Goal: Information Seeking & Learning: Learn about a topic

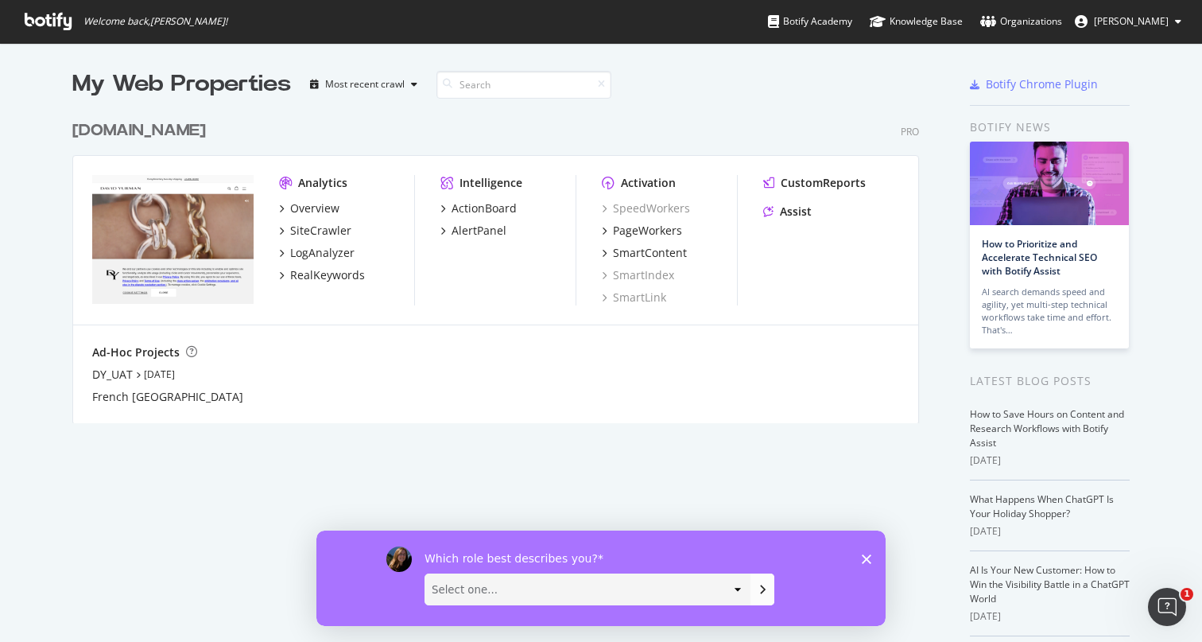
click at [874, 553] on div "Which role best describes you? Select one... Analyst/BI C-level Leadership Cont…" at bounding box center [600, 576] width 569 height 95
click at [868, 558] on icon "Close survey" at bounding box center [867, 558] width 10 height 10
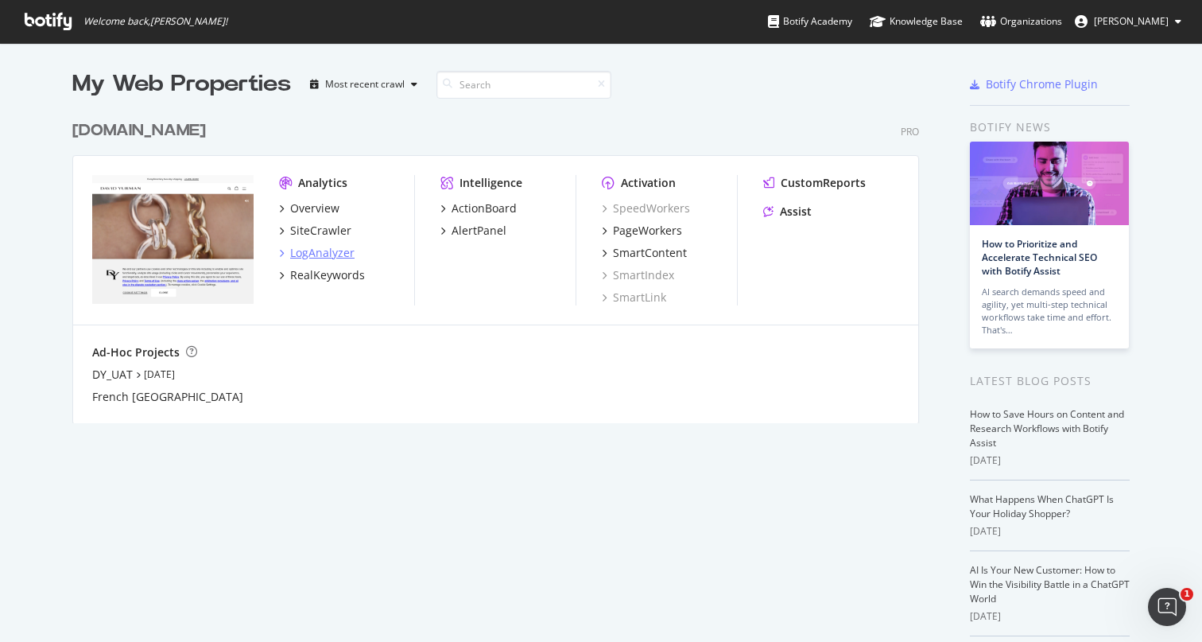
click at [319, 251] on div "LogAnalyzer" at bounding box center [322, 253] width 64 height 16
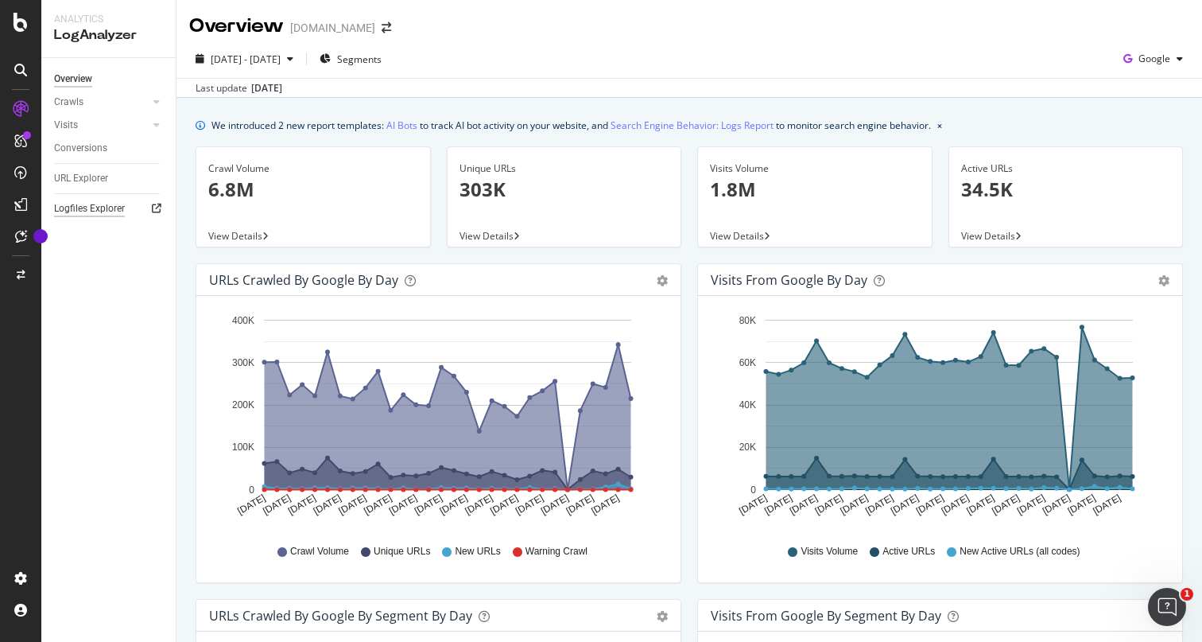
click at [91, 210] on div "Logfiles Explorer" at bounding box center [89, 208] width 71 height 17
click at [148, 121] on link "Visits" at bounding box center [101, 125] width 95 height 17
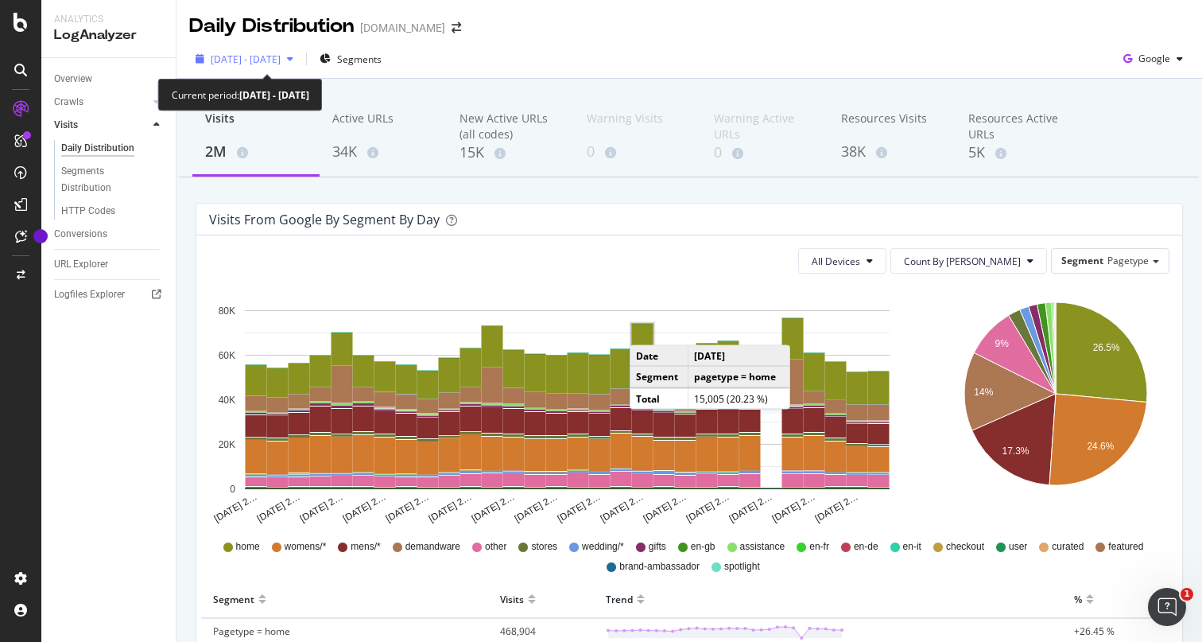
click at [281, 62] on span "[DATE] - [DATE]" at bounding box center [246, 59] width 70 height 14
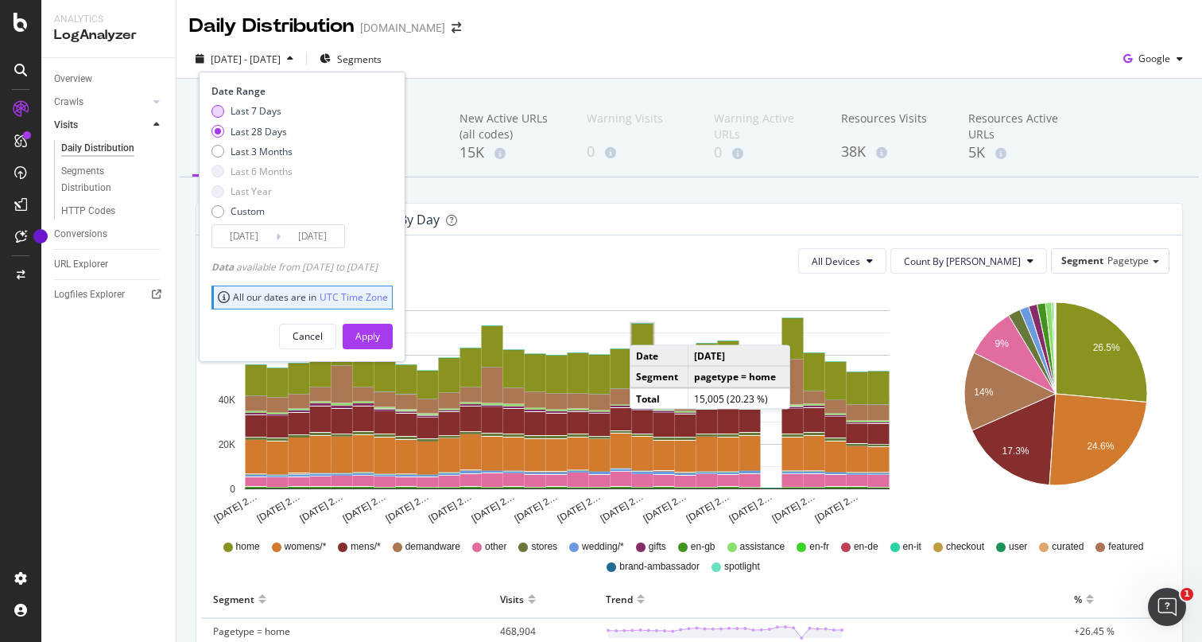
click at [221, 111] on div "Last 7 Days" at bounding box center [217, 111] width 13 height 13
type input "[DATE]"
click at [380, 334] on div "Apply" at bounding box center [367, 336] width 25 height 14
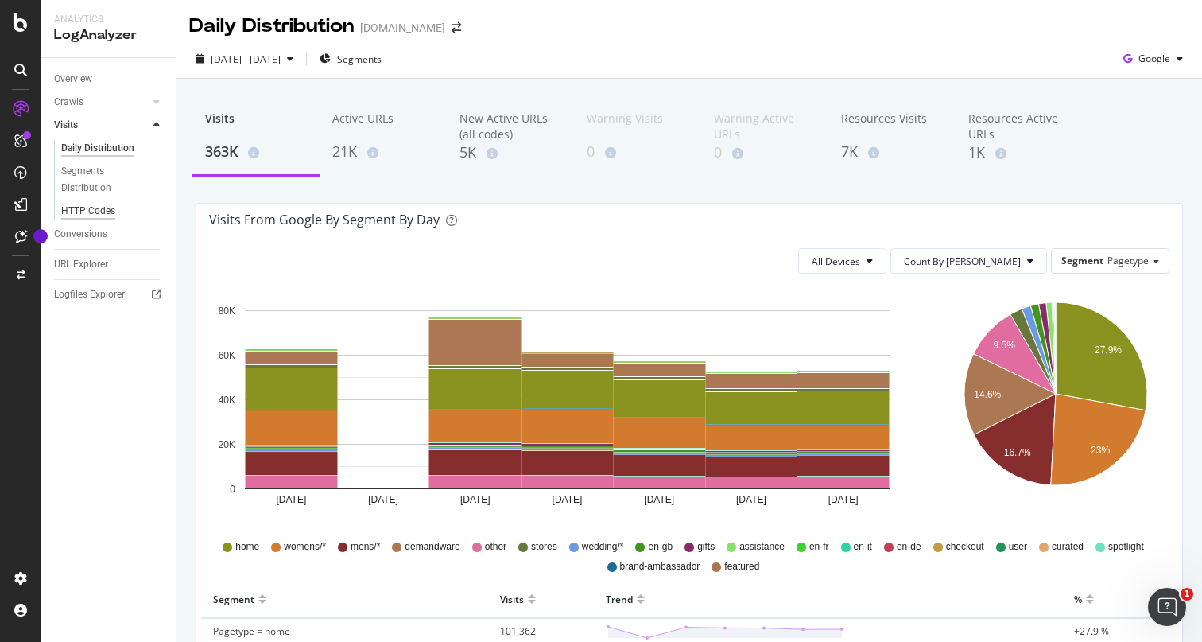
click at [100, 208] on div "HTTP Codes" at bounding box center [88, 211] width 54 height 17
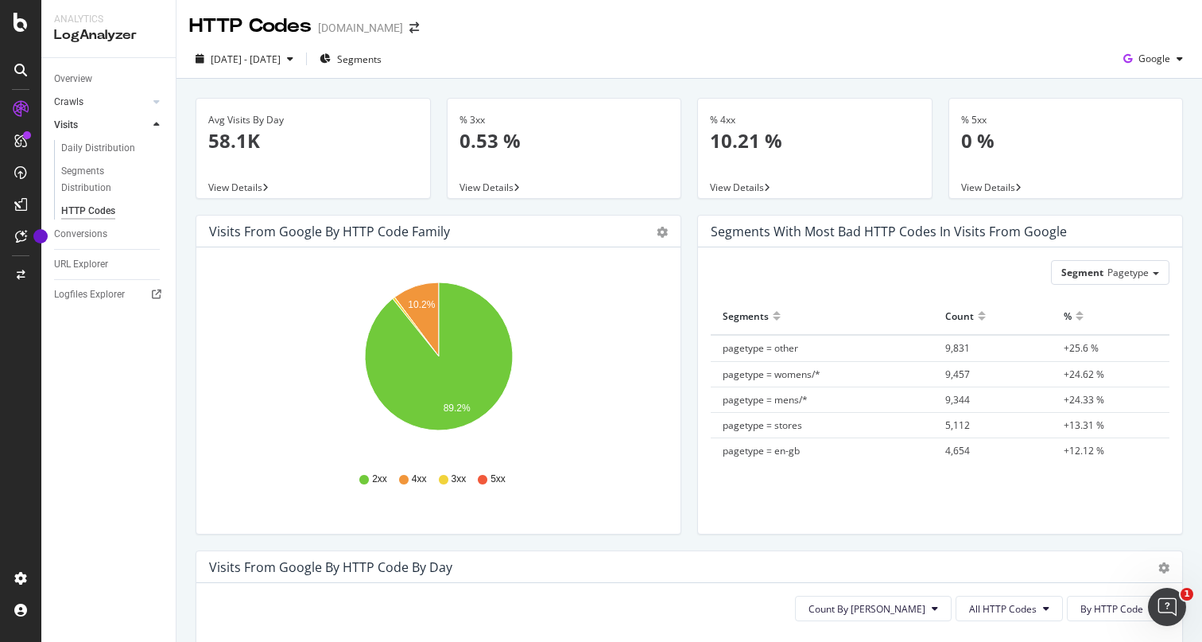
click at [139, 103] on div at bounding box center [141, 102] width 16 height 16
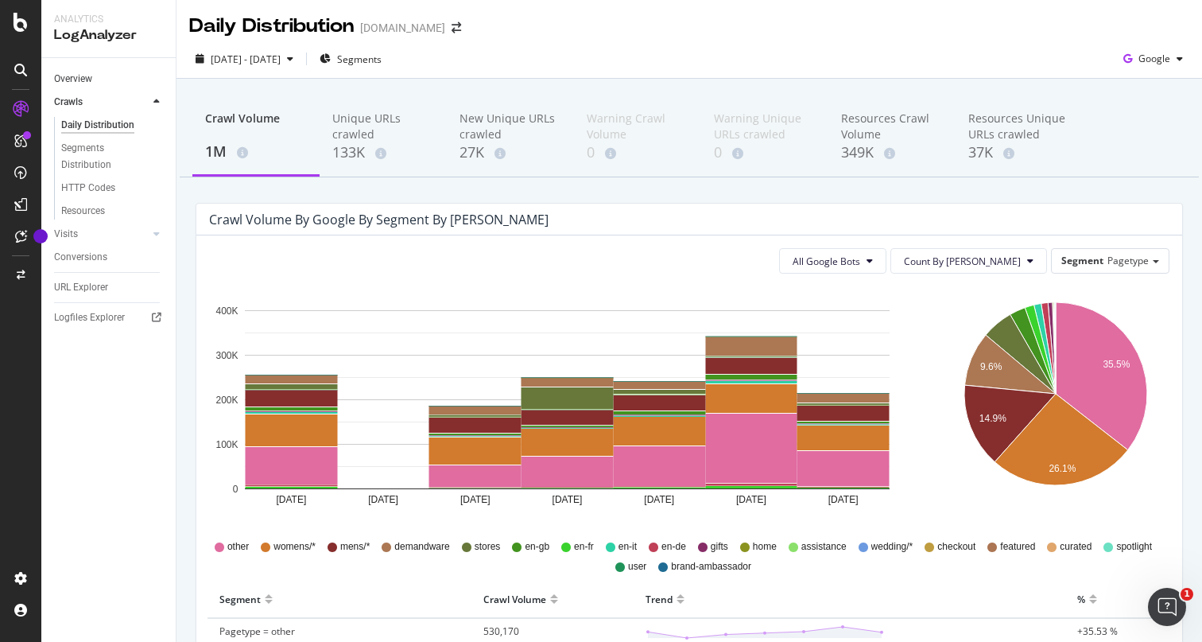
click at [93, 81] on link "Overview" at bounding box center [109, 79] width 111 height 17
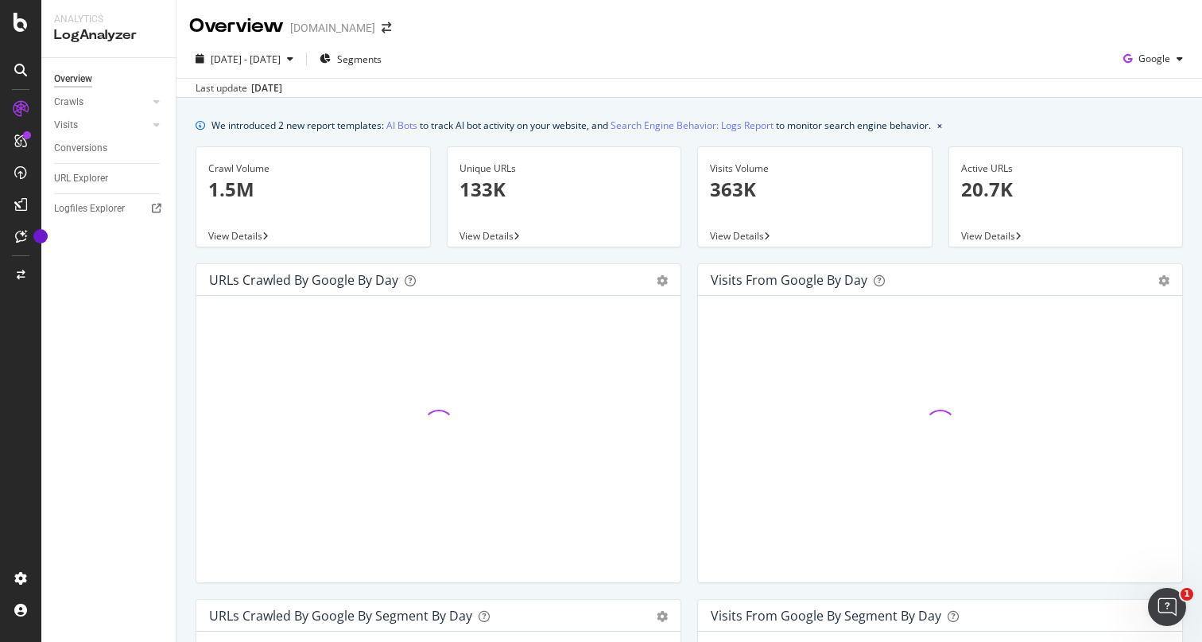
click at [332, 27] on div "[DOMAIN_NAME]" at bounding box center [332, 28] width 85 height 16
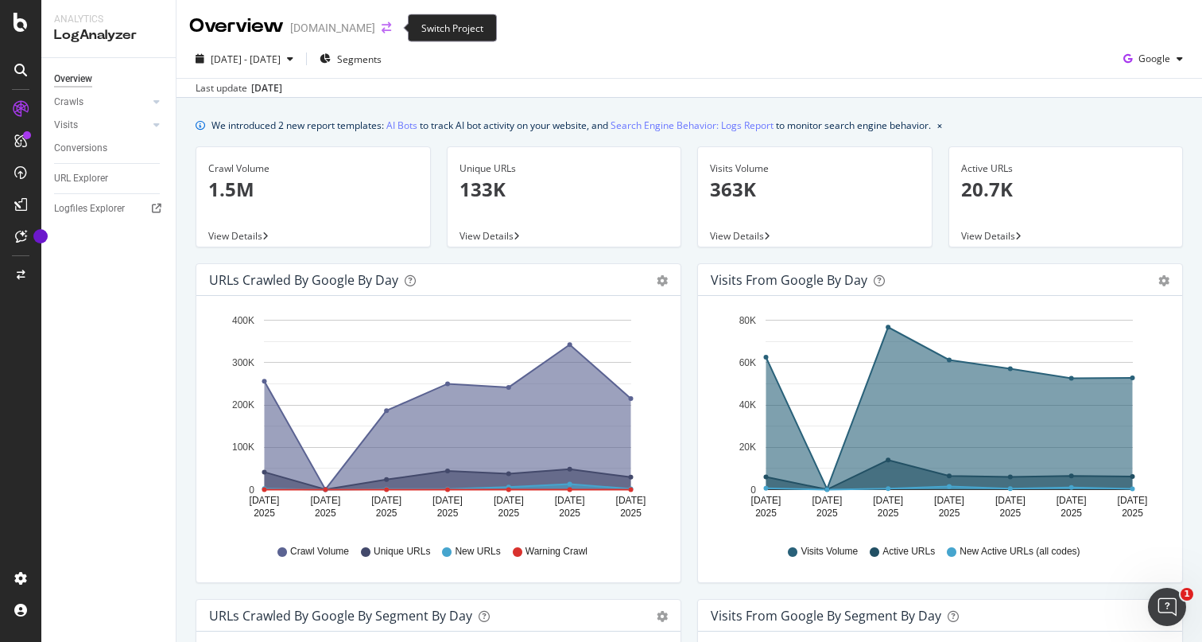
click at [388, 26] on icon "arrow-right-arrow-left" at bounding box center [387, 27] width 10 height 11
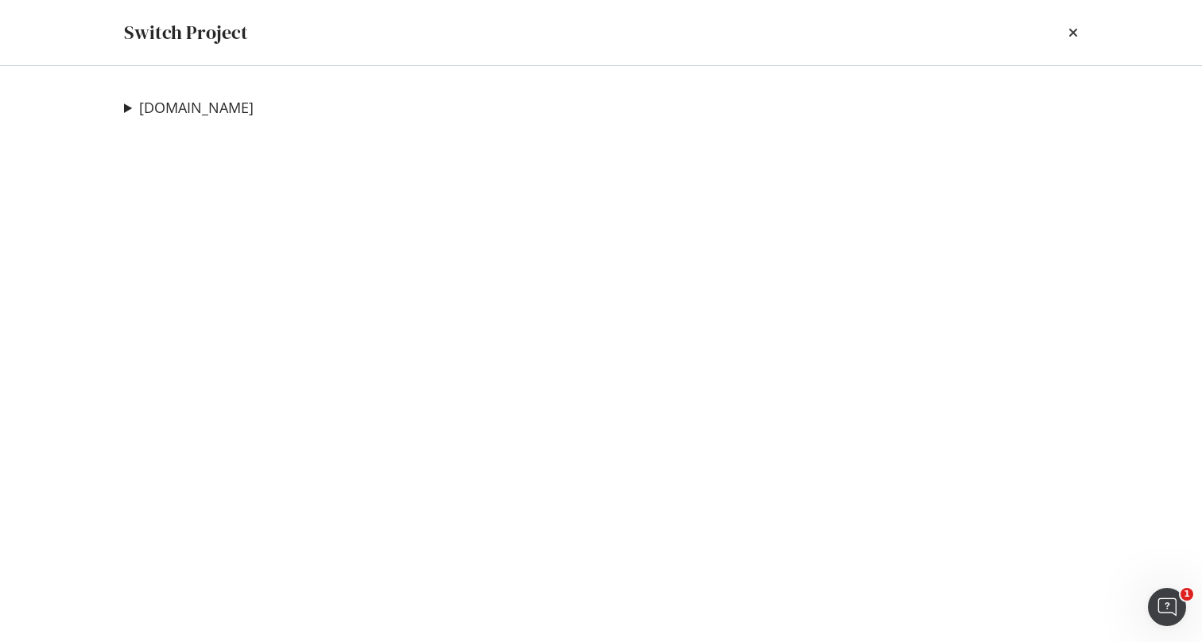
click at [126, 104] on summary "[DOMAIN_NAME]" at bounding box center [189, 108] width 130 height 21
click at [1080, 27] on div "Switch Project" at bounding box center [601, 32] width 1018 height 65
click at [1075, 31] on icon "times" at bounding box center [1074, 32] width 10 height 13
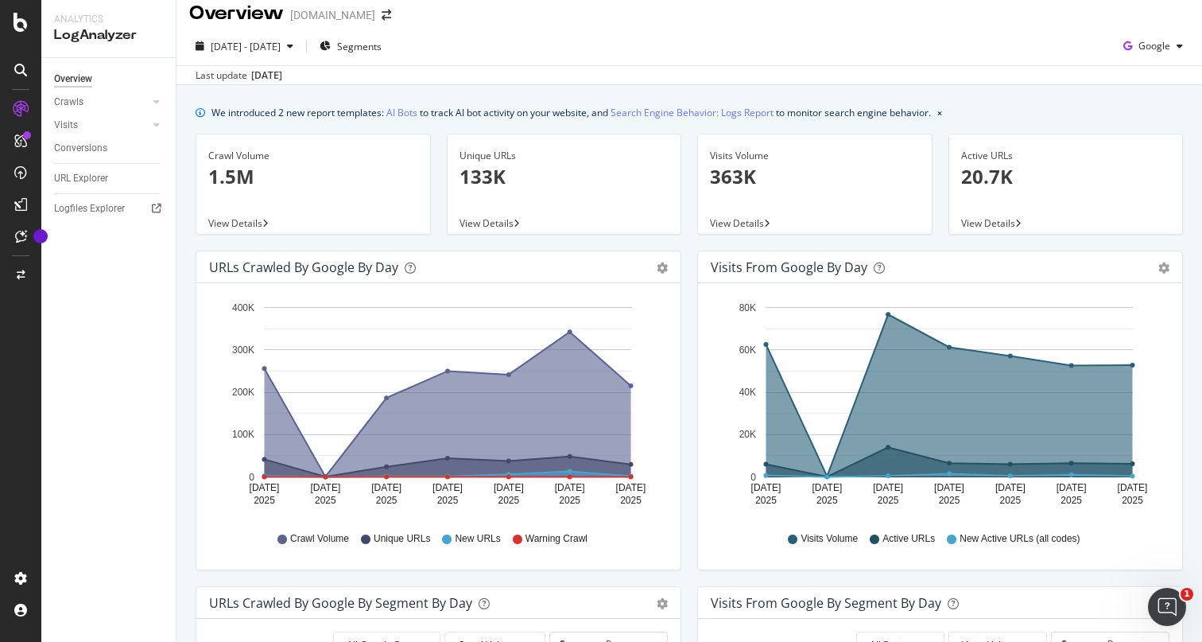
scroll to position [4, 0]
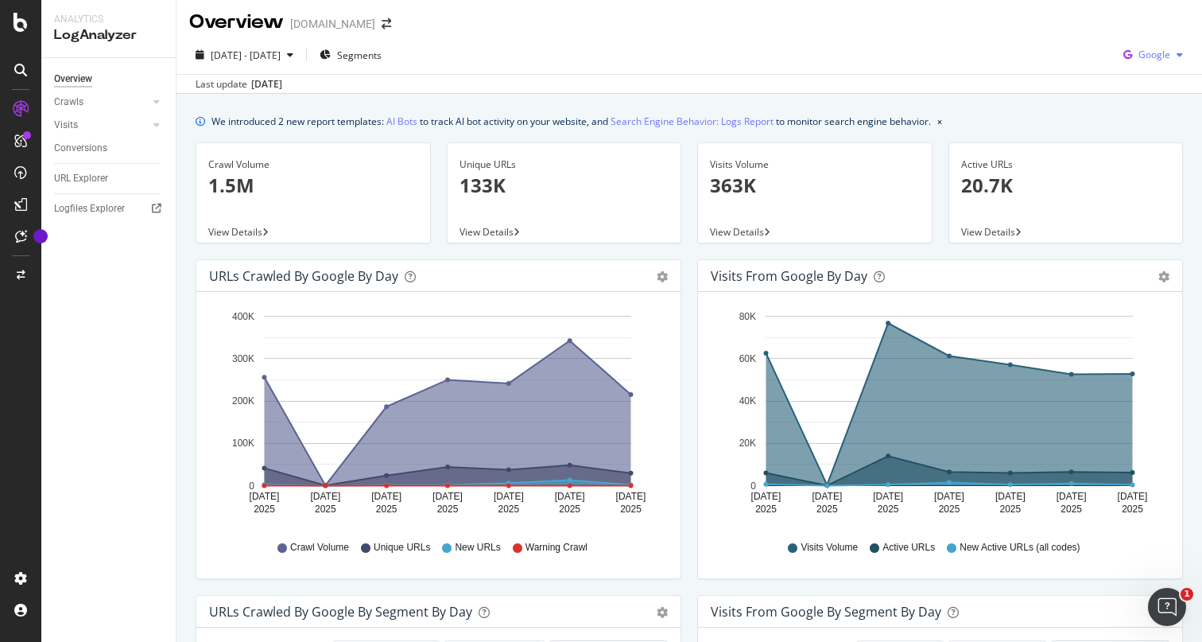
click at [1150, 58] on span "Google" at bounding box center [1155, 55] width 32 height 14
click at [1150, 137] on div "OpenAI" at bounding box center [1142, 145] width 110 height 23
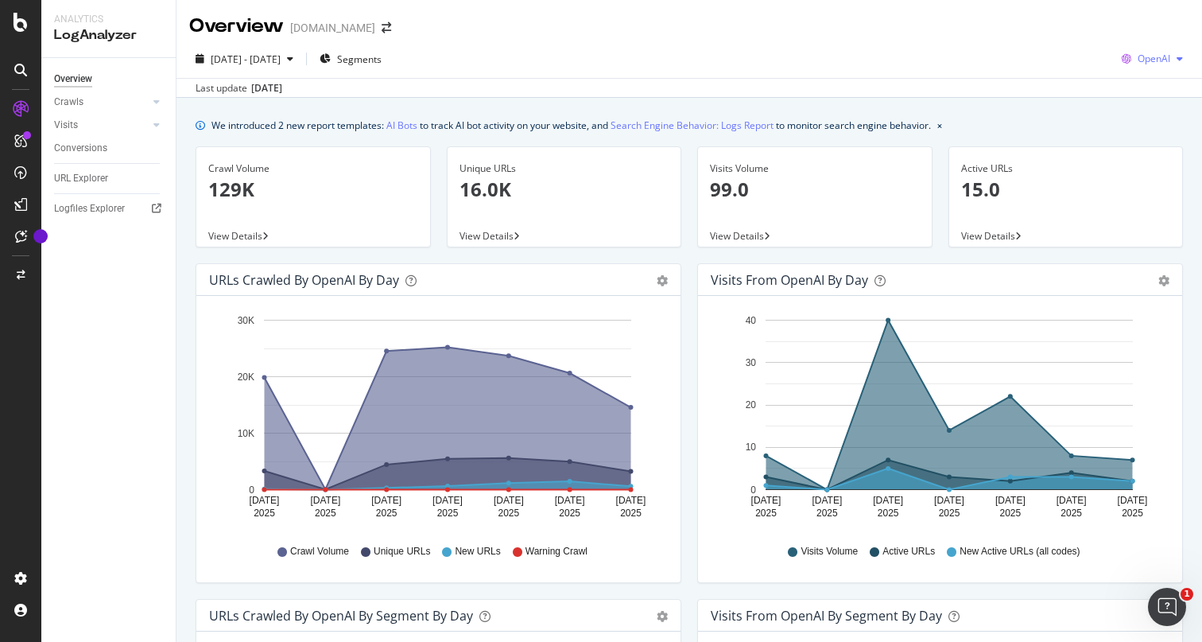
click at [1152, 56] on span "OpenAI" at bounding box center [1154, 59] width 33 height 14
click at [1146, 172] on span "Other AI Bots" at bounding box center [1154, 179] width 59 height 14
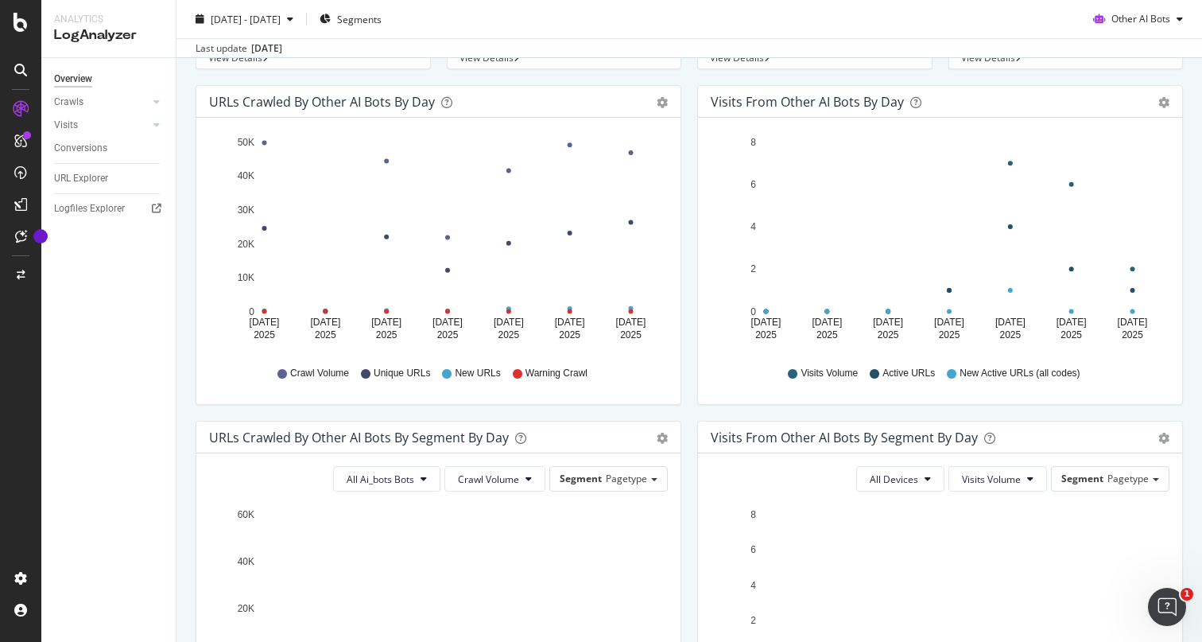
scroll to position [181, 0]
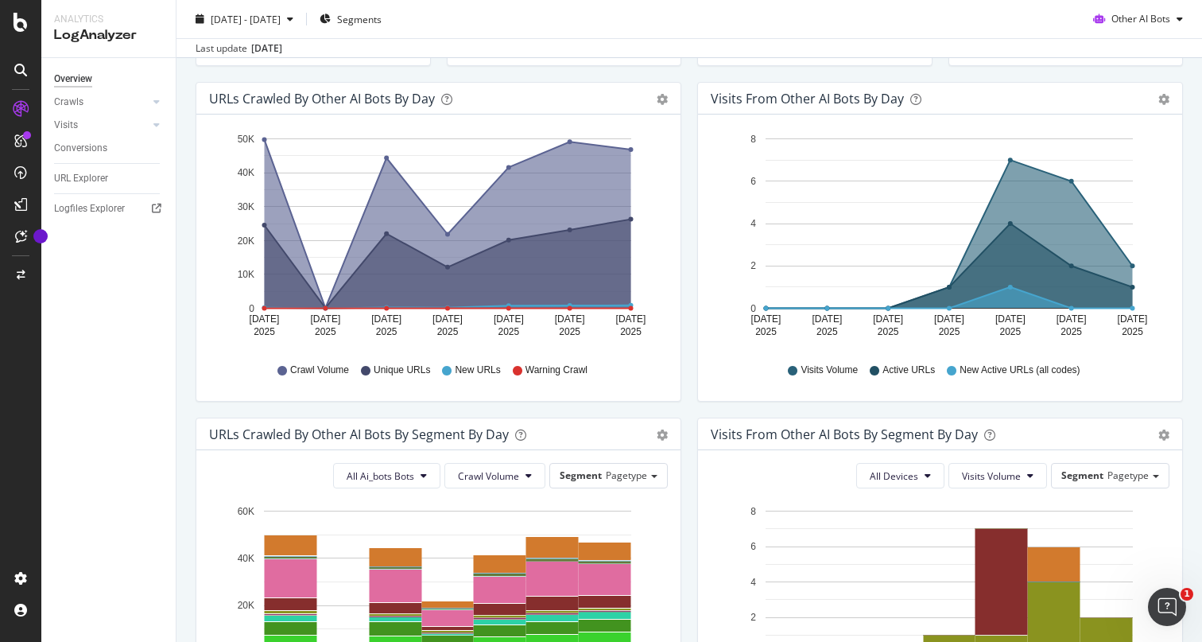
click at [289, 202] on rect "A chart." at bounding box center [447, 223] width 367 height 170
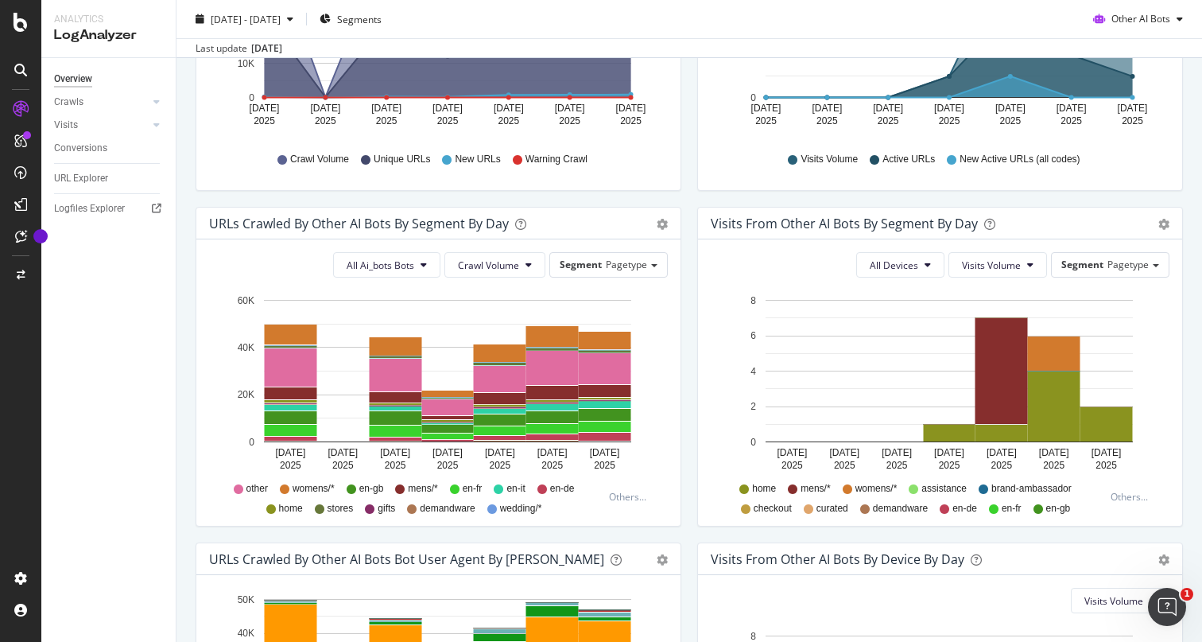
scroll to position [486, 0]
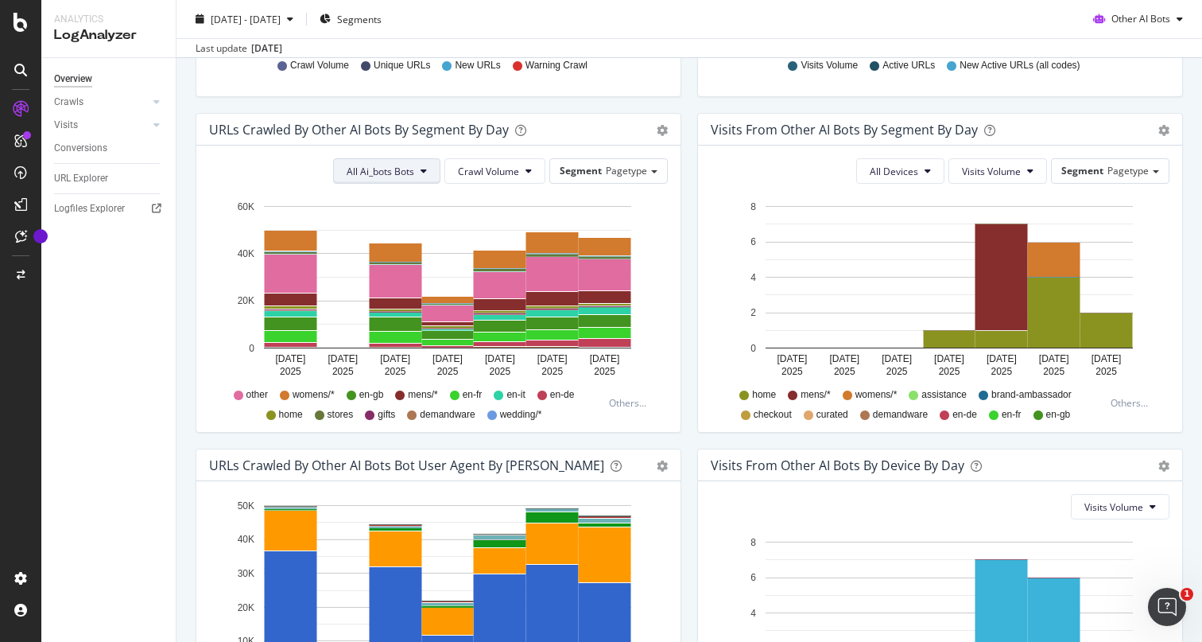
click at [412, 166] on span "All Ai_bots Bots" at bounding box center [381, 172] width 68 height 14
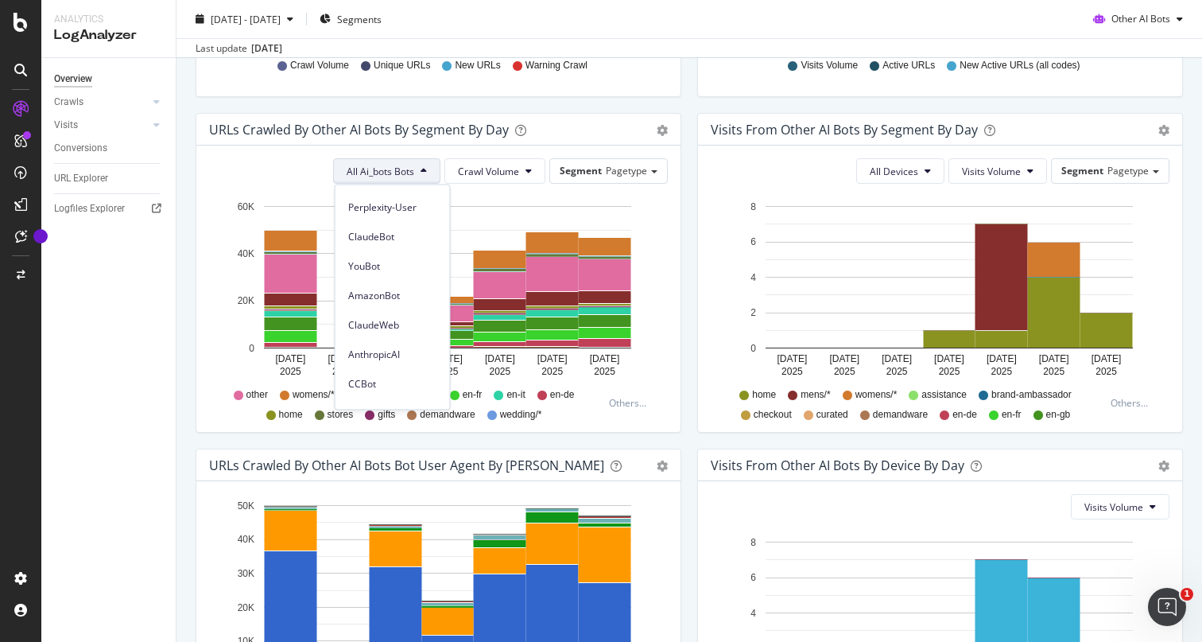
scroll to position [0, 0]
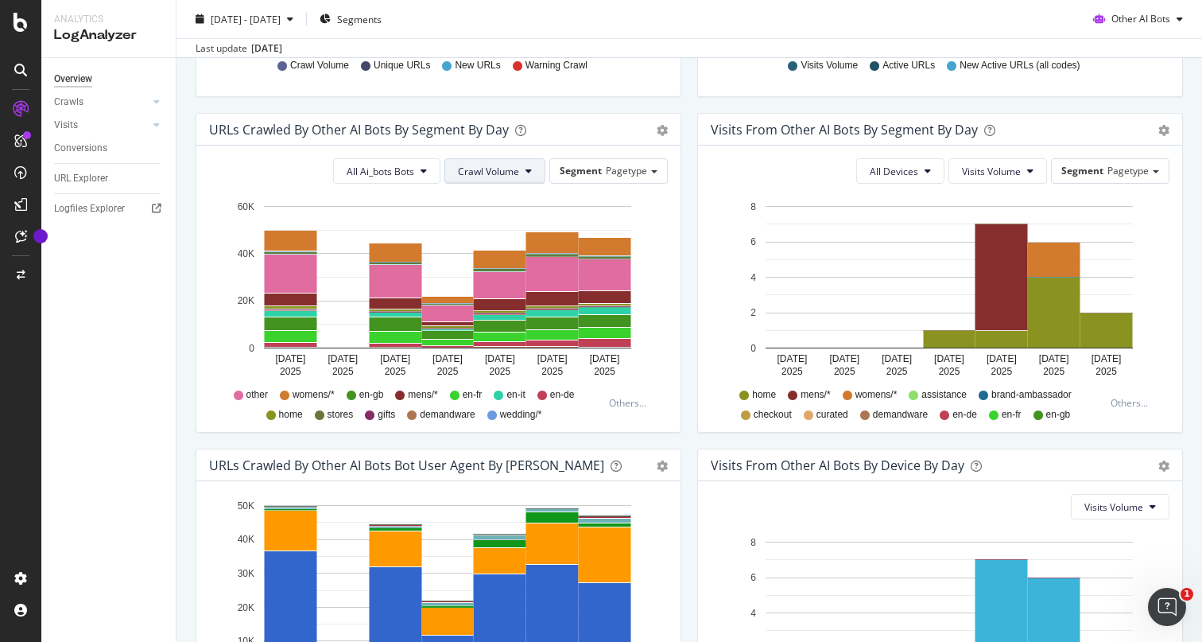
click at [519, 173] on span "Crawl Volume" at bounding box center [488, 172] width 61 height 14
click at [578, 145] on div "All Ai_bots Bots Crawl Volume Segment Pagetype Hold CMD (⌘) while clicking to f…" at bounding box center [438, 288] width 484 height 286
click at [603, 167] on div "Segment Pagetype" at bounding box center [608, 170] width 117 height 23
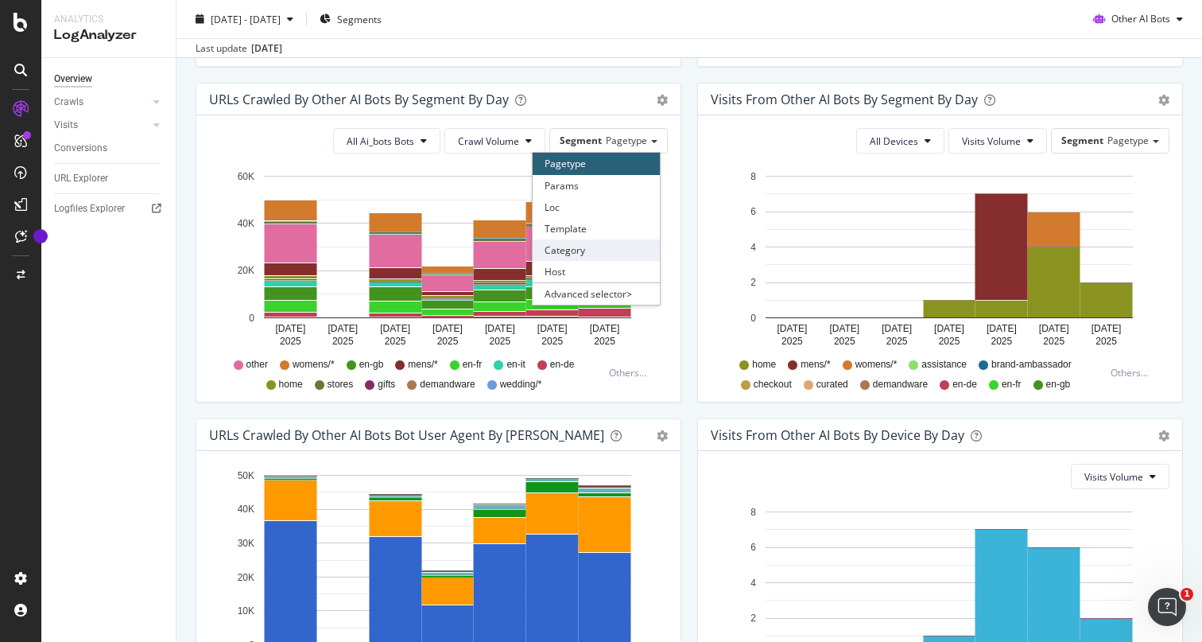
scroll to position [518, 0]
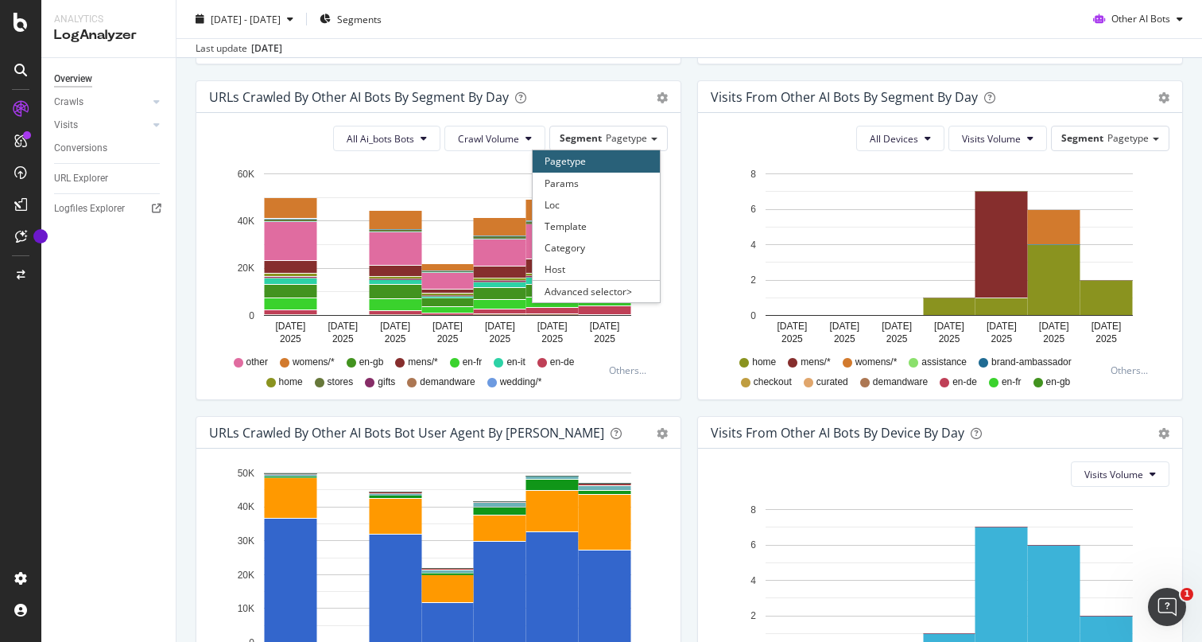
click at [649, 395] on div "All Ai_bots Bots Crawl Volume Segment Pagetype Pagetype Params Loc Template Cat…" at bounding box center [438, 256] width 484 height 286
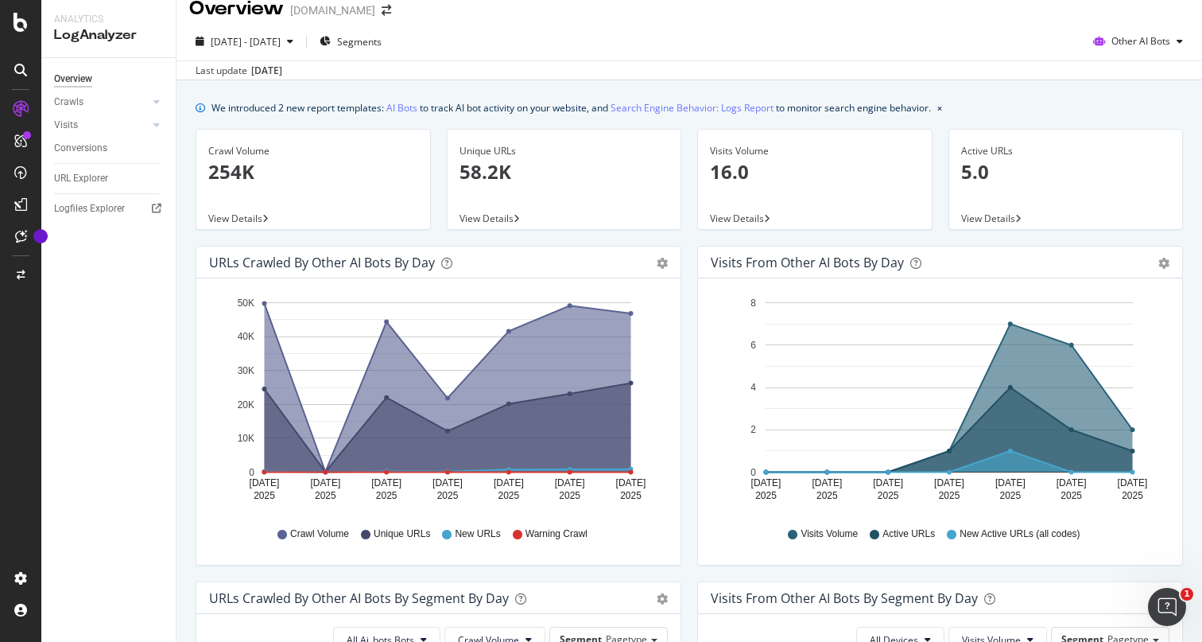
scroll to position [0, 0]
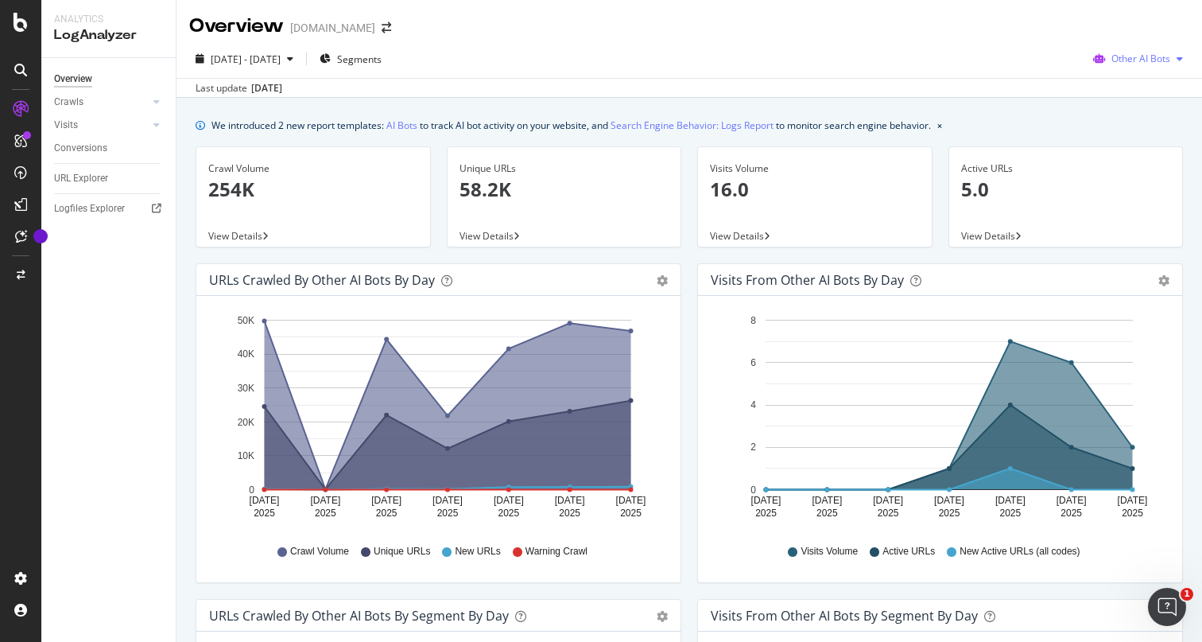
click at [1147, 57] on span "Other AI Bots" at bounding box center [1140, 59] width 59 height 14
click at [1149, 150] on span "OpenAI" at bounding box center [1151, 149] width 62 height 14
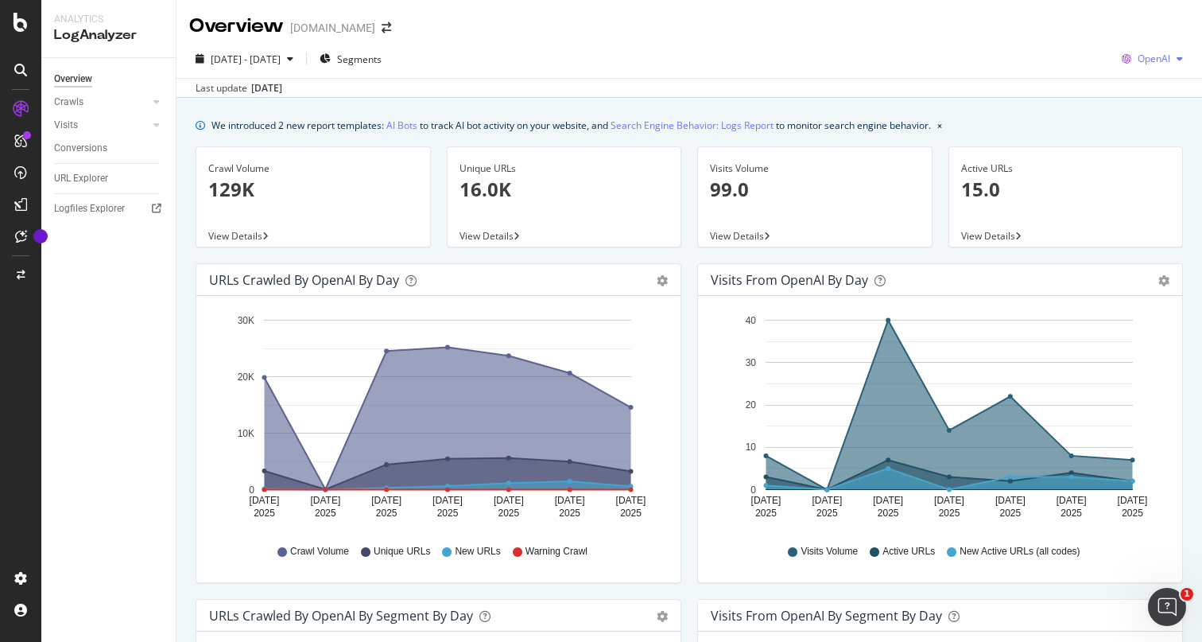
click at [1168, 52] on span "OpenAI" at bounding box center [1154, 59] width 33 height 14
click at [1154, 173] on span "Other AI Bots" at bounding box center [1154, 179] width 59 height 14
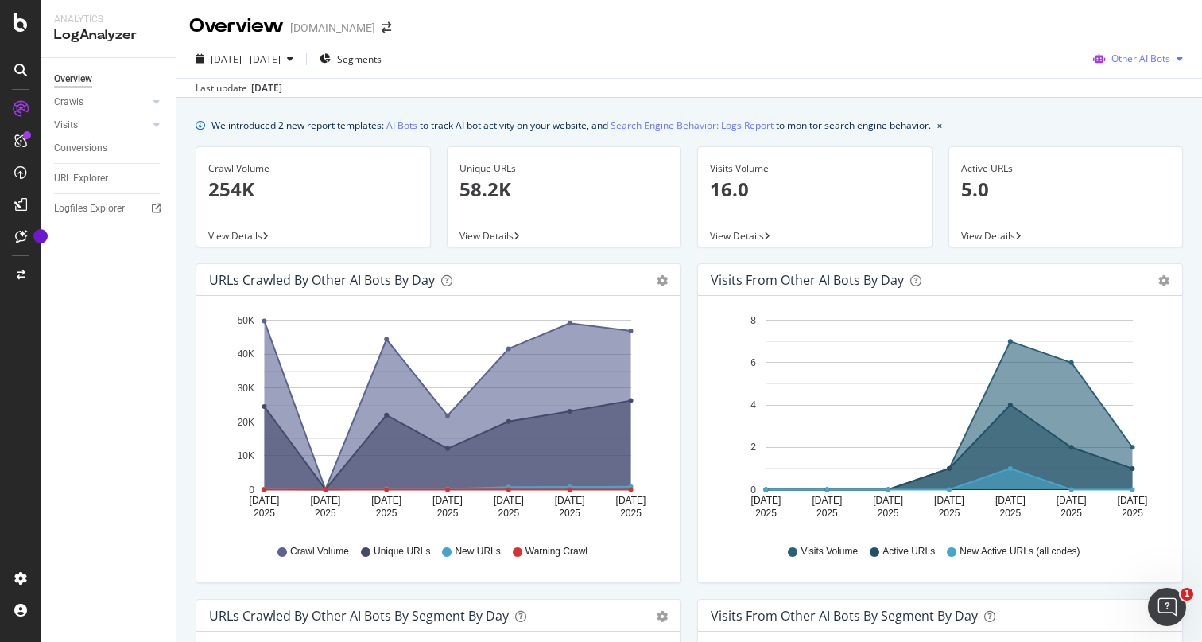
click at [1117, 53] on span "Other AI Bots" at bounding box center [1140, 59] width 59 height 14
click at [1123, 123] on span "Bing" at bounding box center [1151, 120] width 62 height 14
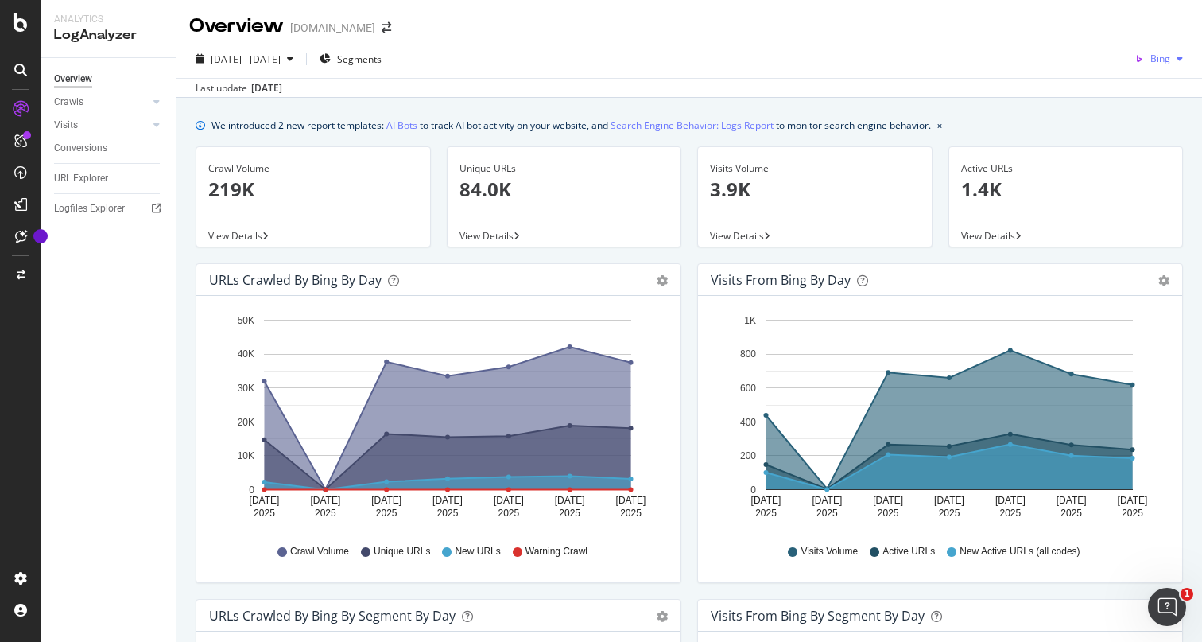
click at [1164, 59] on span "Bing" at bounding box center [1160, 59] width 20 height 14
click at [1158, 106] on div "Bing" at bounding box center [1142, 117] width 110 height 29
click at [1162, 53] on span "Bing" at bounding box center [1160, 59] width 20 height 14
click at [1162, 80] on div "Google" at bounding box center [1142, 91] width 110 height 23
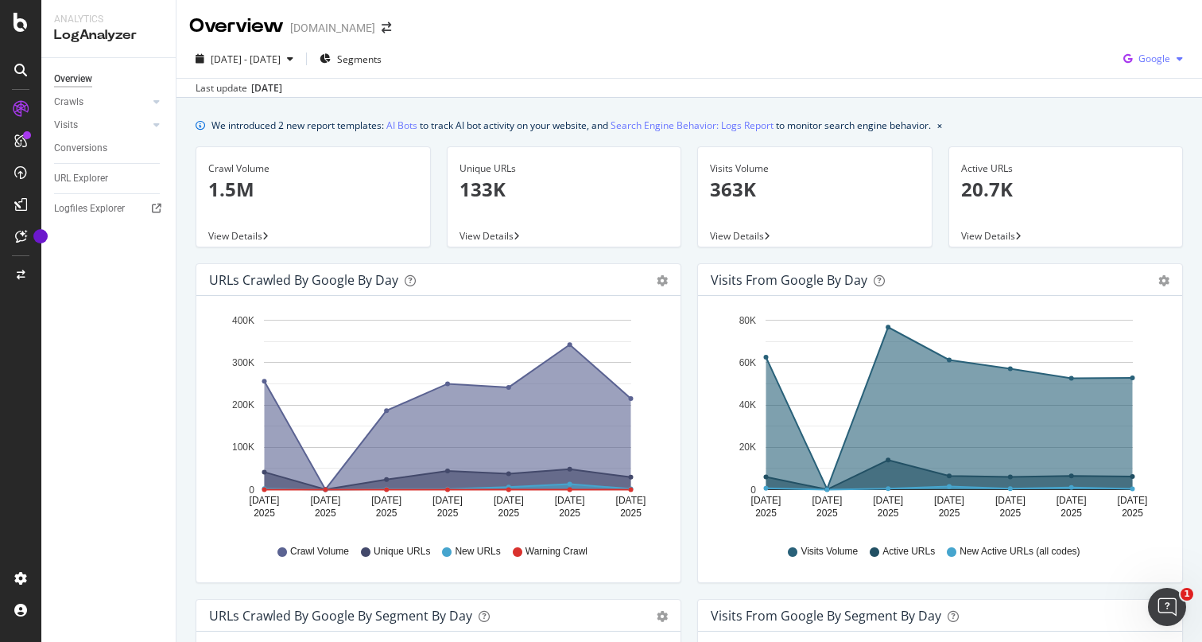
click at [1165, 71] on div "Google" at bounding box center [1153, 59] width 72 height 24
click at [1150, 148] on span "OpenAI" at bounding box center [1154, 149] width 59 height 14
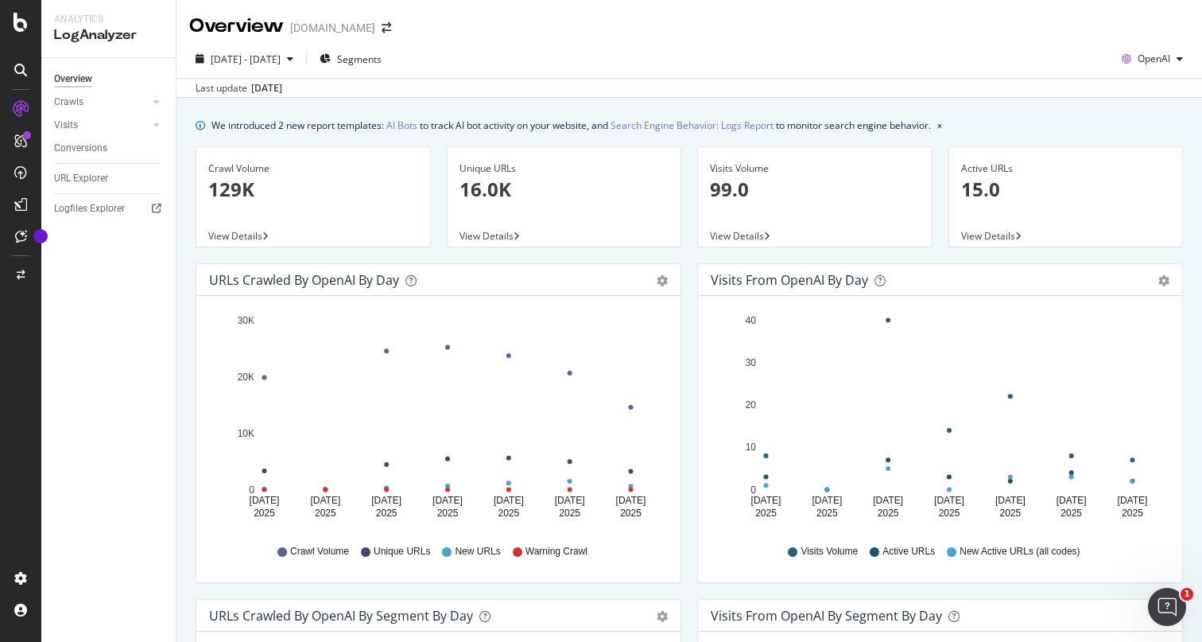
click at [1173, 43] on div "[DATE] - [DATE] Segments OpenAI Last update [DATE]" at bounding box center [689, 69] width 1026 height 58
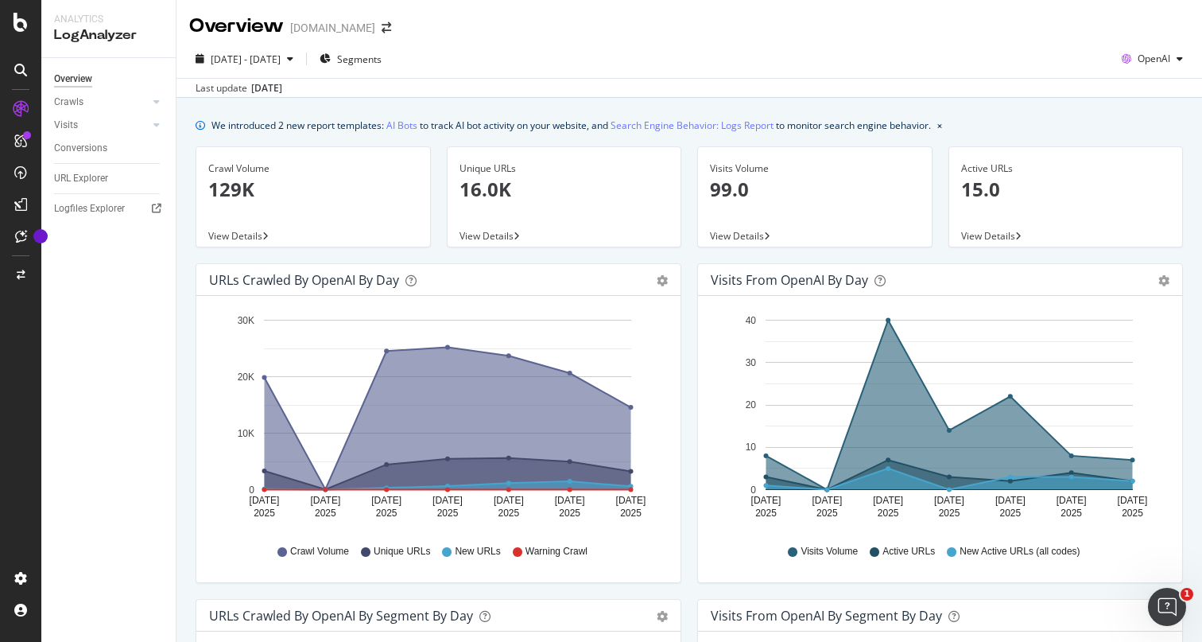
click at [1166, 40] on div "[DATE] - [DATE] Segments OpenAI Last update [DATE]" at bounding box center [689, 69] width 1026 height 58
click at [1162, 50] on div "OpenAI" at bounding box center [1152, 59] width 74 height 24
click at [1139, 184] on span "Other AI Bots" at bounding box center [1154, 179] width 59 height 14
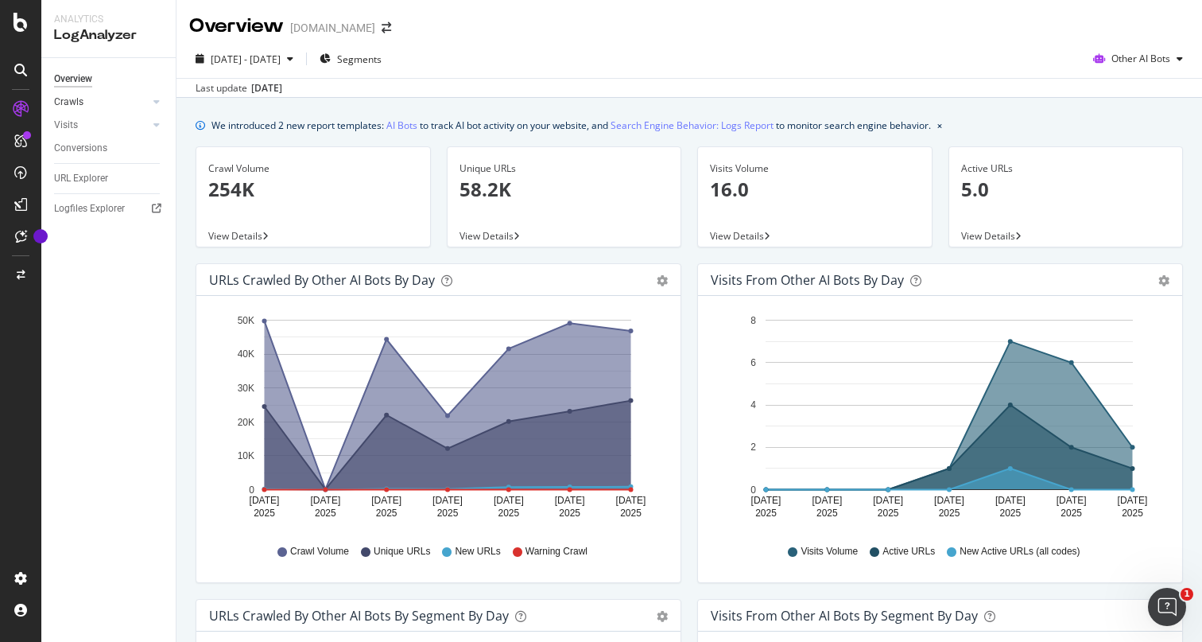
click at [111, 103] on link "Crawls" at bounding box center [101, 102] width 95 height 17
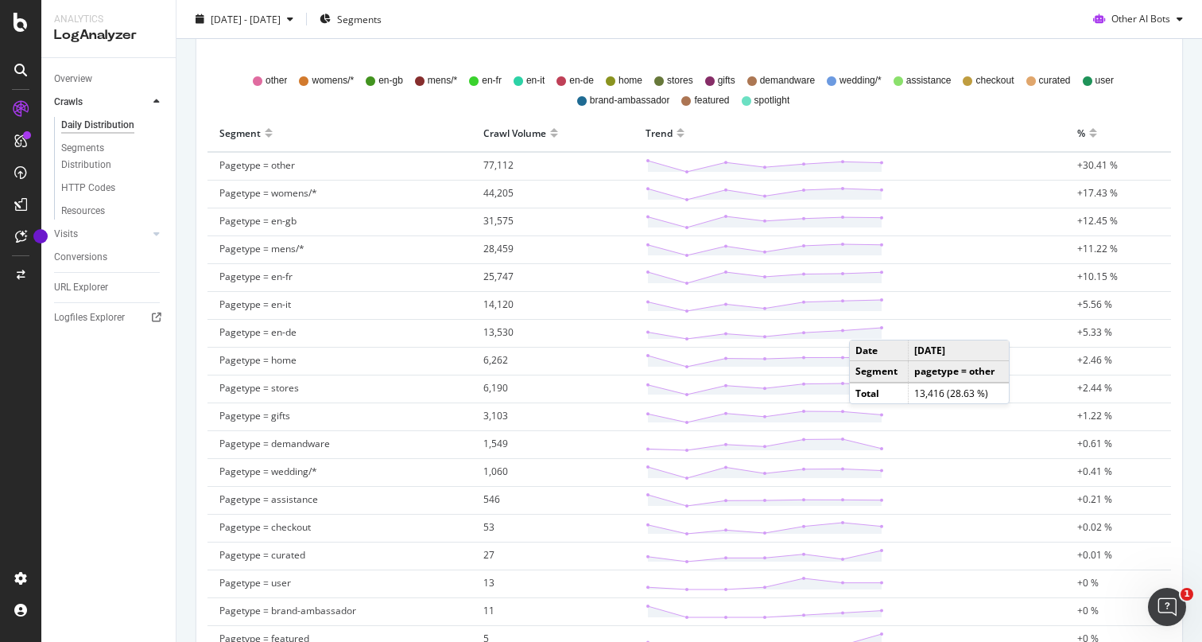
scroll to position [460, 0]
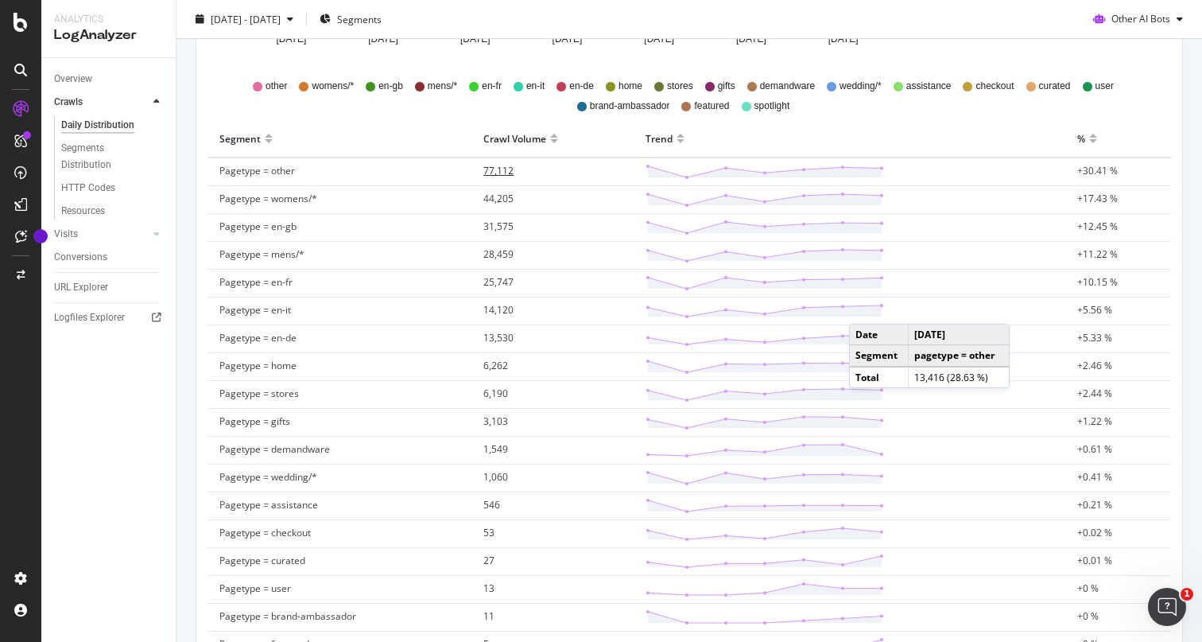
click at [494, 171] on span "77,112" at bounding box center [498, 171] width 30 height 14
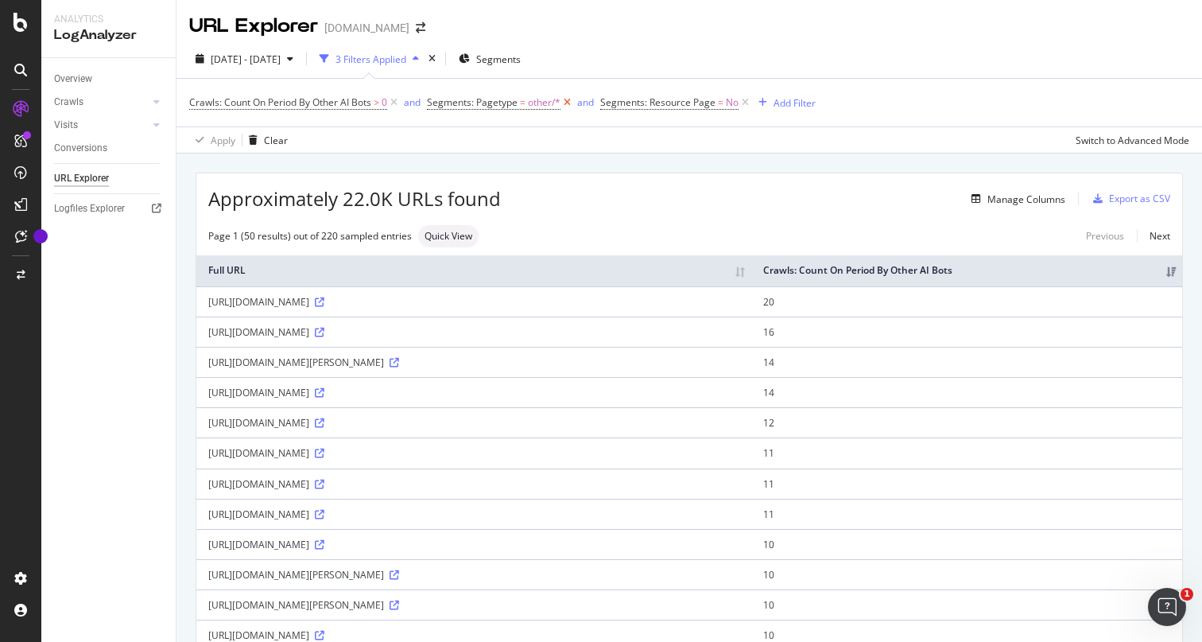
click at [570, 99] on icon at bounding box center [568, 103] width 14 height 16
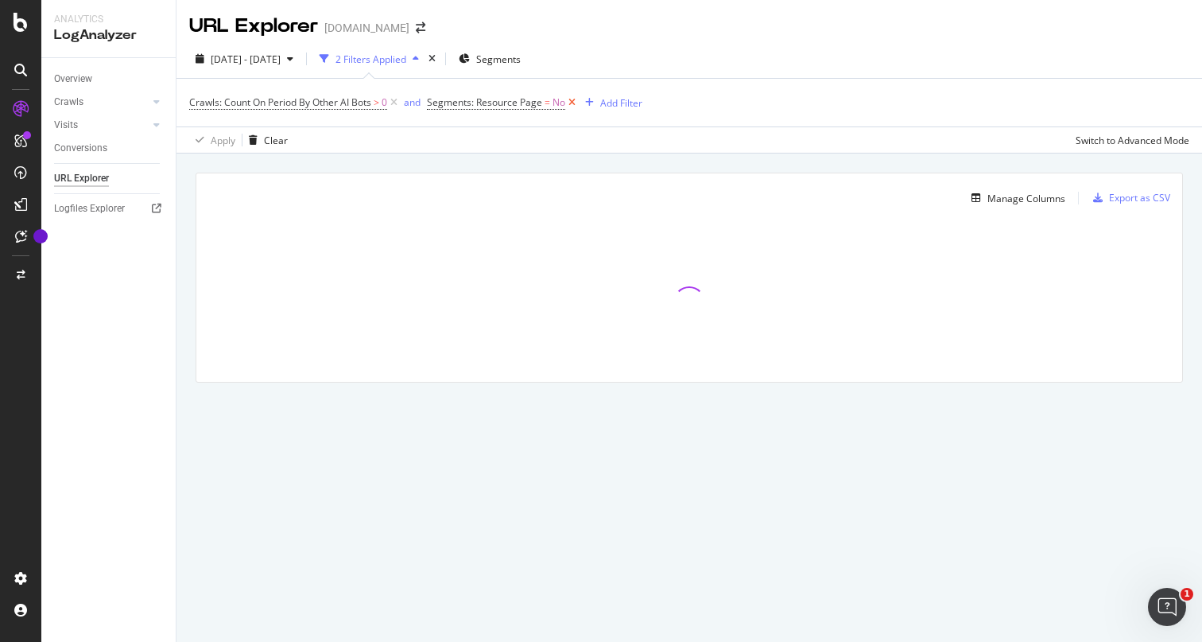
click at [576, 102] on icon at bounding box center [572, 103] width 14 height 16
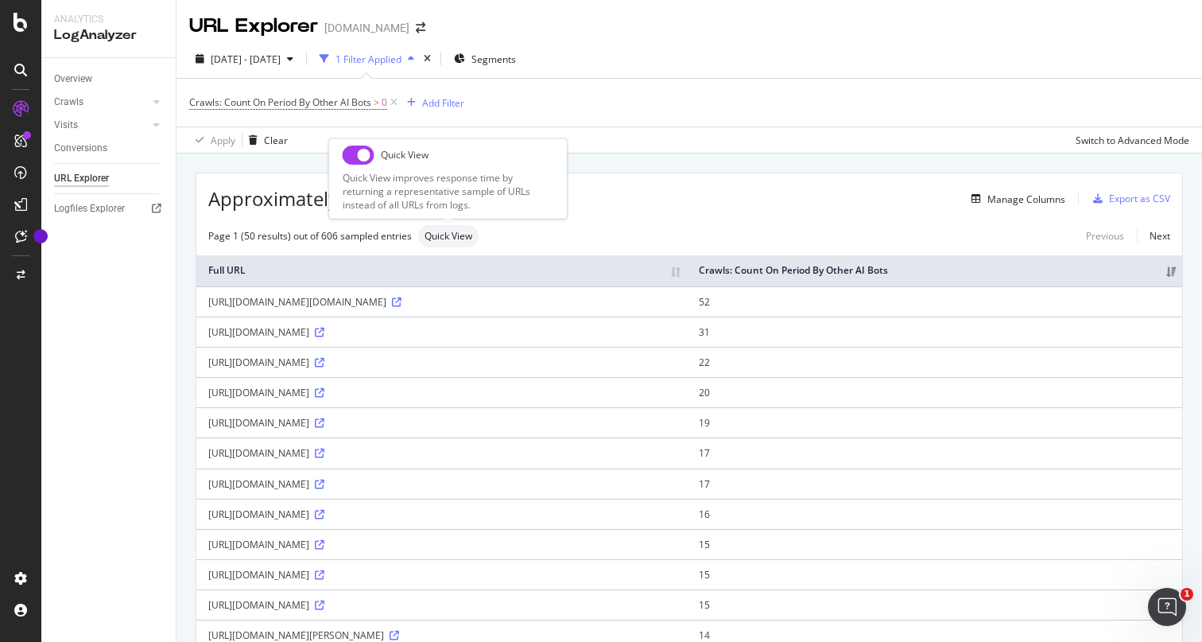
click at [370, 160] on input "checkbox" at bounding box center [359, 154] width 32 height 19
checkbox input "true"
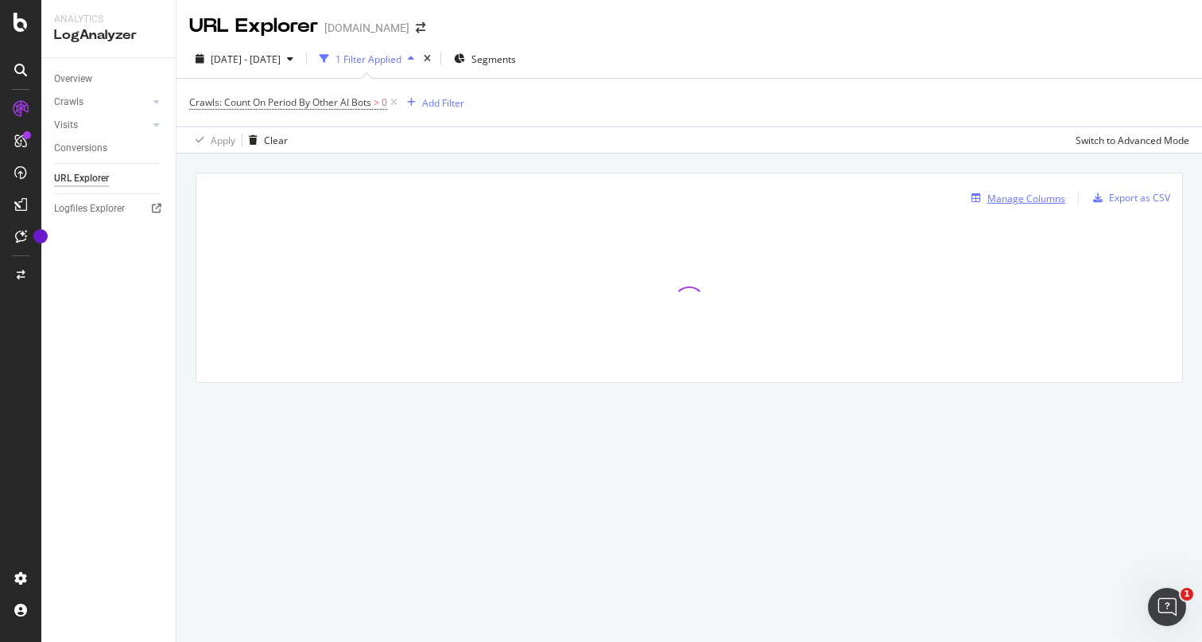
click at [1014, 197] on div "Manage Columns" at bounding box center [1026, 199] width 78 height 14
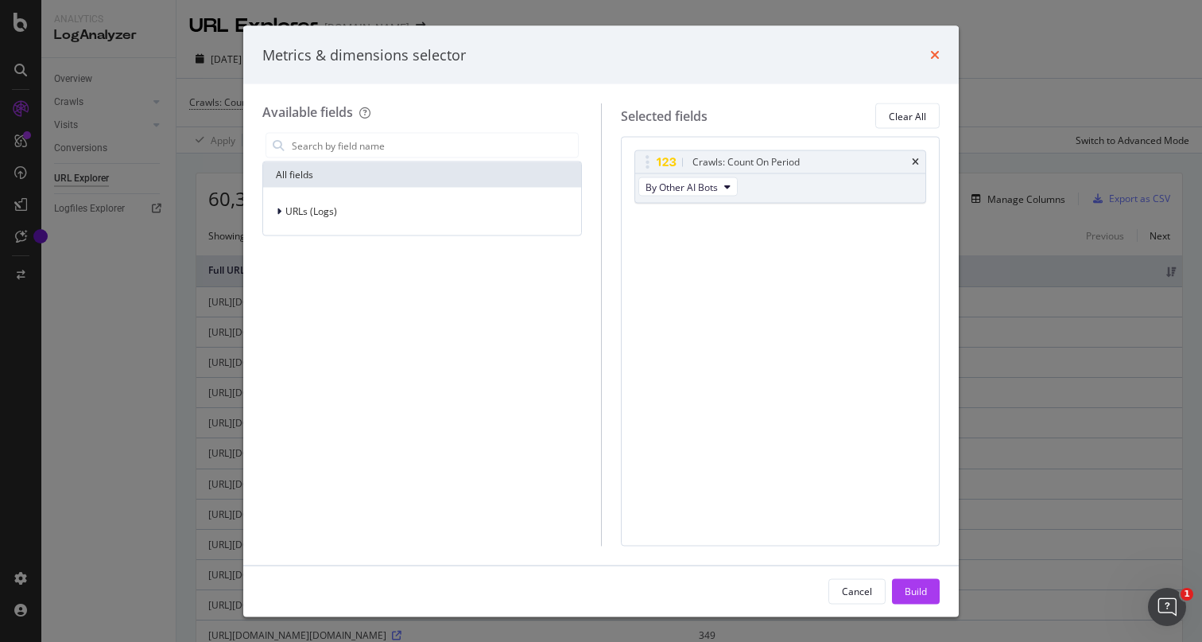
click at [934, 52] on icon "times" at bounding box center [935, 54] width 10 height 13
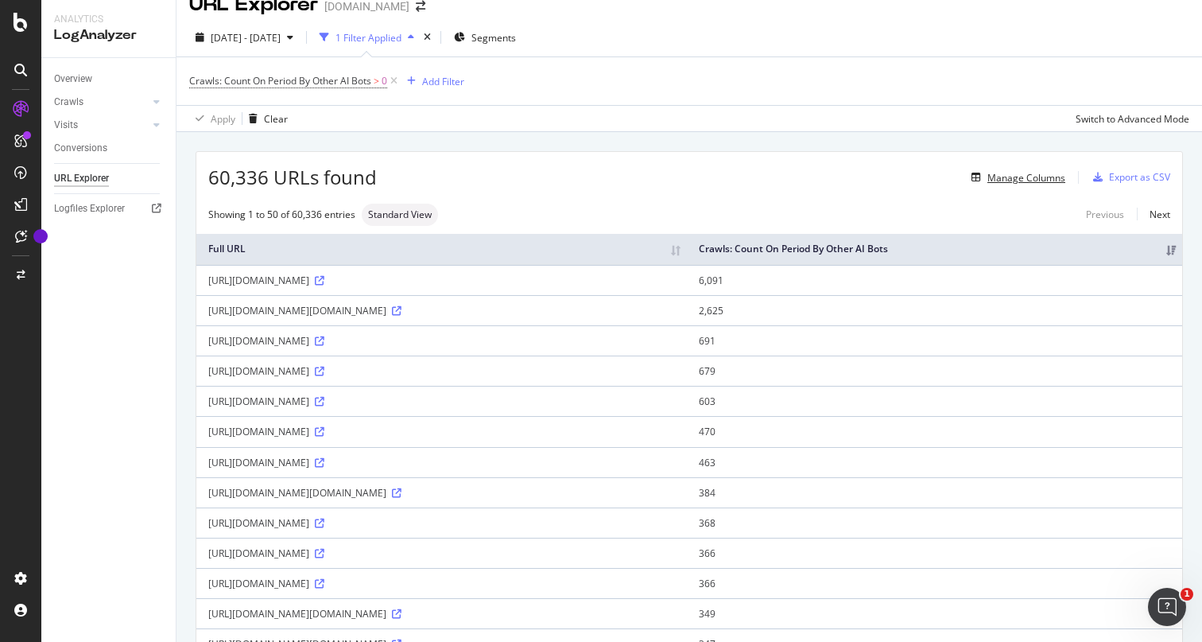
scroll to position [43, 0]
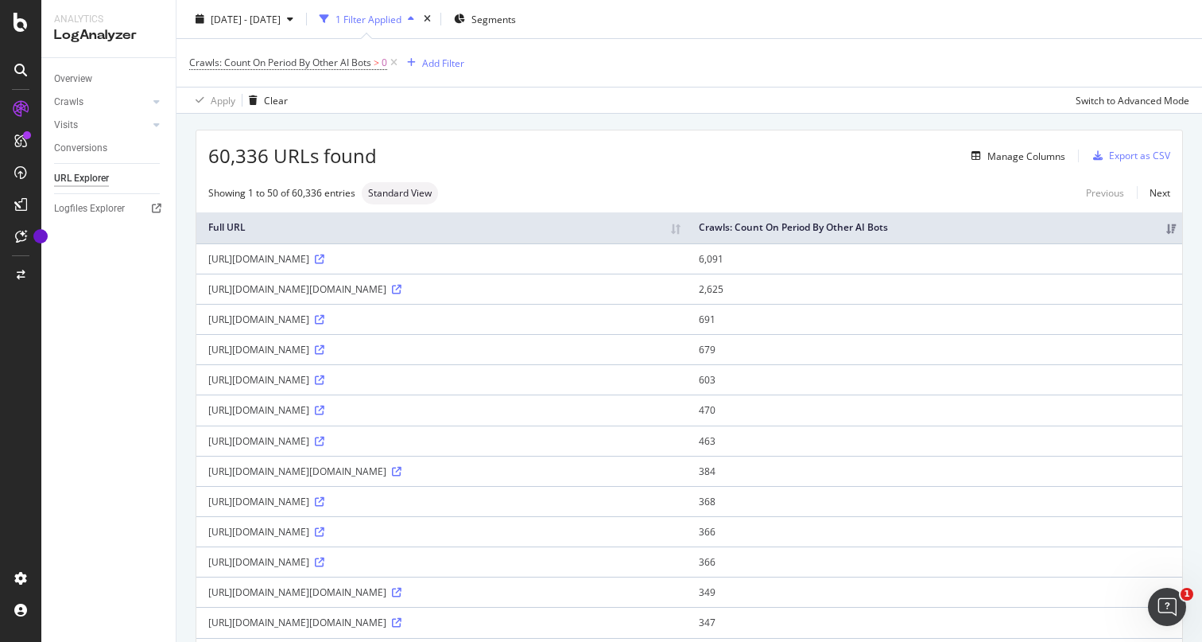
click at [633, 305] on td "[URL][DOMAIN_NAME]" at bounding box center [441, 319] width 491 height 30
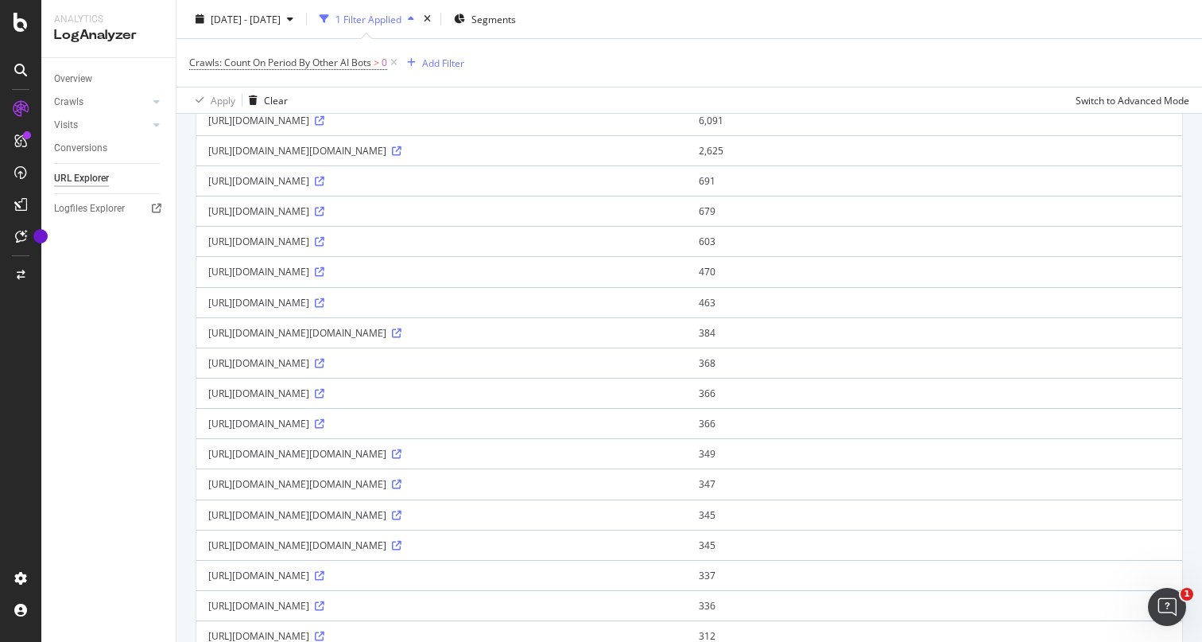
scroll to position [0, 0]
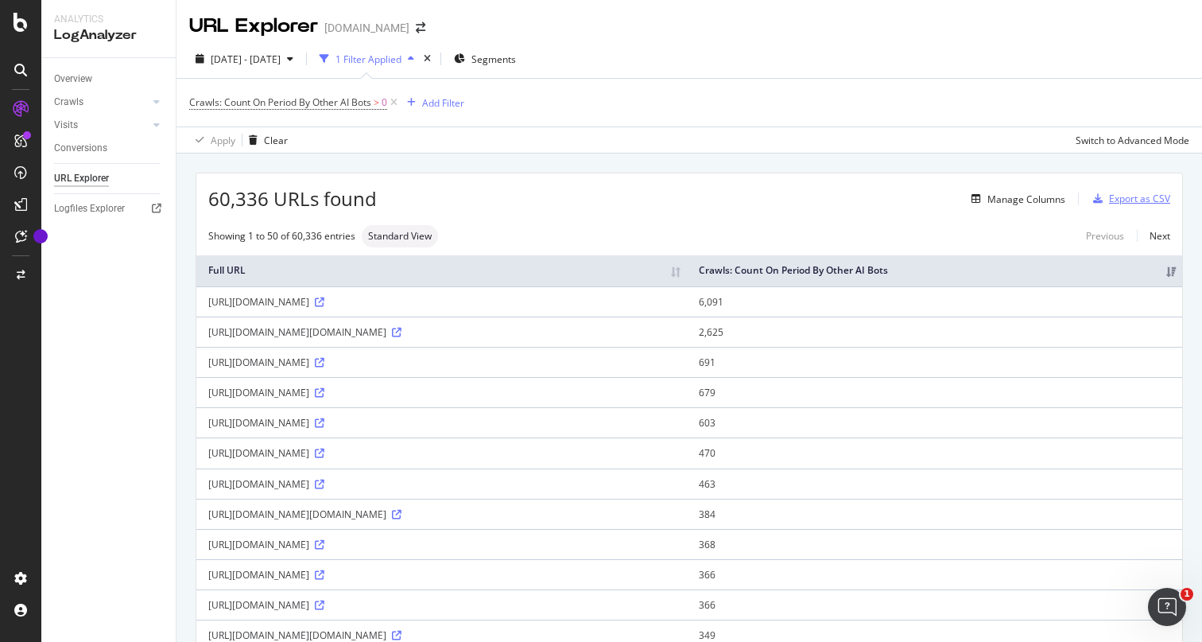
click at [1129, 200] on div "Export as CSV" at bounding box center [1139, 199] width 61 height 14
click at [1131, 139] on div "Switch to Advanced Mode" at bounding box center [1133, 141] width 114 height 14
click at [1111, 149] on div "Switch back to Simple mode" at bounding box center [1127, 140] width 123 height 24
click at [1111, 149] on div "Switch to Advanced Mode" at bounding box center [1133, 140] width 114 height 24
click at [1111, 149] on div "Switch back to Simple mode" at bounding box center [1127, 140] width 123 height 24
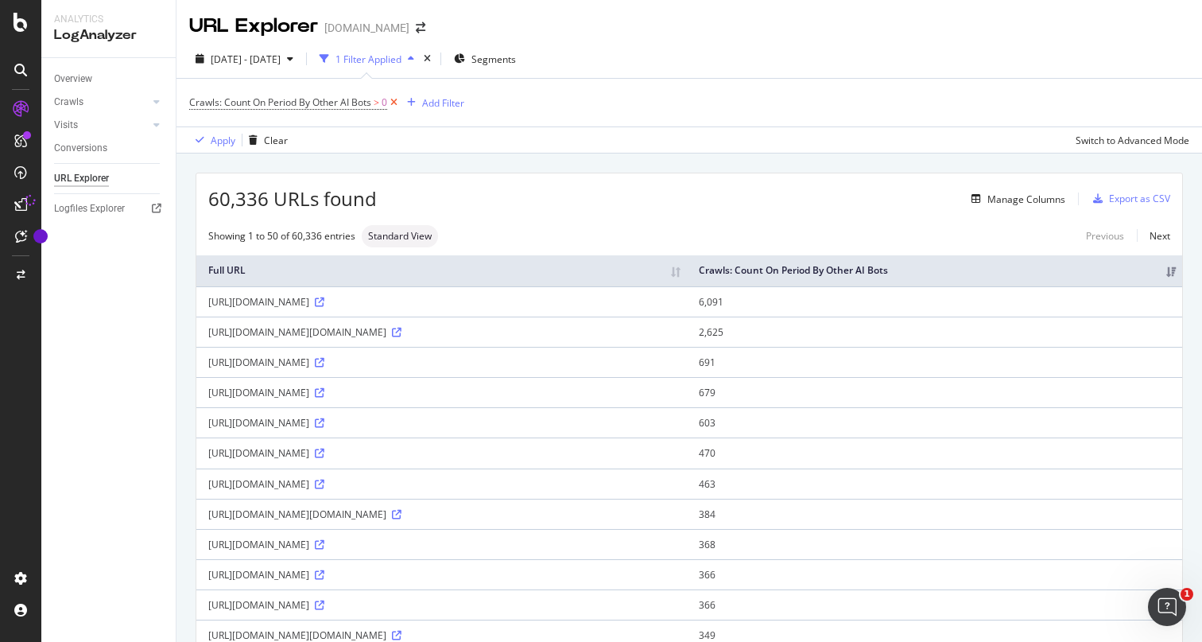
click at [398, 100] on icon at bounding box center [394, 103] width 14 height 16
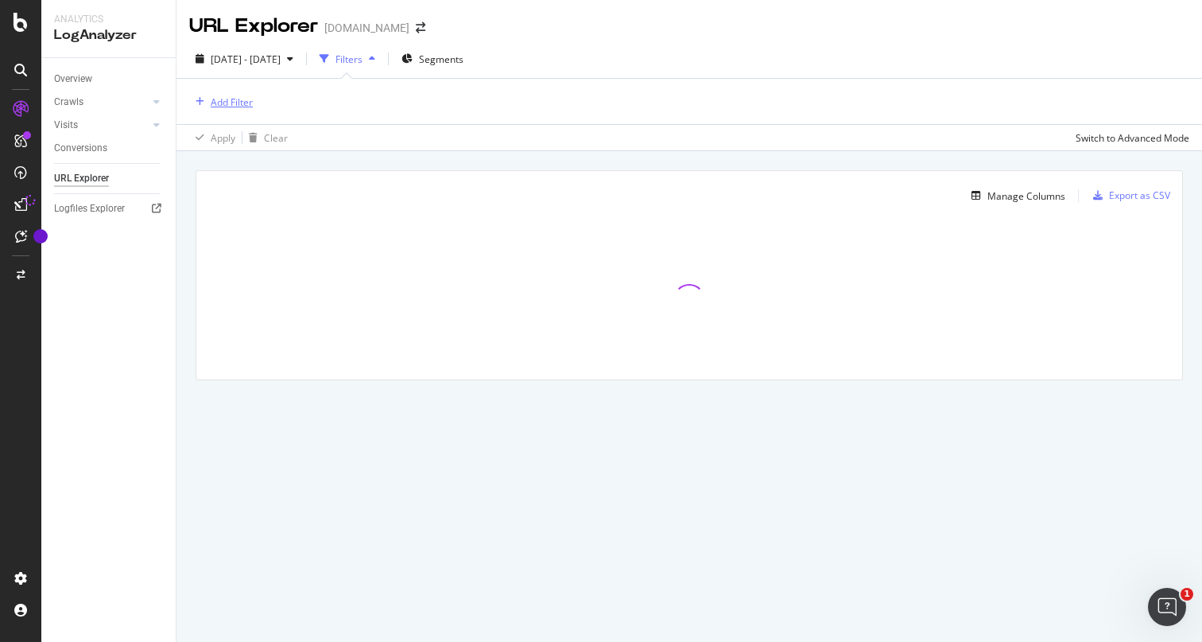
click at [222, 97] on div "Add Filter" at bounding box center [232, 102] width 42 height 14
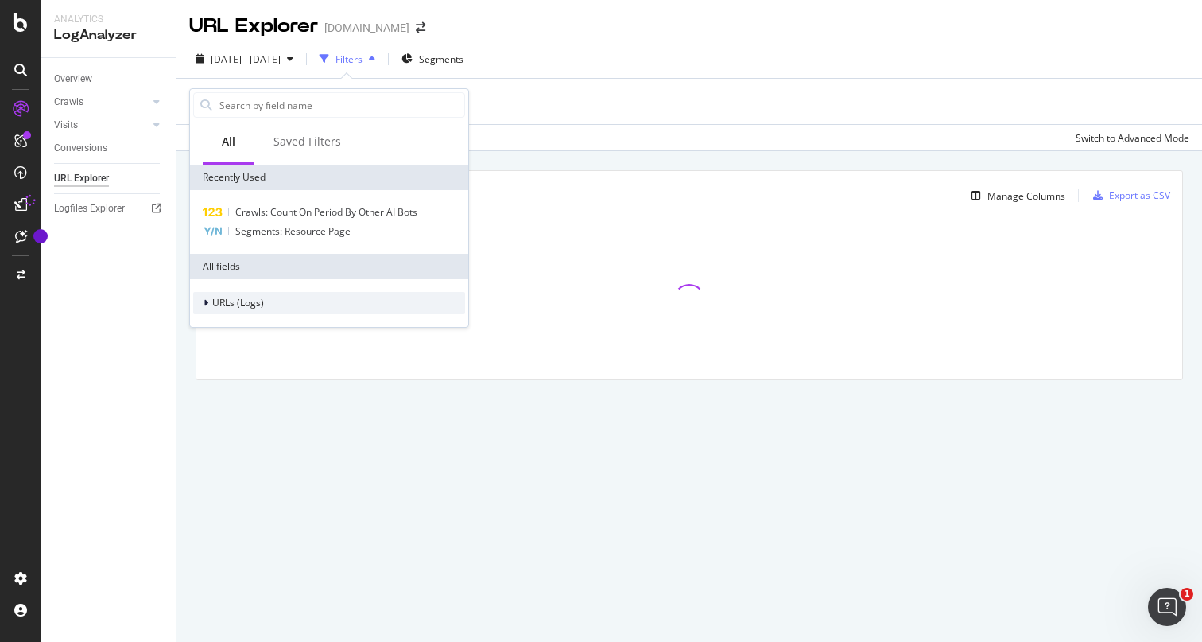
click at [201, 300] on div "URLs (Logs)" at bounding box center [228, 303] width 71 height 16
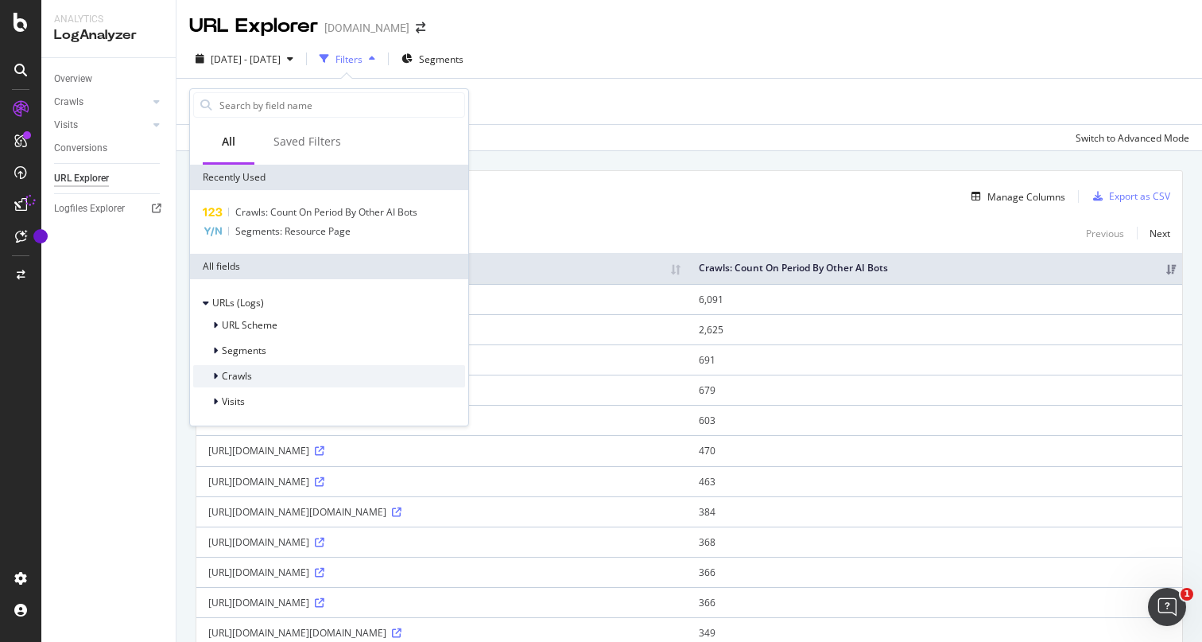
click at [218, 374] on div at bounding box center [217, 376] width 10 height 16
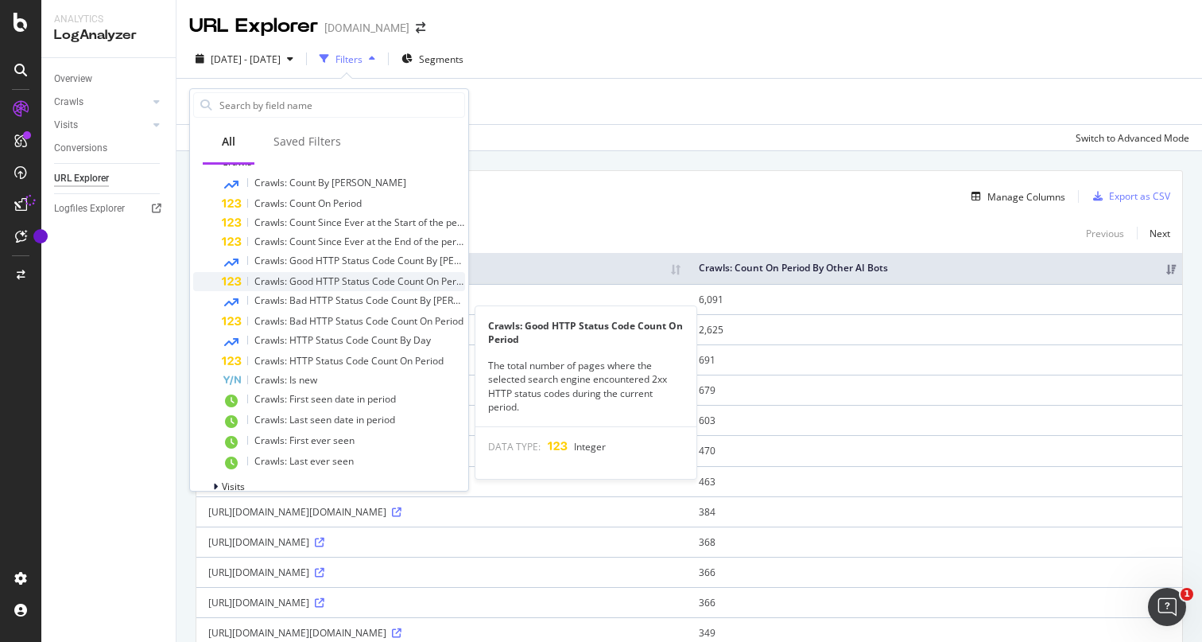
scroll to position [234, 0]
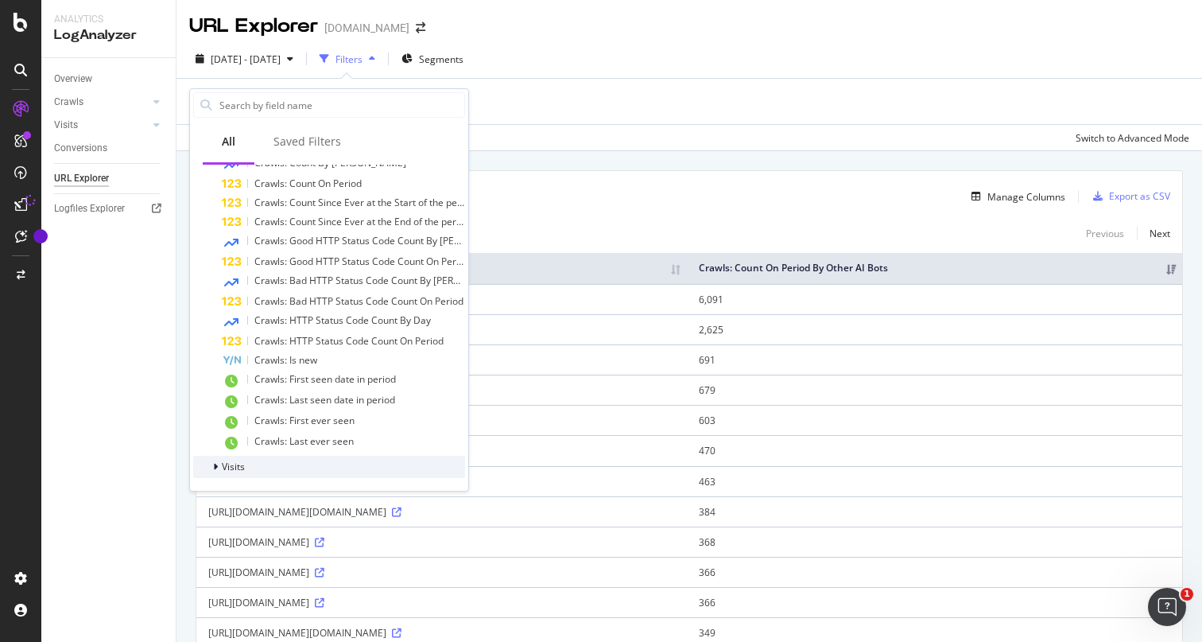
click at [212, 464] on div at bounding box center [217, 467] width 10 height 16
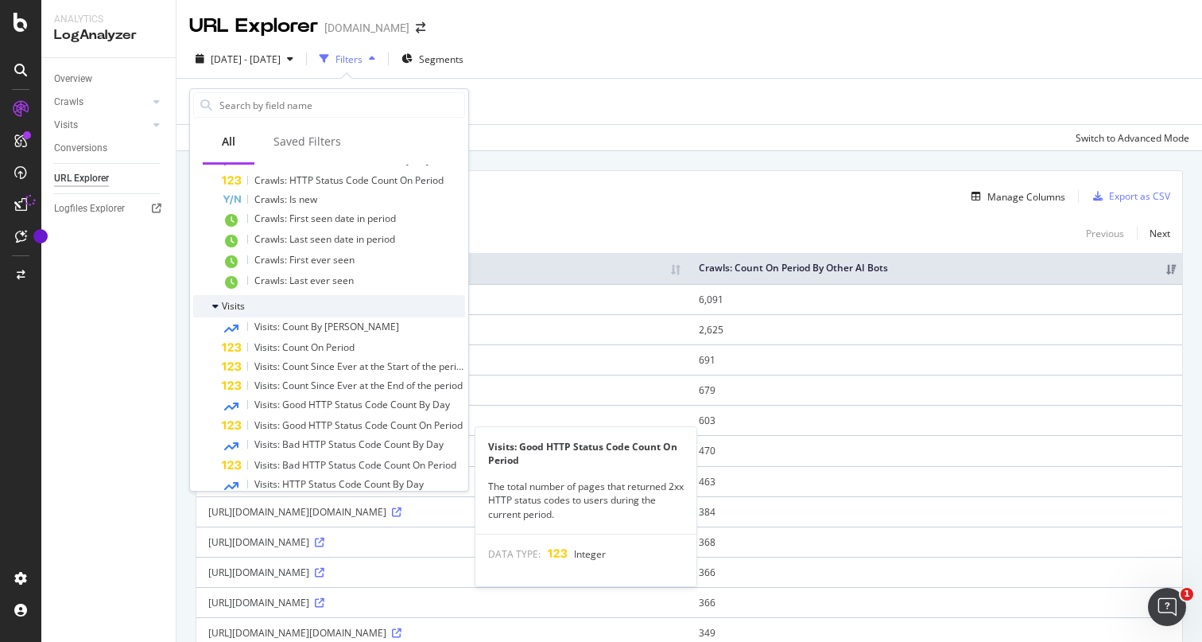
scroll to position [428, 0]
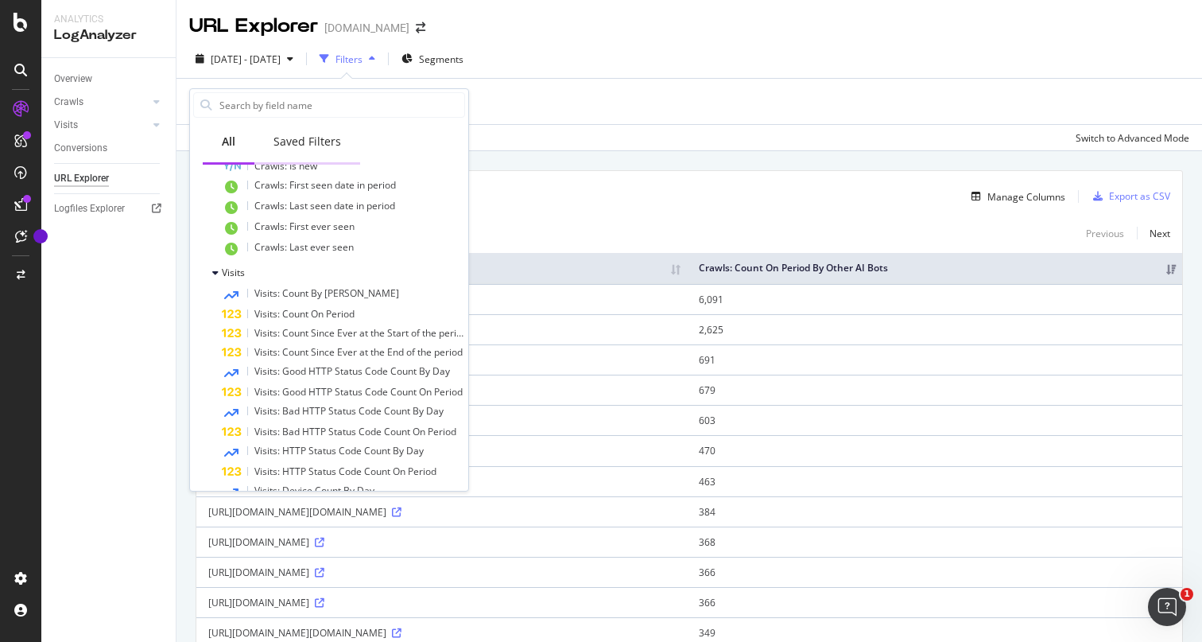
click at [341, 129] on div "Saved Filters" at bounding box center [307, 143] width 106 height 44
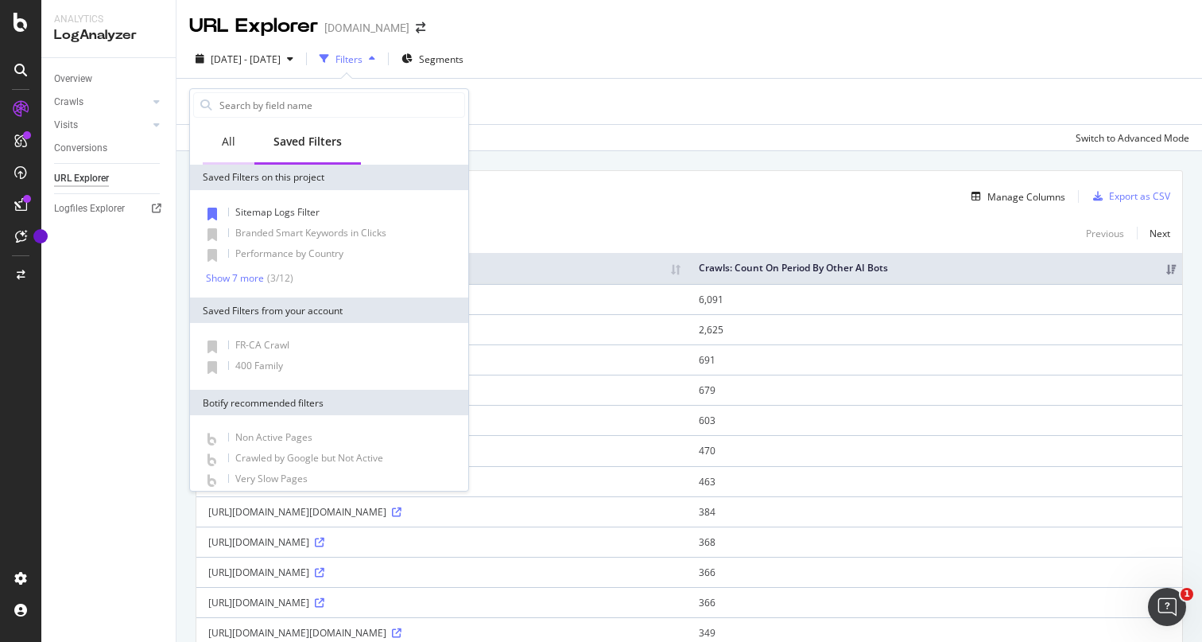
click at [227, 144] on div "All" at bounding box center [229, 142] width 14 height 16
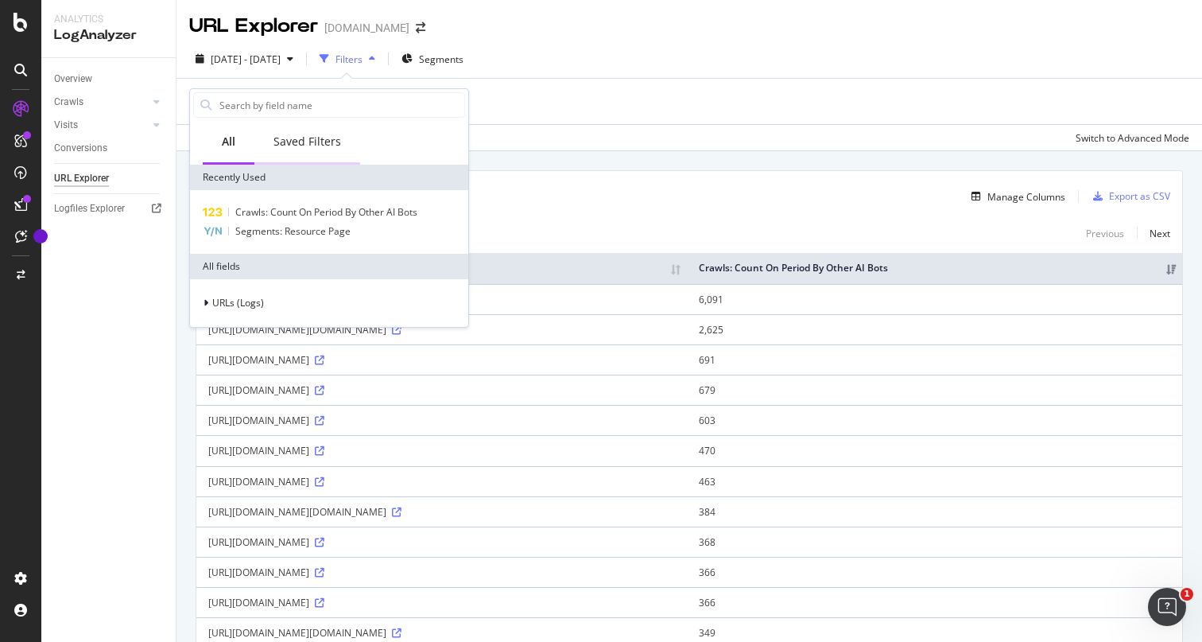
click at [291, 148] on div "Saved Filters" at bounding box center [307, 142] width 68 height 16
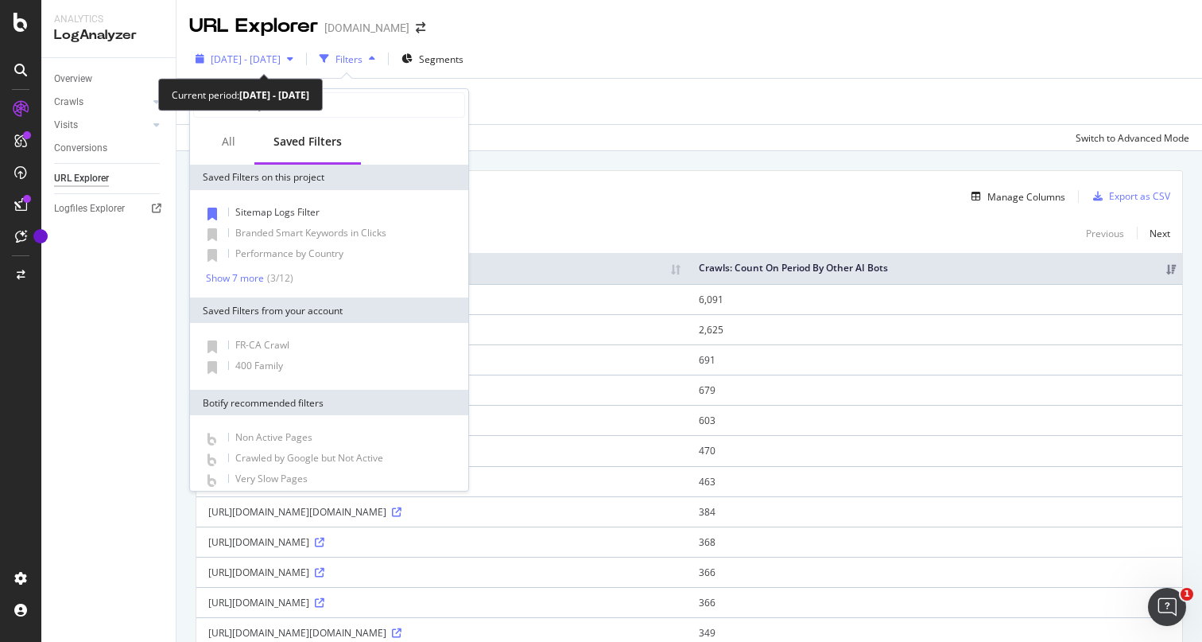
click at [300, 54] on div "button" at bounding box center [290, 59] width 19 height 10
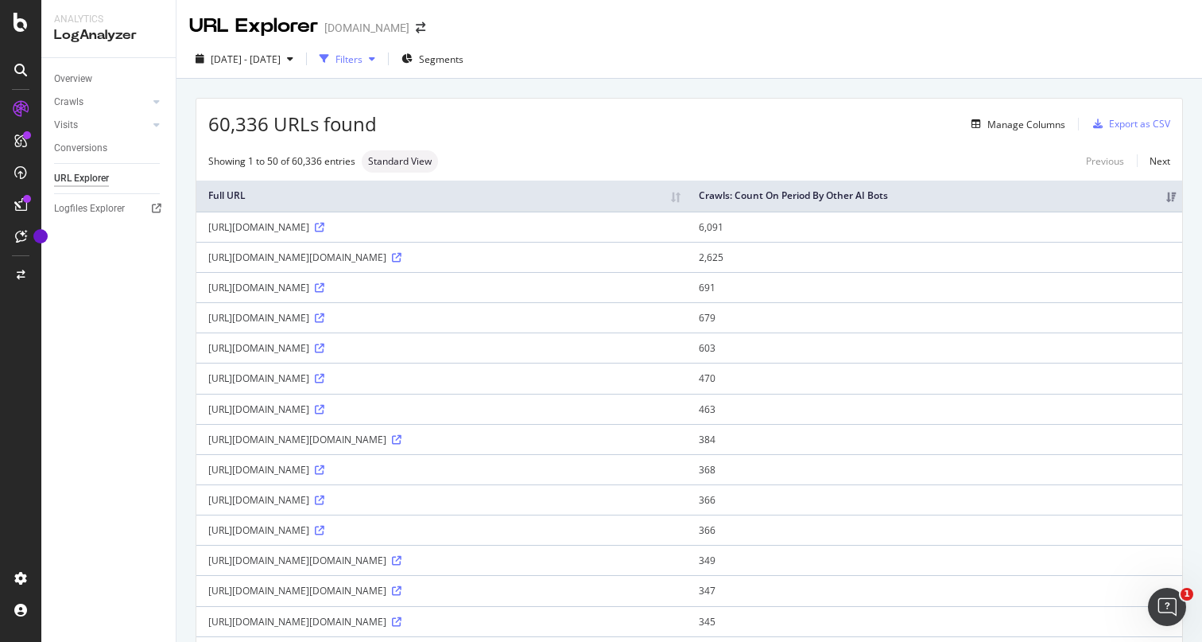
click at [375, 58] on icon "button" at bounding box center [372, 59] width 6 height 10
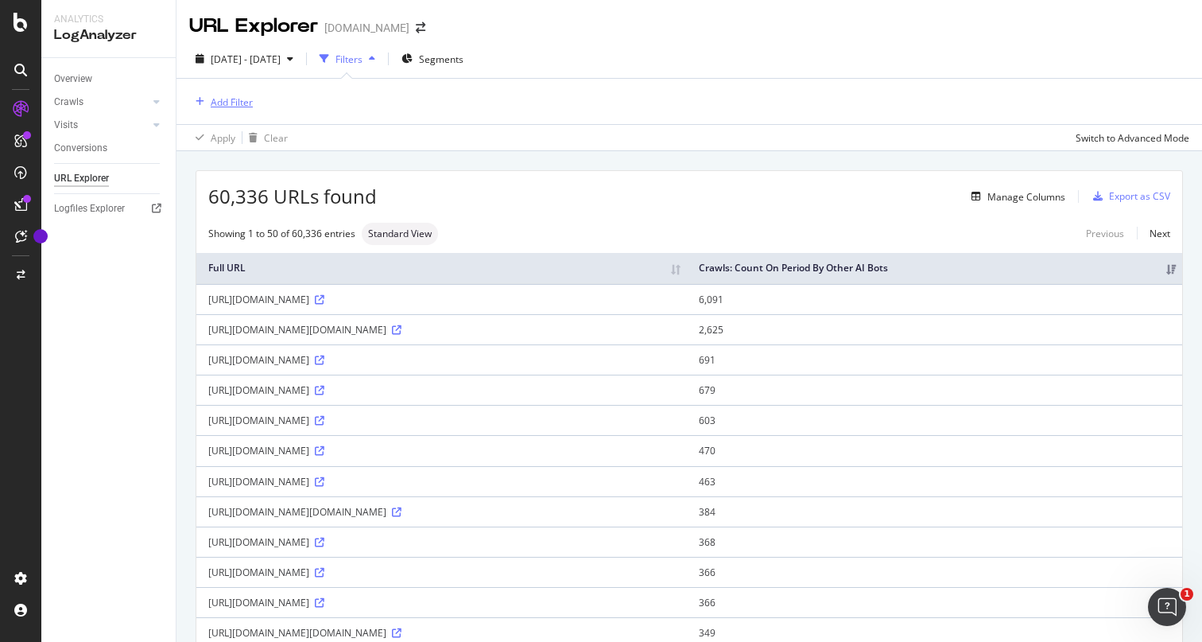
click at [242, 97] on div "Add Filter" at bounding box center [232, 102] width 42 height 14
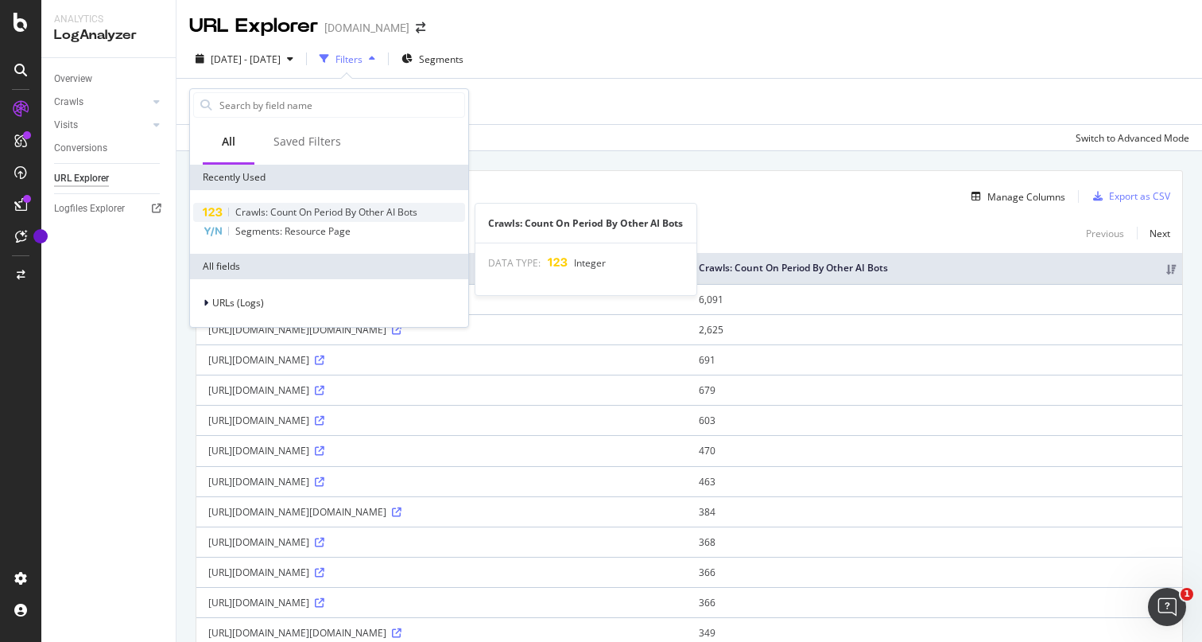
click at [301, 216] on span "Crawls: Count On Period By Other AI Bots" at bounding box center [326, 212] width 182 height 14
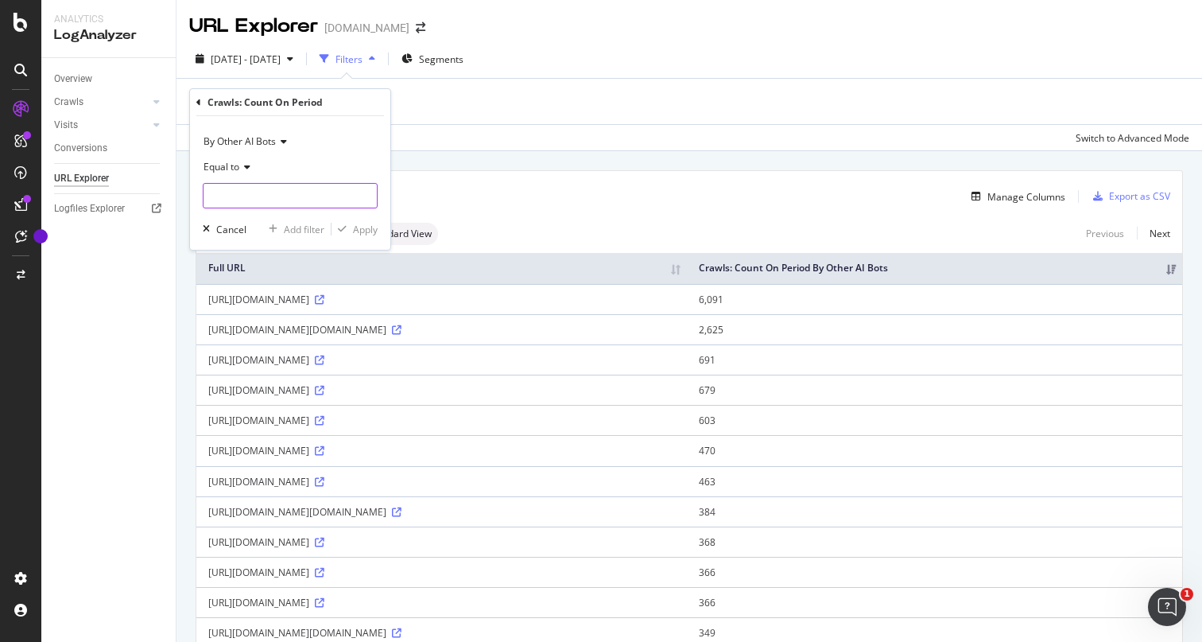
click at [285, 200] on input "number" at bounding box center [290, 195] width 175 height 25
click at [242, 161] on div "Equal to" at bounding box center [290, 166] width 175 height 25
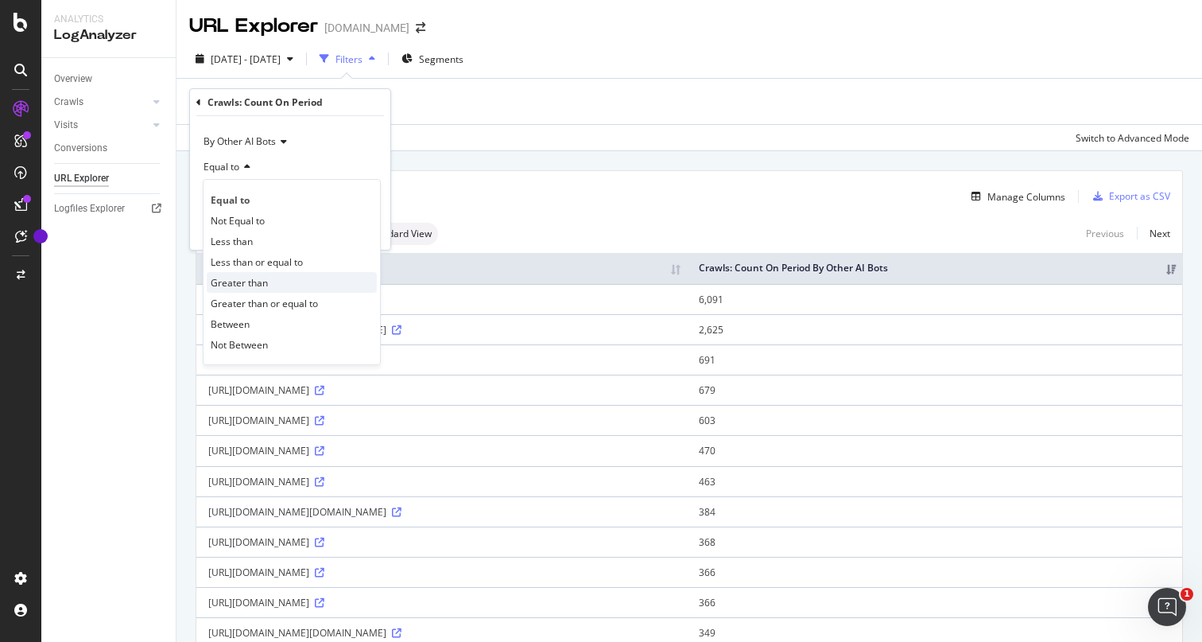
click at [268, 281] on div "Greater than" at bounding box center [292, 282] width 170 height 21
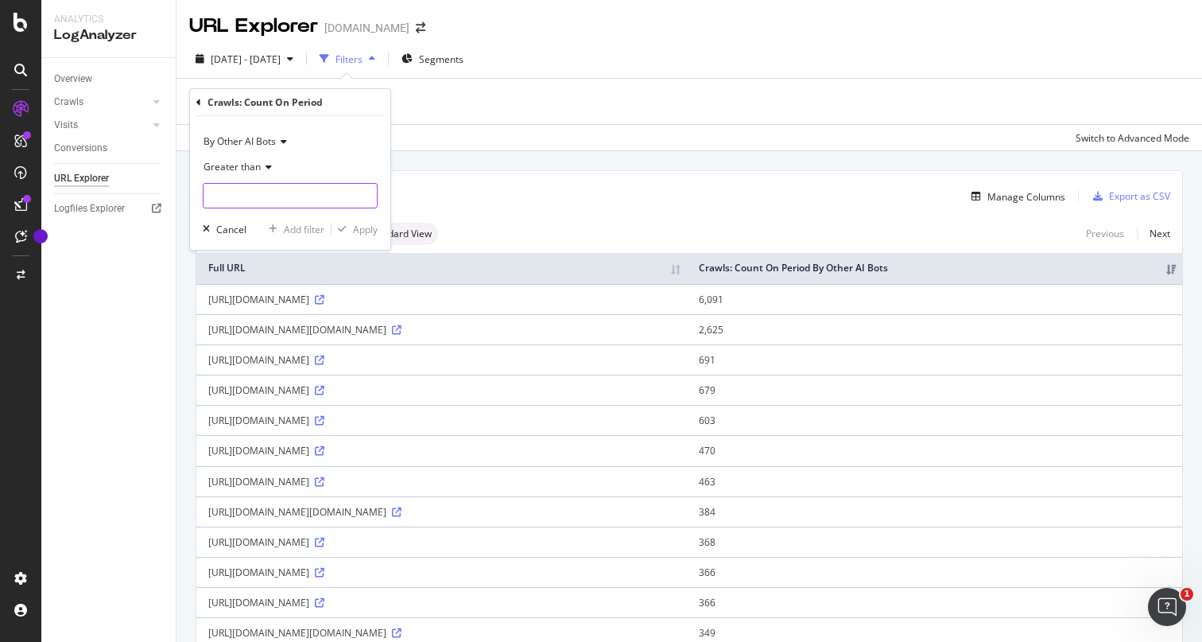
click at [300, 198] on input "number" at bounding box center [290, 195] width 175 height 25
type input "0"
click at [374, 224] on div "Apply" at bounding box center [365, 230] width 25 height 14
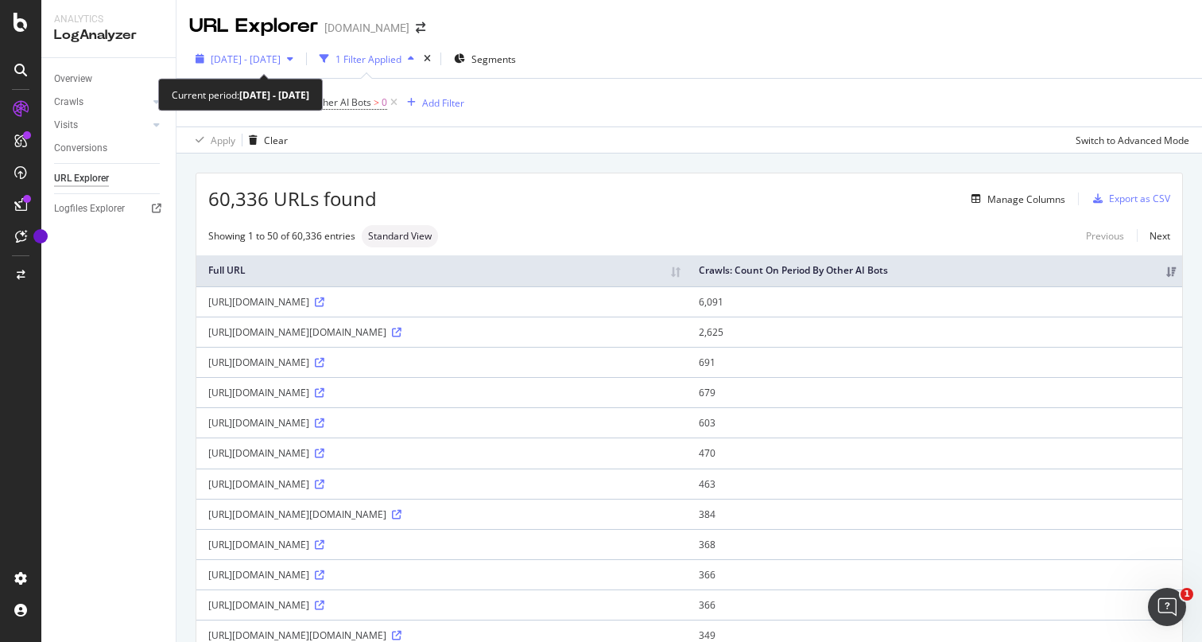
click at [291, 50] on div "[DATE] - [DATE]" at bounding box center [244, 59] width 111 height 24
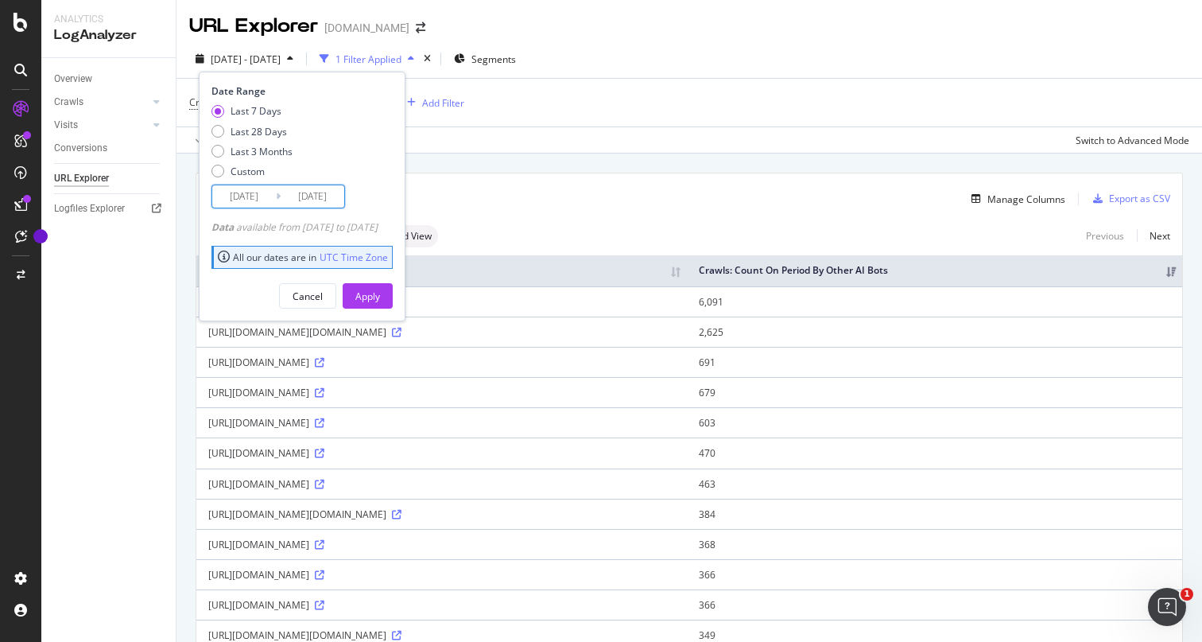
click at [308, 195] on input "[DATE]" at bounding box center [313, 196] width 64 height 22
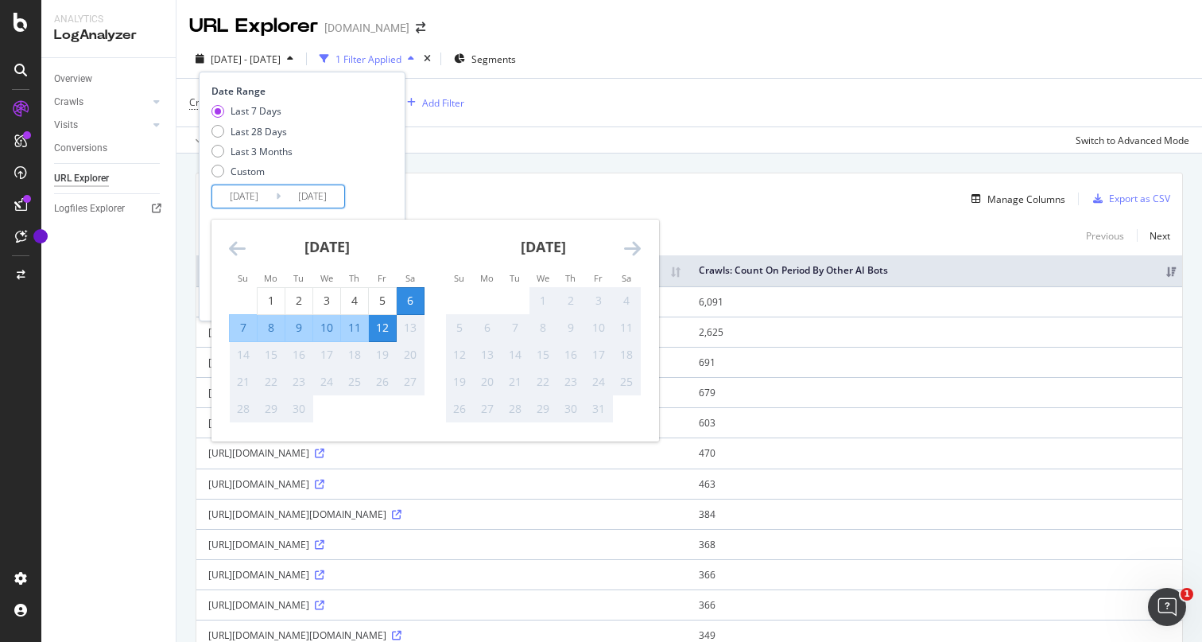
click at [388, 324] on div "12" at bounding box center [382, 328] width 27 height 16
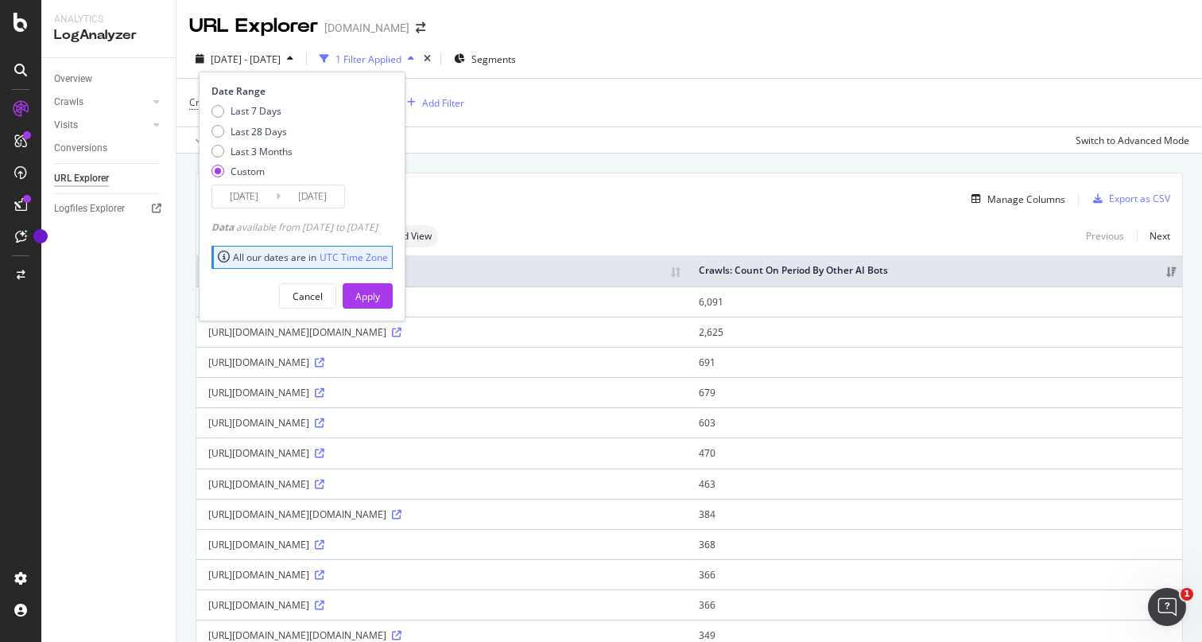
click at [313, 194] on input "[DATE]" at bounding box center [313, 196] width 64 height 22
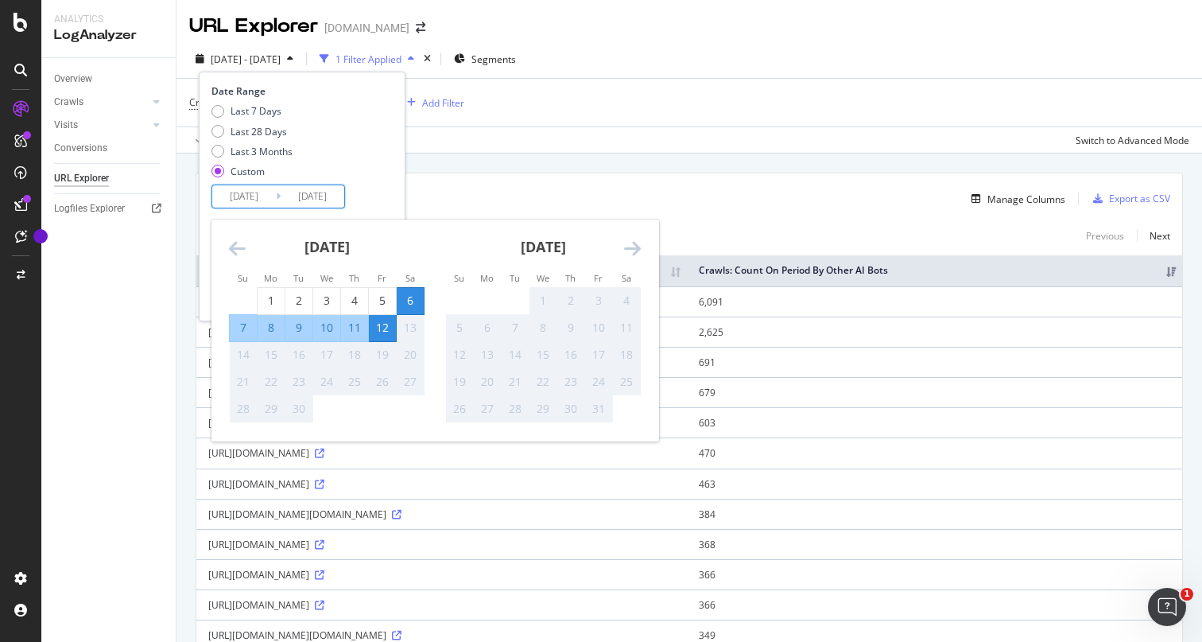
click at [381, 329] on div "12" at bounding box center [382, 328] width 27 height 16
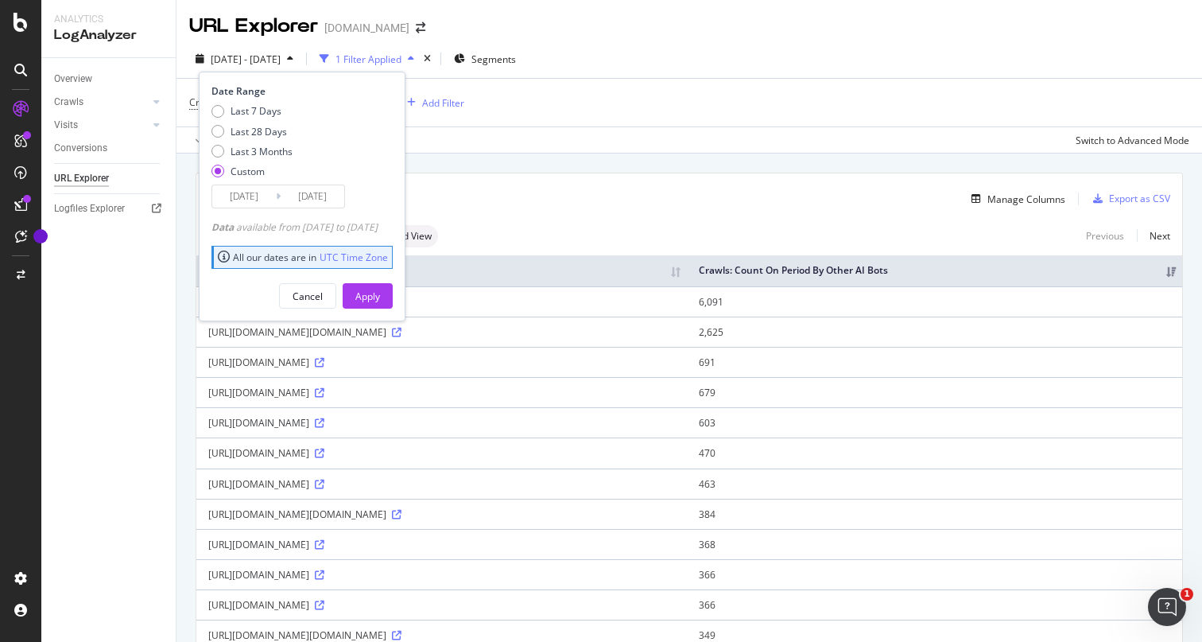
click at [263, 208] on div "[DATE] Navigate forward to interact with the calendar and select a date. Press …" at bounding box center [278, 196] width 134 height 24
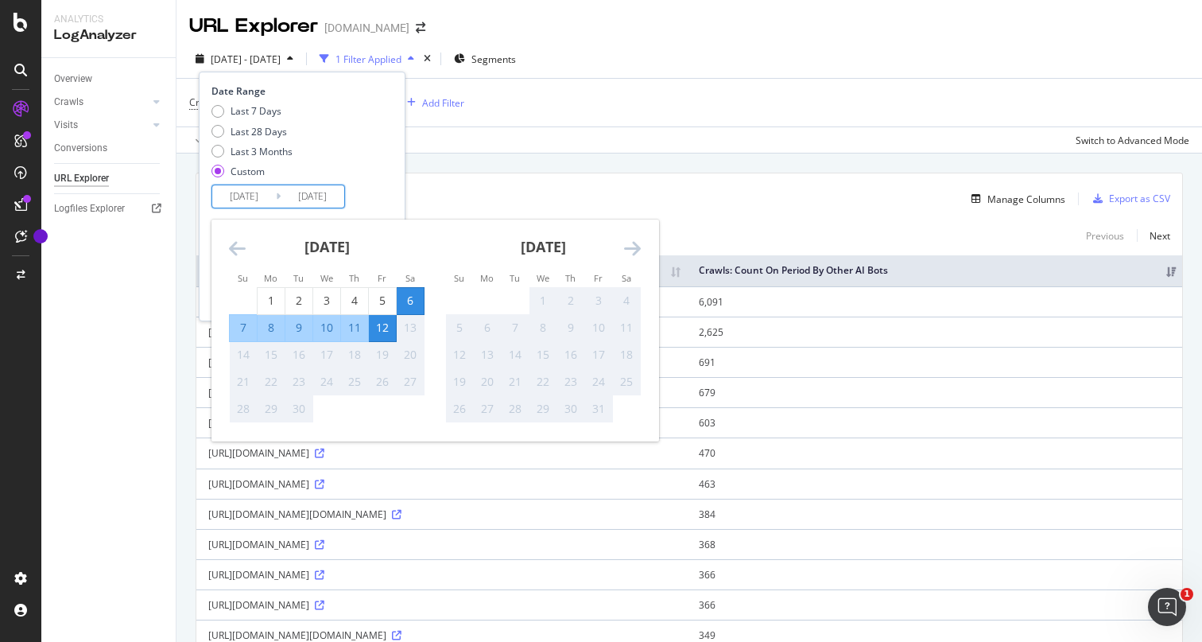
click at [263, 204] on input "[DATE]" at bounding box center [244, 196] width 64 height 22
click at [381, 337] on div "12" at bounding box center [382, 328] width 27 height 26
type input "[DATE]"
click at [389, 199] on div "Date Range Last 7 Days Last 28 Days Last 3 Months Custom [DATE] Navigate forwar…" at bounding box center [299, 146] width 177 height 124
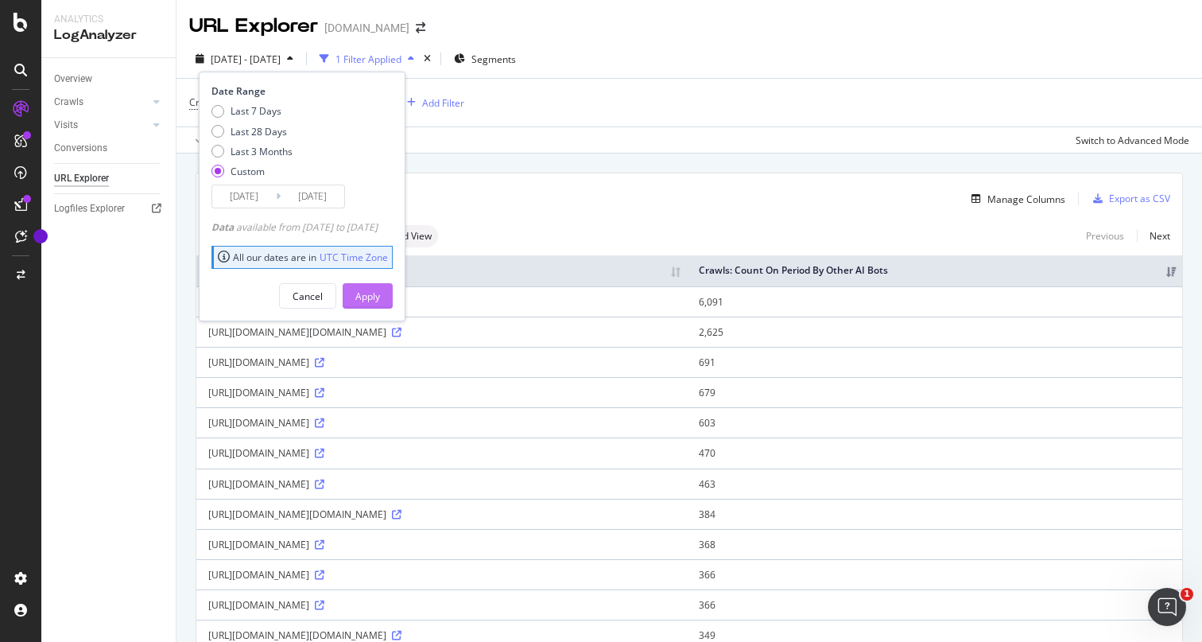
click at [380, 297] on div "Apply" at bounding box center [367, 296] width 25 height 14
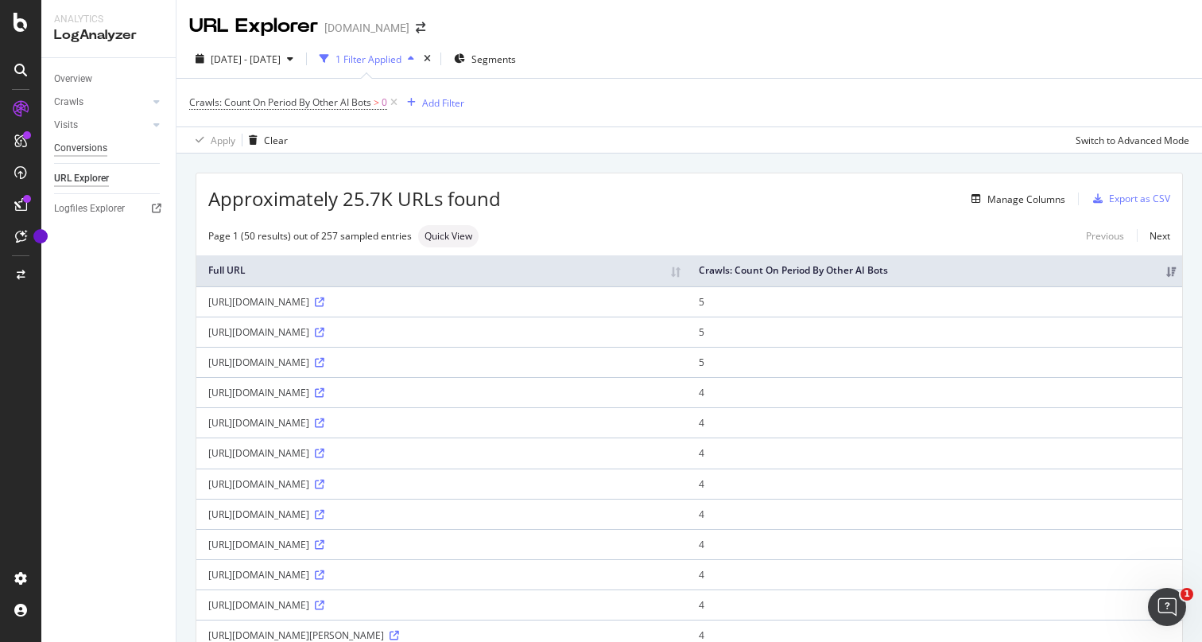
click at [87, 141] on div "Conversions" at bounding box center [80, 148] width 53 height 17
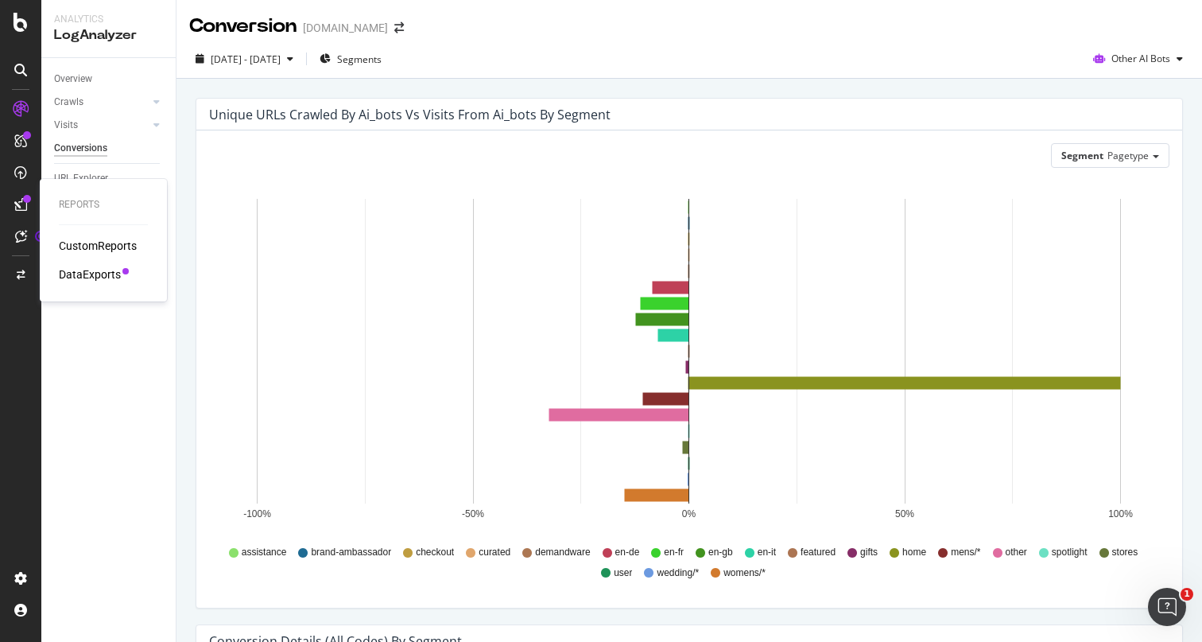
click at [78, 246] on div "CustomReports" at bounding box center [98, 246] width 78 height 16
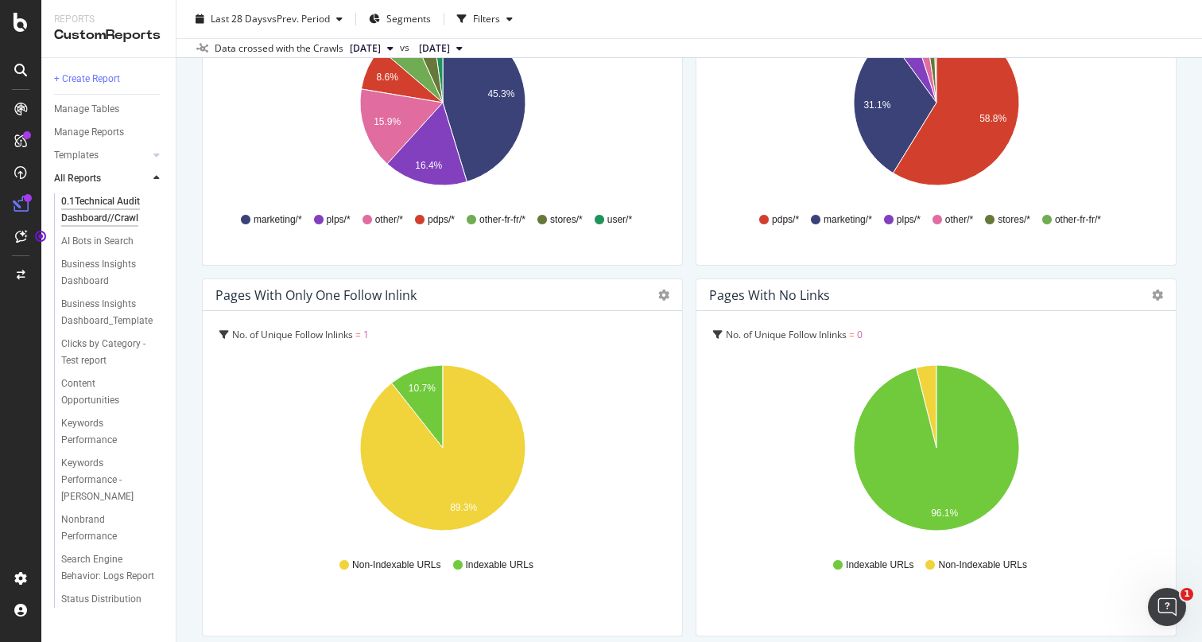
scroll to position [2179, 0]
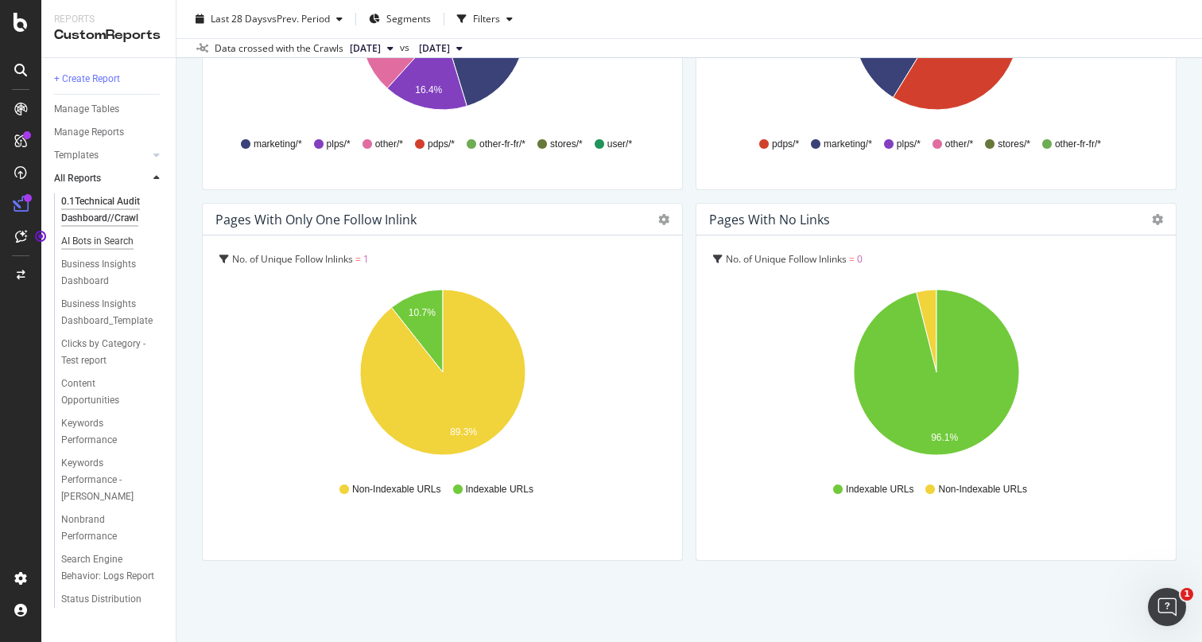
click at [126, 239] on div "AI Bots in Search" at bounding box center [97, 241] width 72 height 17
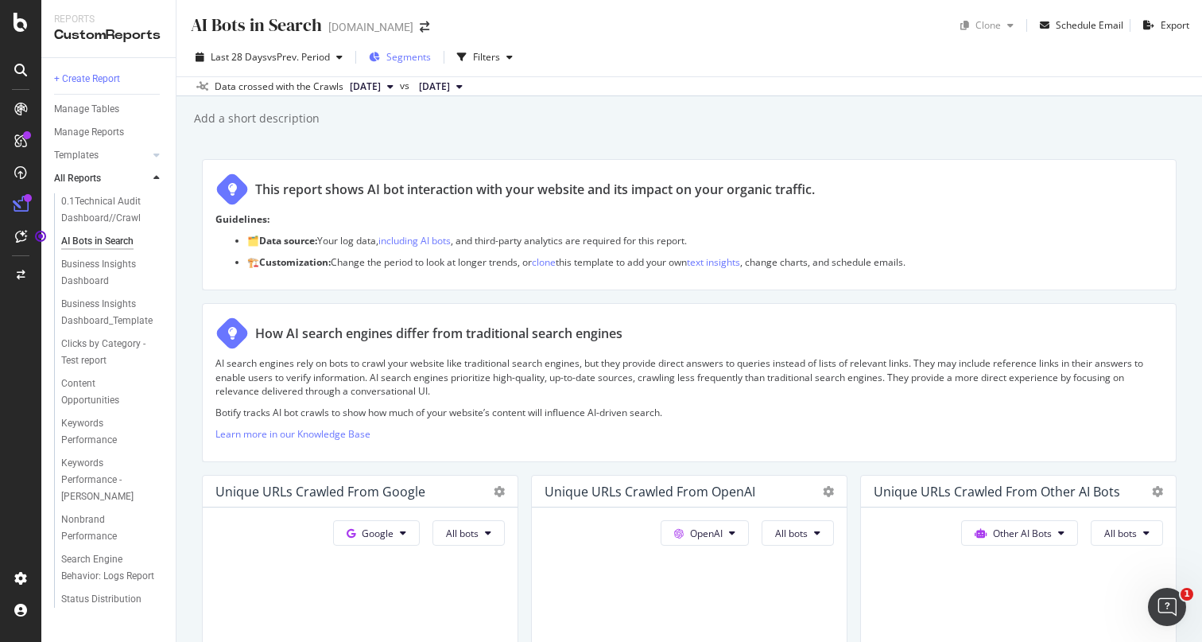
click at [412, 55] on span "Segments" at bounding box center [408, 57] width 45 height 14
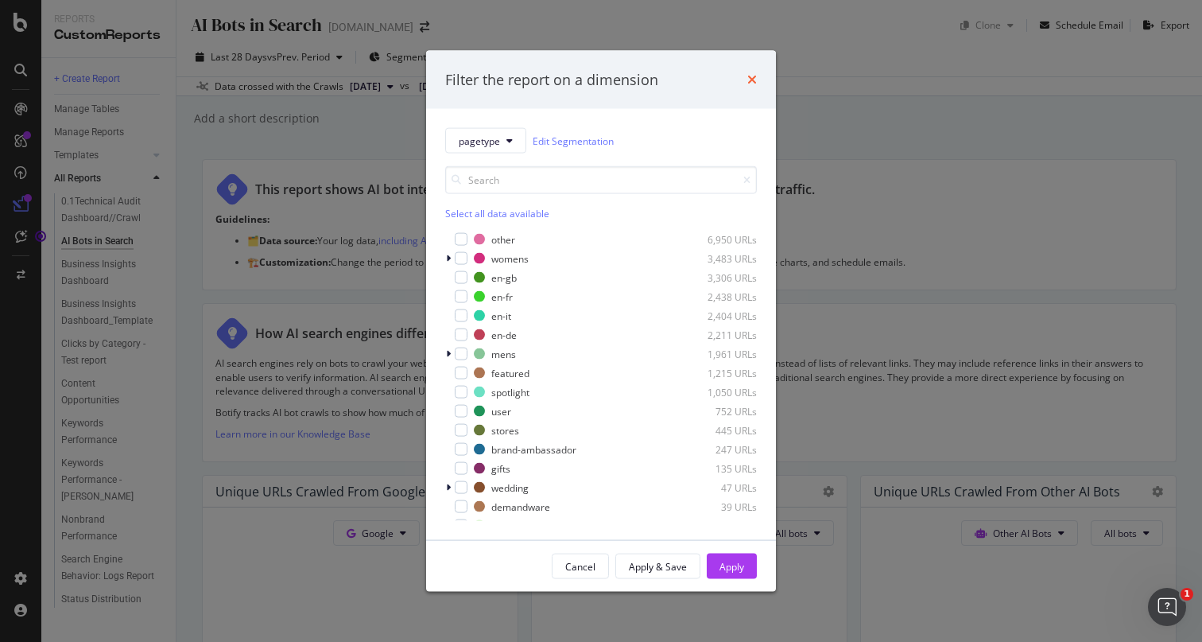
click at [751, 73] on icon "times" at bounding box center [752, 79] width 10 height 13
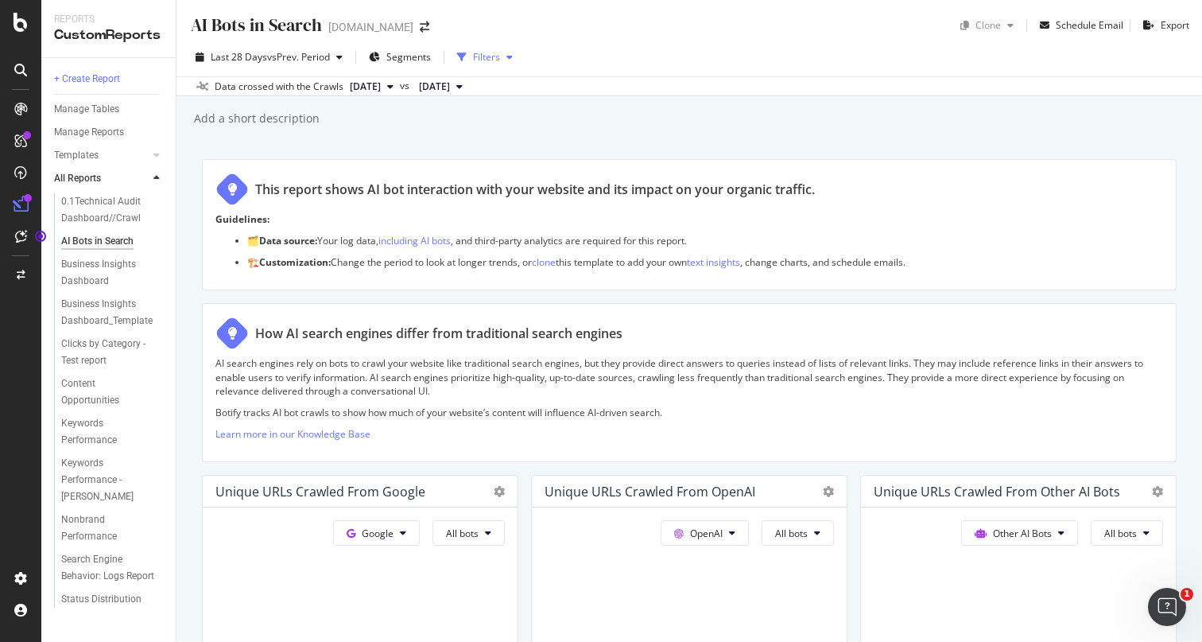
click at [499, 50] on div "Filters" at bounding box center [486, 57] width 27 height 14
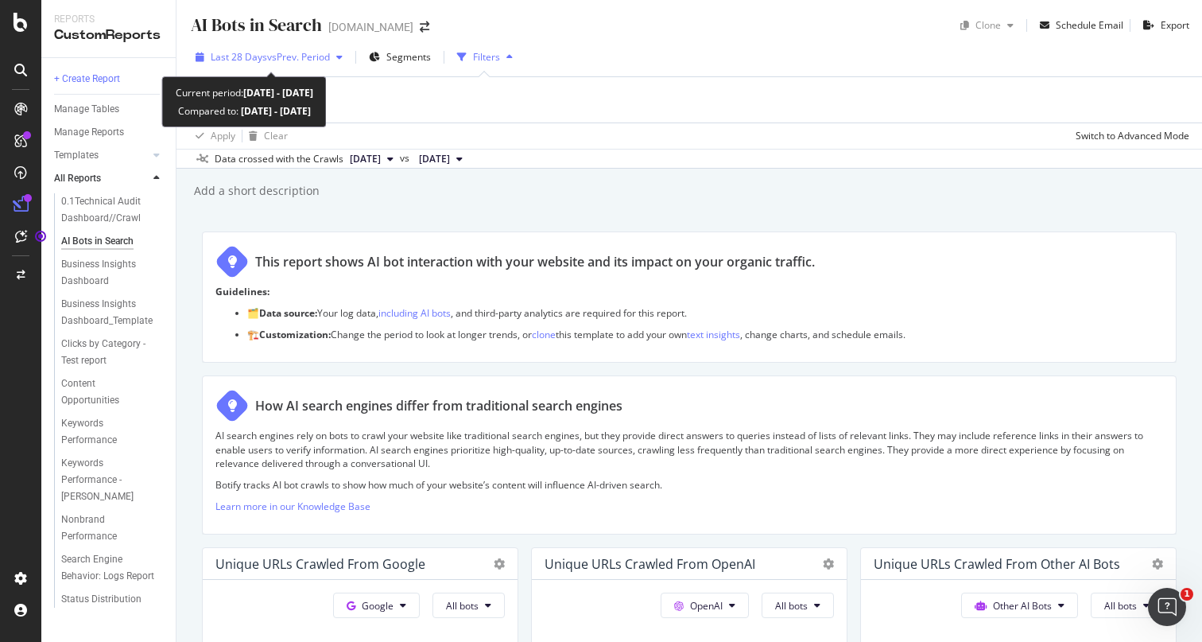
click at [309, 48] on div "Last 28 Days vs Prev. Period" at bounding box center [269, 57] width 160 height 24
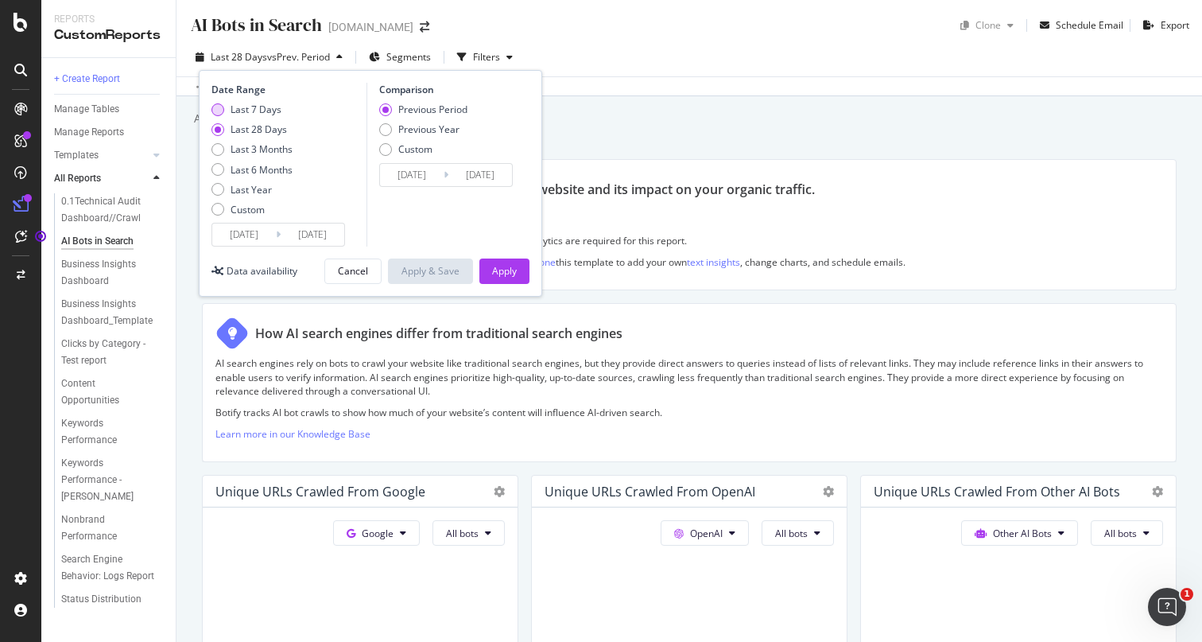
click at [220, 109] on div "Last 7 Days" at bounding box center [217, 109] width 13 height 13
type input "[DATE]"
click at [507, 264] on div "Apply" at bounding box center [504, 271] width 25 height 14
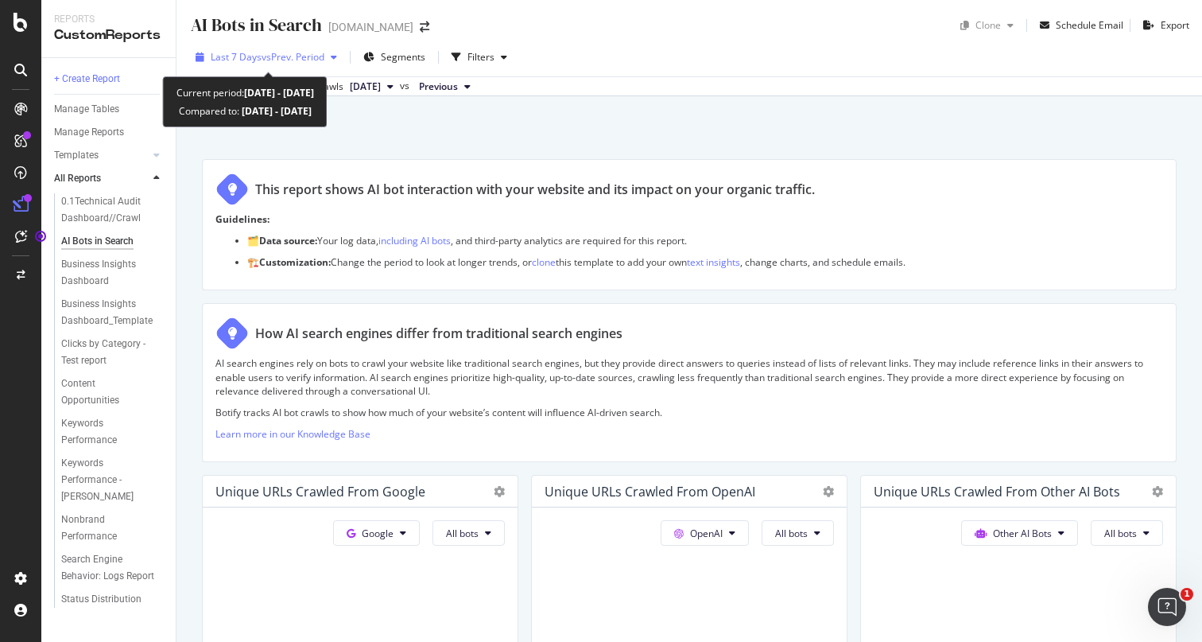
click at [270, 47] on div "Last 7 Days vs Prev. Period" at bounding box center [266, 57] width 154 height 24
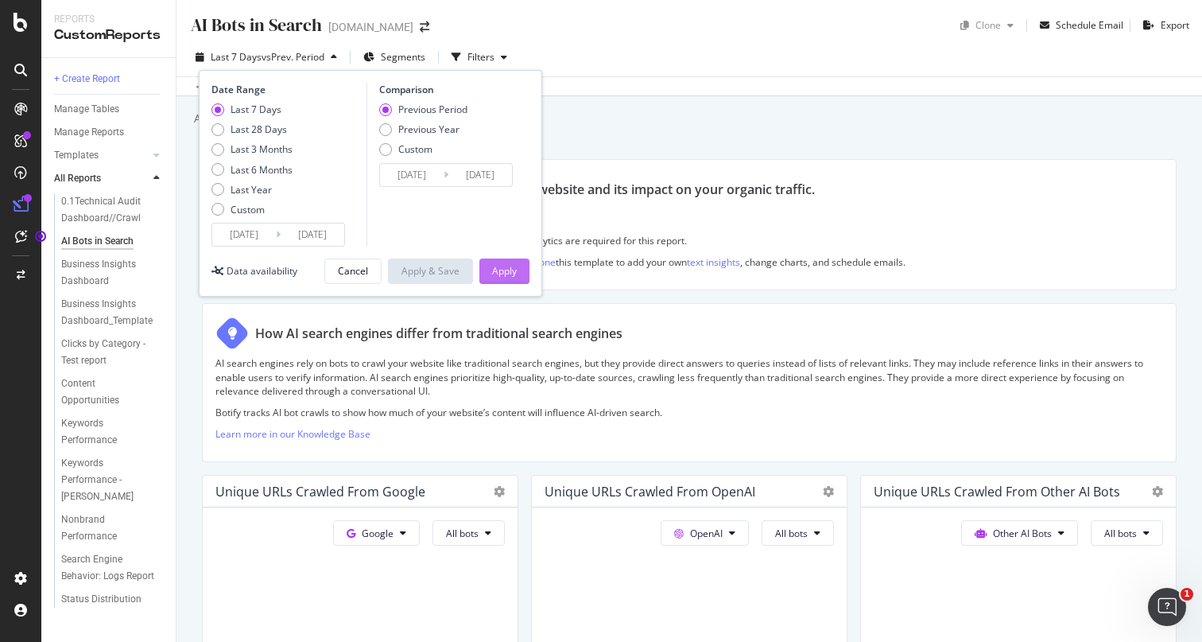
click at [500, 263] on div "Apply" at bounding box center [504, 271] width 25 height 24
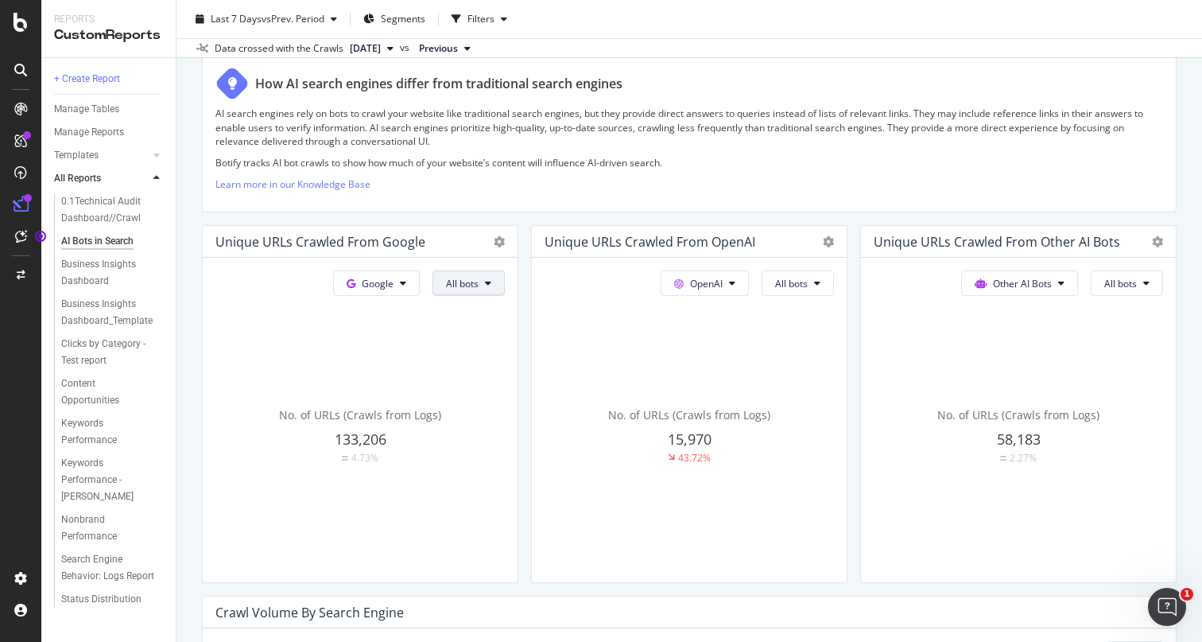
scroll to position [258, 0]
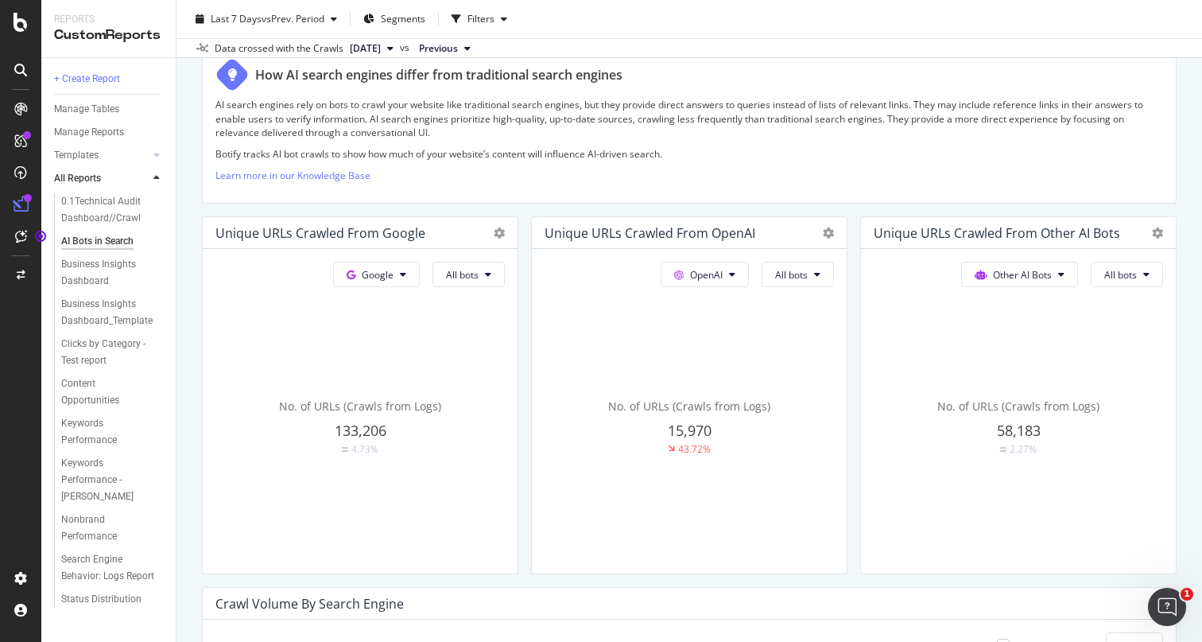
click at [736, 259] on div "OpenAI All bots No. of URLs (Crawls from Logs) 15,970 43.72%" at bounding box center [689, 411] width 315 height 324
click at [733, 270] on icon at bounding box center [732, 275] width 6 height 10
click at [825, 236] on icon at bounding box center [828, 232] width 11 height 11
click at [862, 346] on span "KPI" at bounding box center [921, 346] width 119 height 14
click at [829, 240] on div "Unique URLs Crawled from OpenAI" at bounding box center [689, 233] width 315 height 32
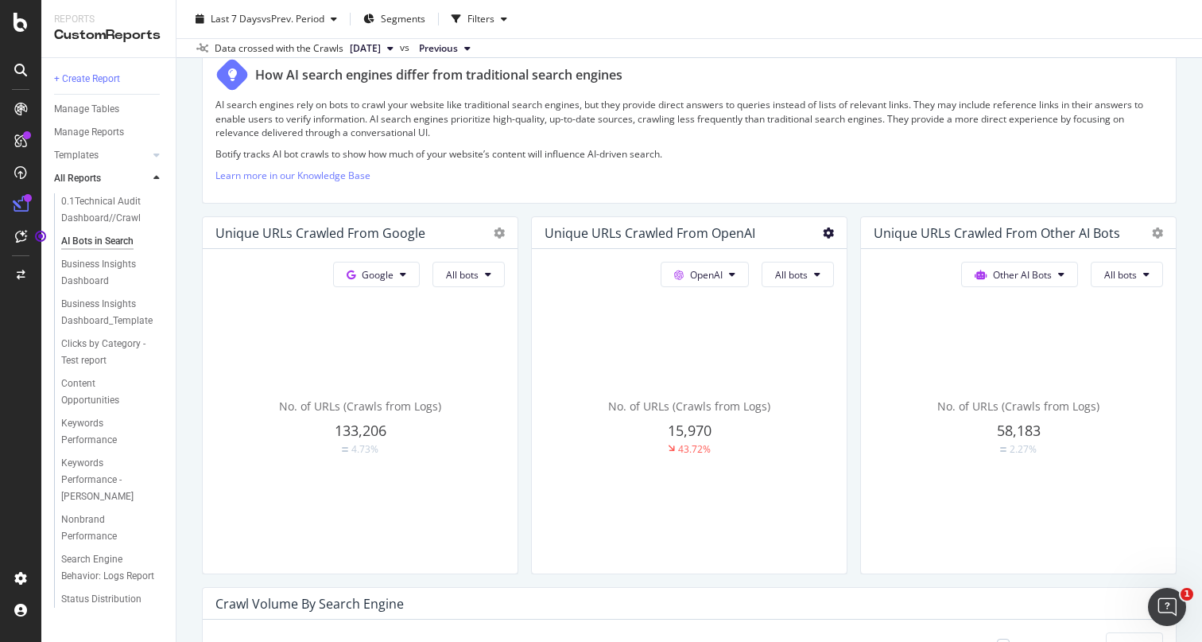
click at [828, 235] on icon at bounding box center [828, 232] width 11 height 11
click at [863, 312] on span "Table" at bounding box center [921, 316] width 119 height 14
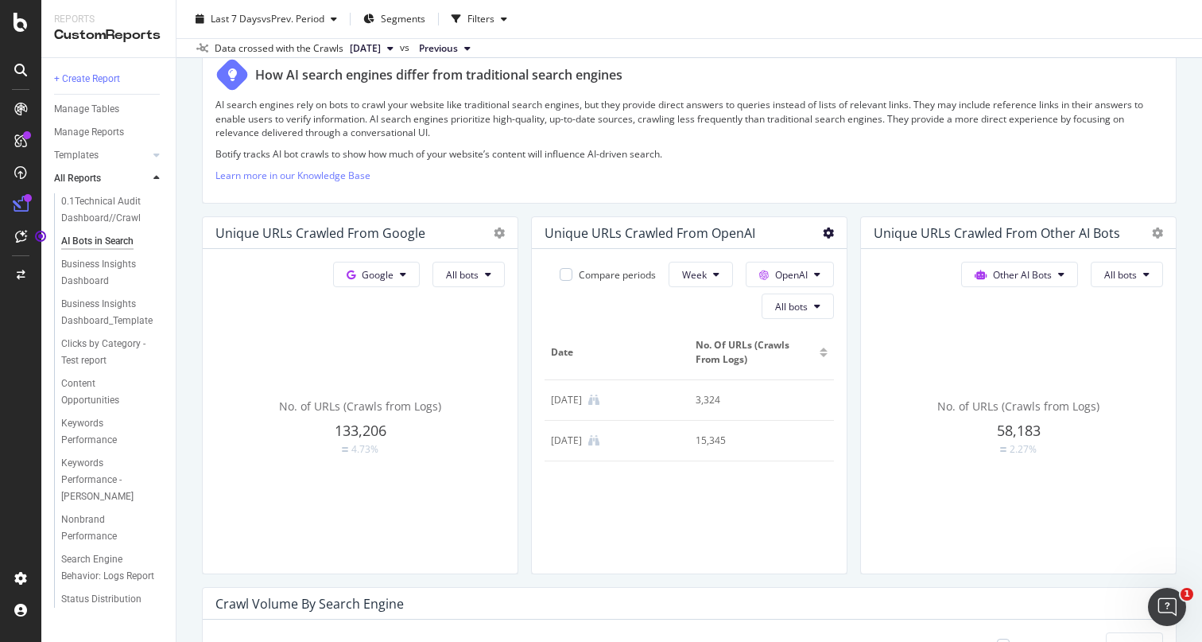
click at [830, 236] on icon at bounding box center [828, 232] width 11 height 11
click at [850, 266] on div "Trend" at bounding box center [909, 257] width 170 height 23
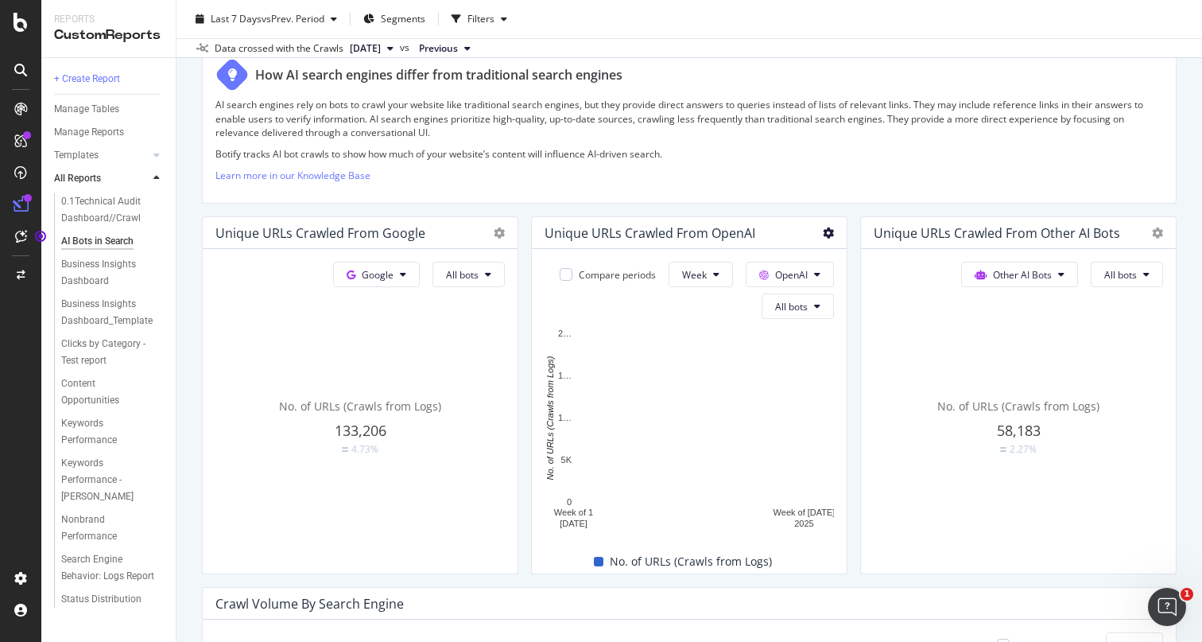
click at [832, 233] on icon at bounding box center [828, 232] width 11 height 11
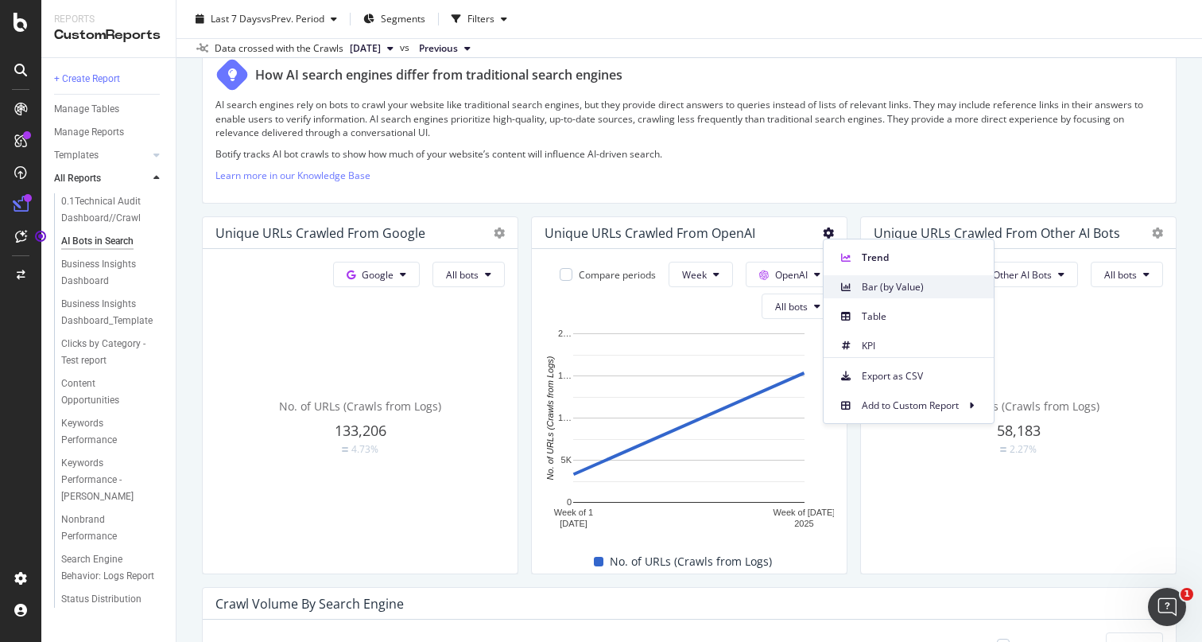
click at [846, 283] on icon at bounding box center [846, 287] width 10 height 10
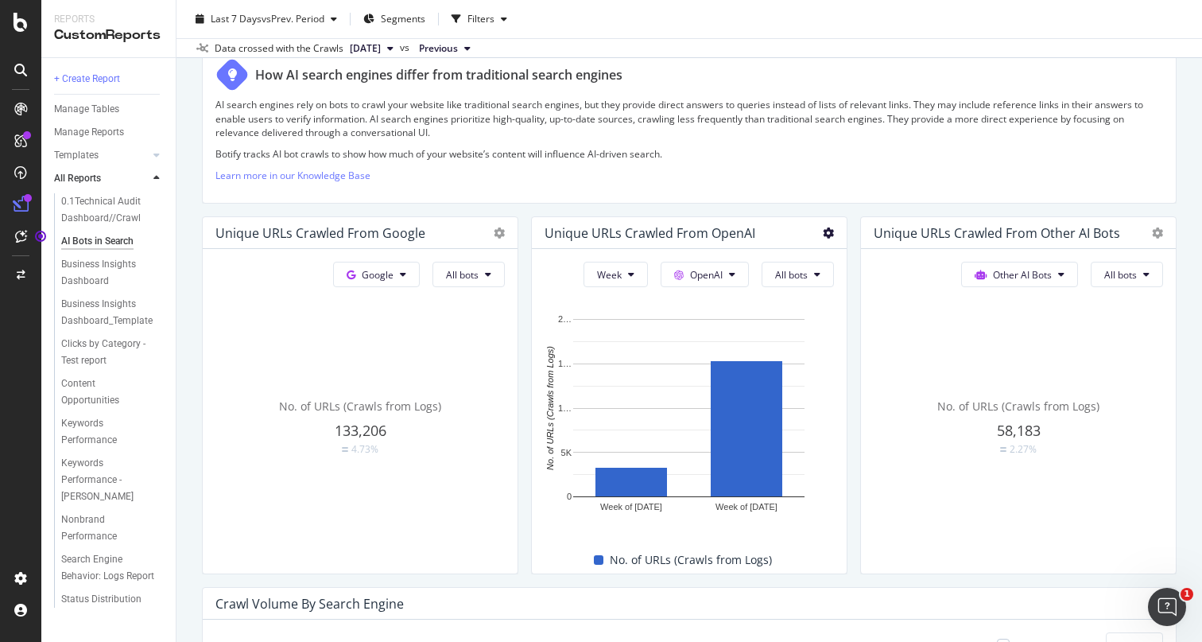
click at [833, 234] on icon at bounding box center [828, 232] width 11 height 11
click at [835, 231] on div "Unique URLs Crawled from OpenAI" at bounding box center [689, 233] width 315 height 32
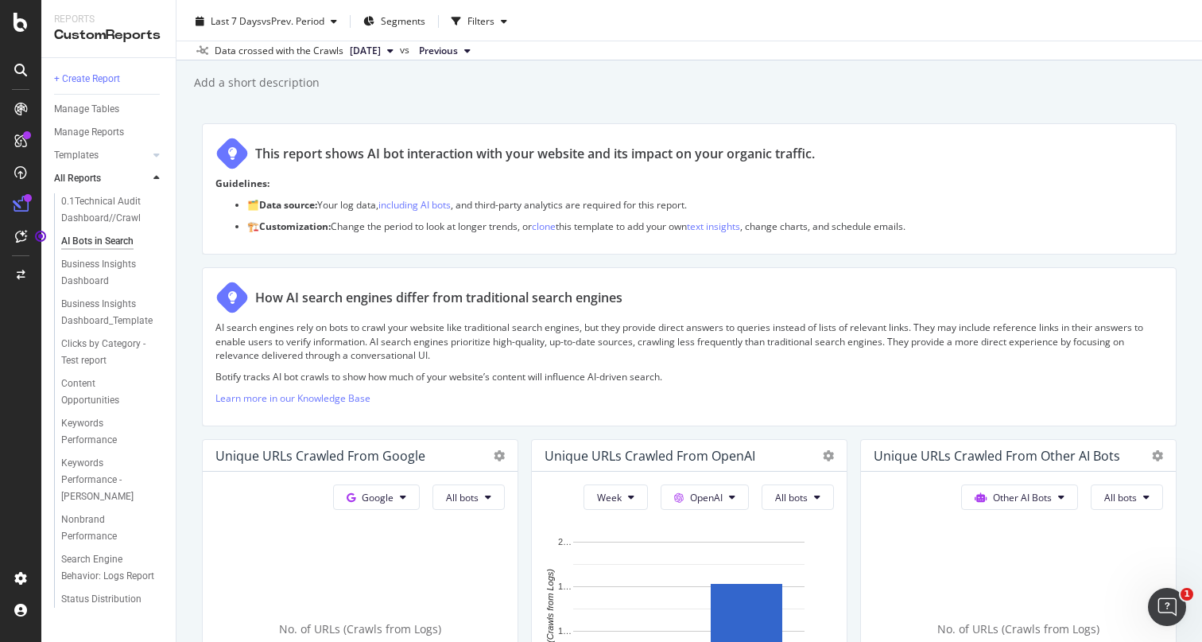
scroll to position [0, 0]
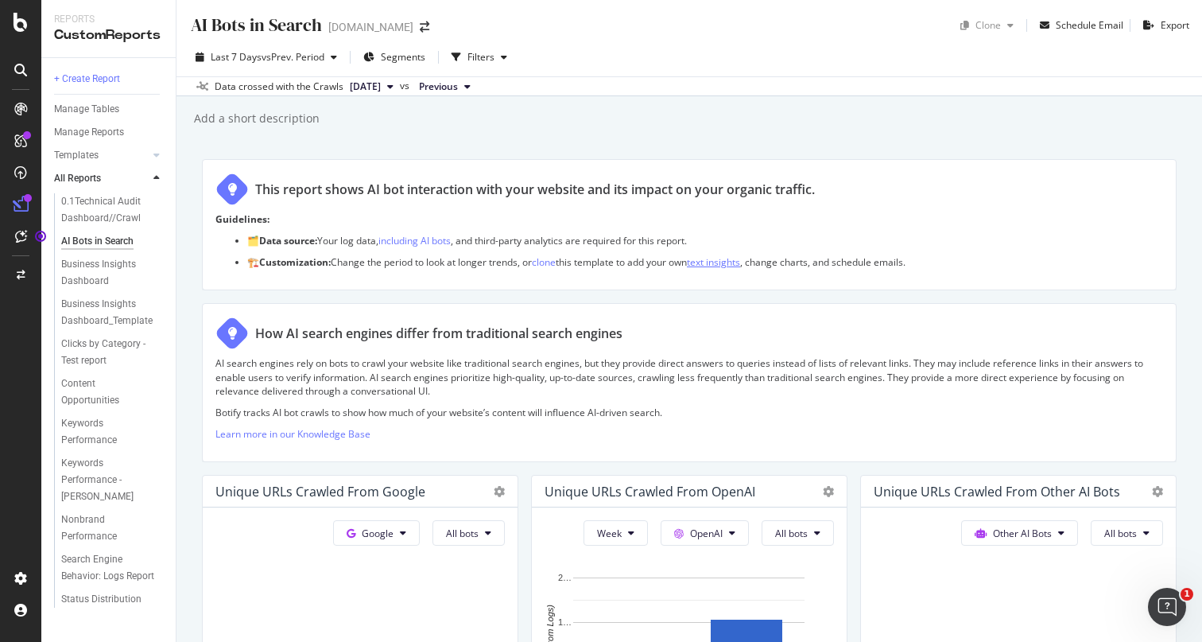
click at [729, 267] on link "text insights" at bounding box center [713, 262] width 53 height 14
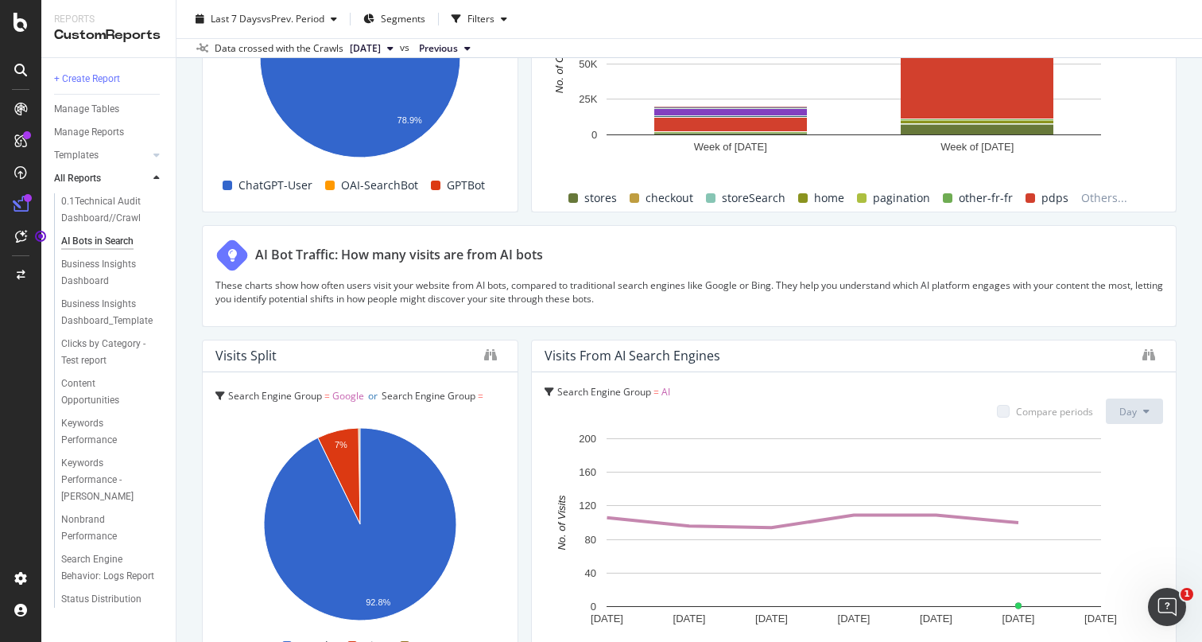
scroll to position [2718, 0]
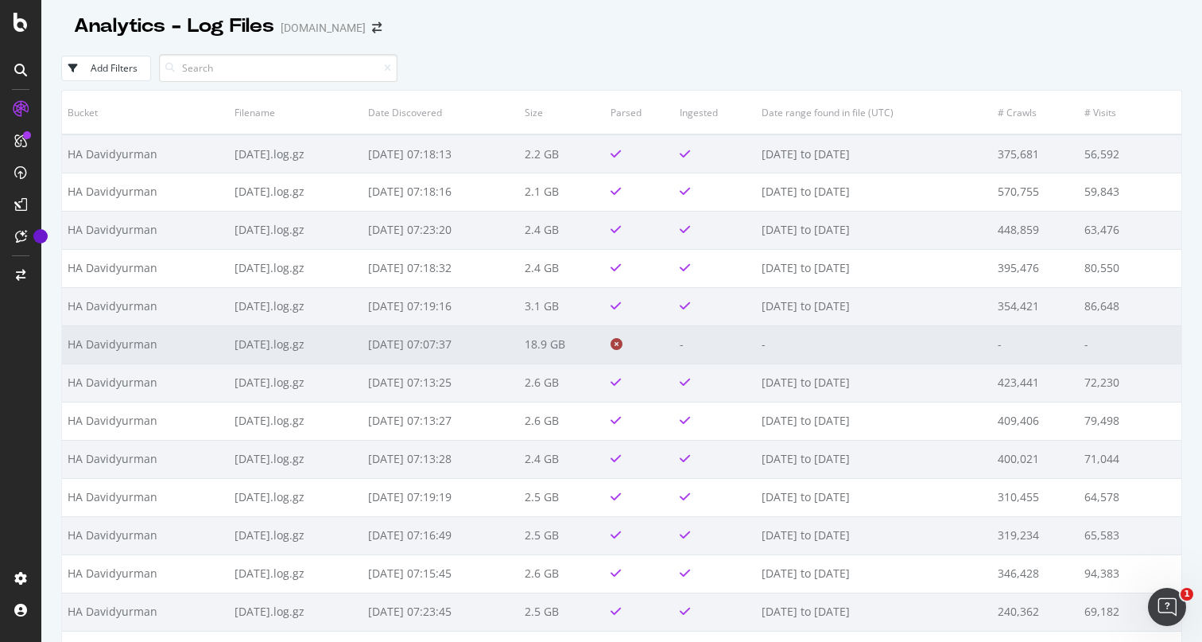
click at [623, 345] on icon at bounding box center [617, 344] width 12 height 12
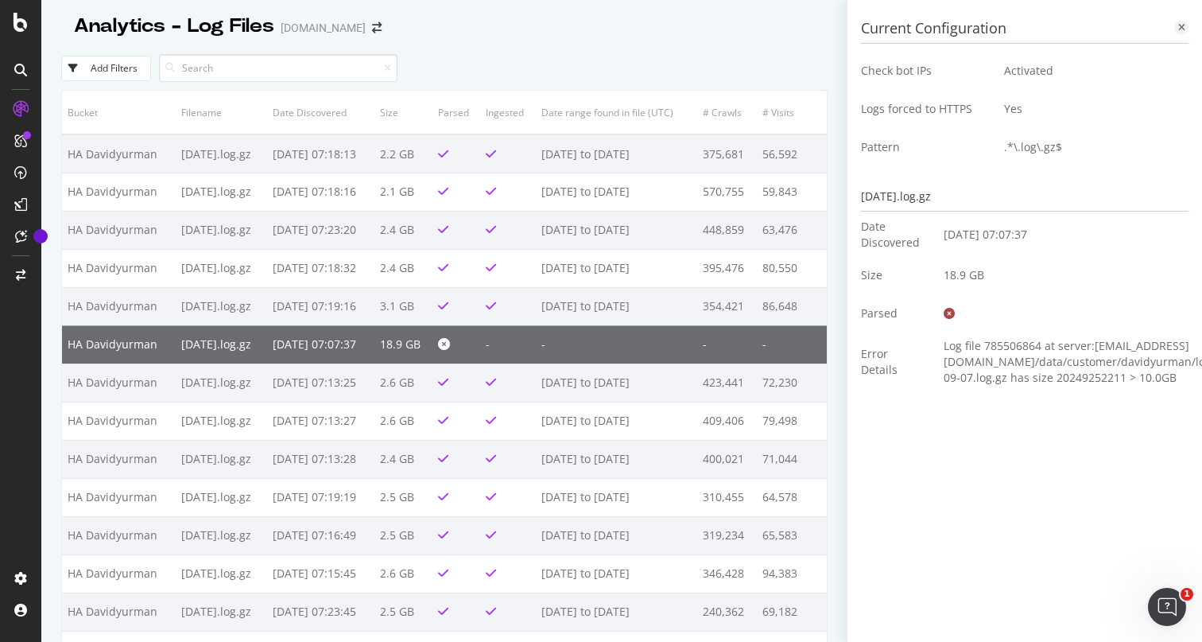
click at [1182, 33] on icon at bounding box center [1181, 28] width 7 height 10
